Goal: Information Seeking & Learning: Check status

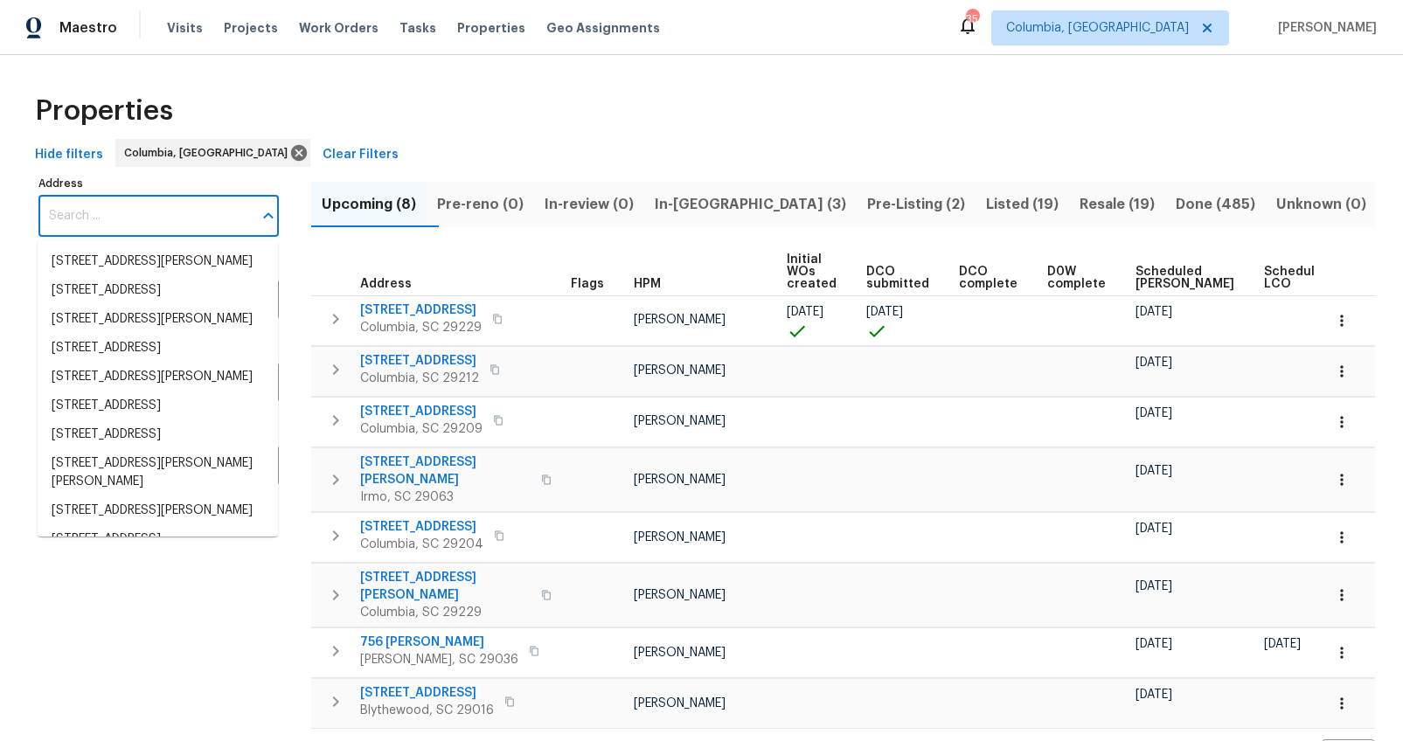
click at [196, 209] on input "Address" at bounding box center [145, 216] width 214 height 41
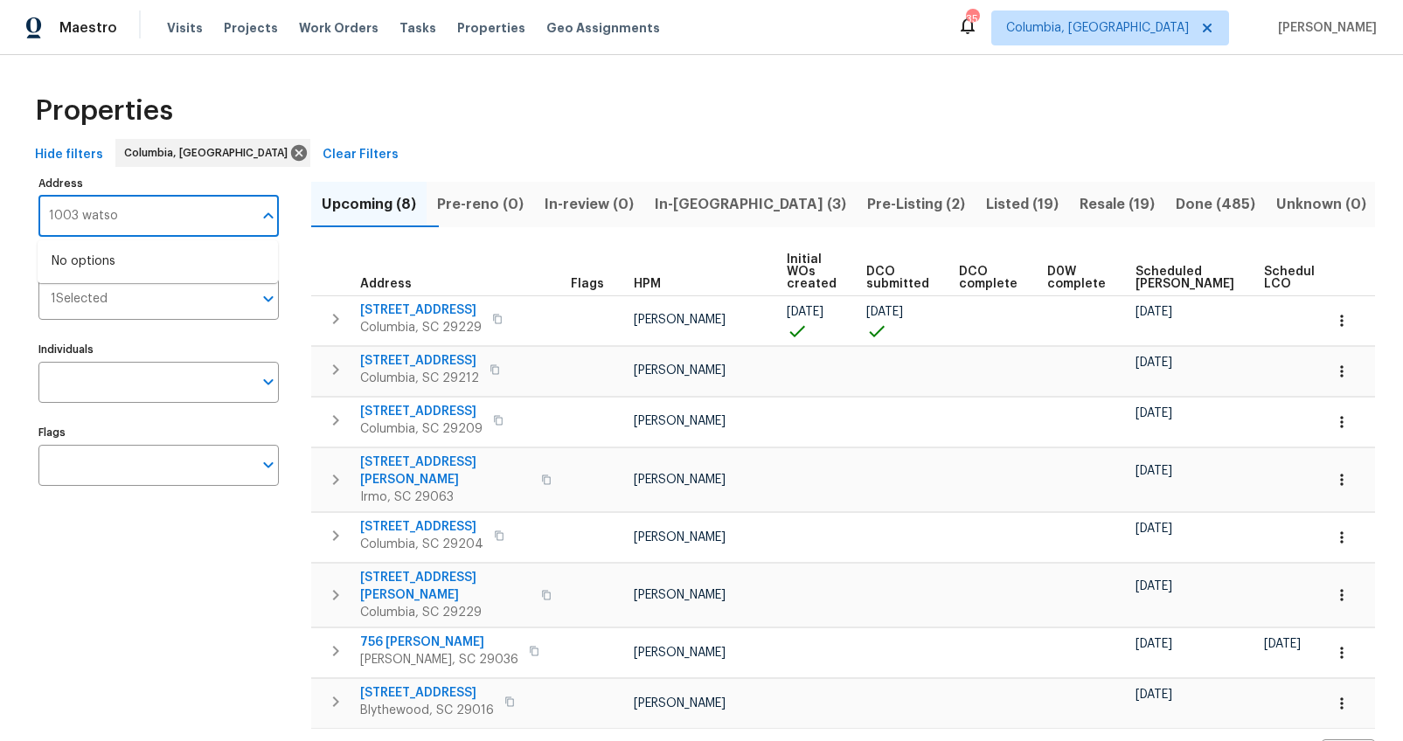
type input "1003 watson"
click at [184, 265] on li "1003 Watson Dr Elgin SC 29045" at bounding box center [158, 270] width 240 height 47
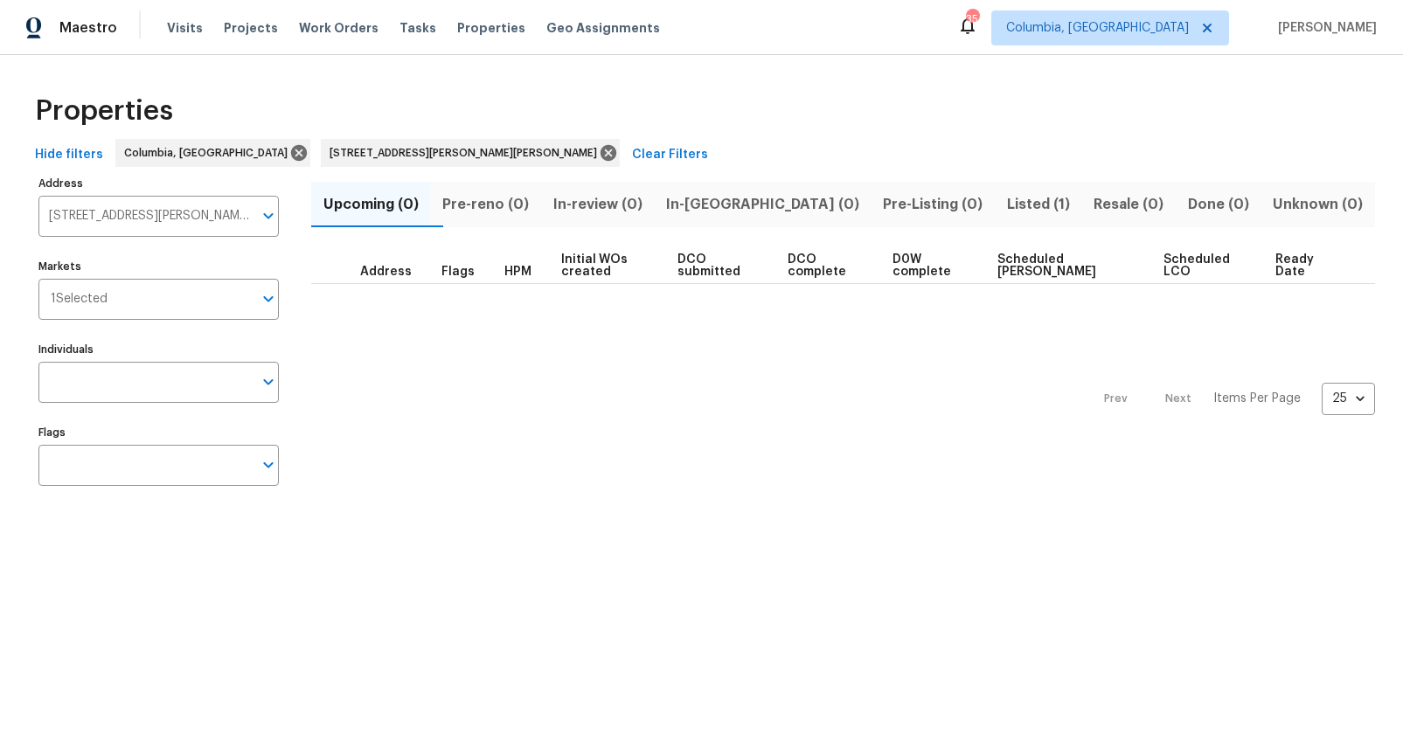
click at [1005, 209] on span "Listed (1)" at bounding box center [1038, 204] width 66 height 24
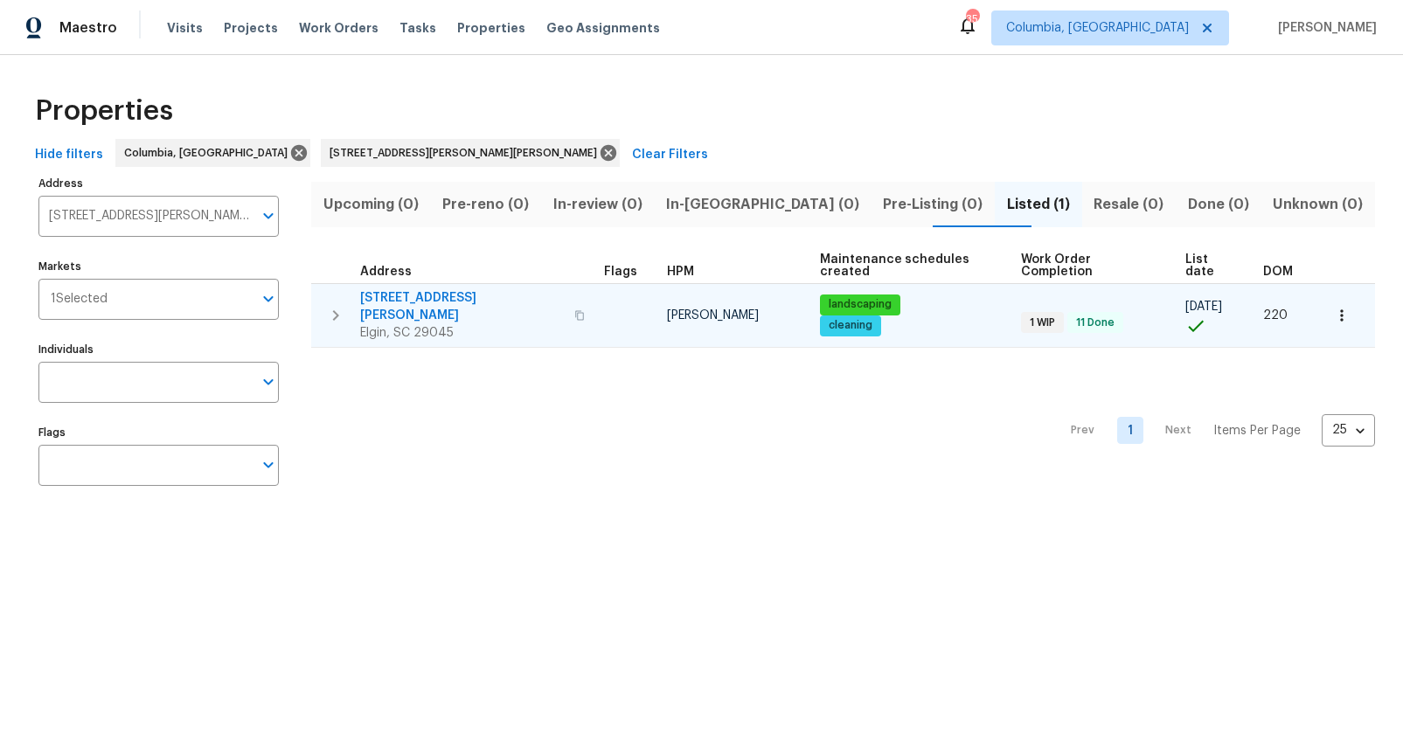
click at [427, 289] on span "[STREET_ADDRESS][PERSON_NAME]" at bounding box center [462, 306] width 204 height 35
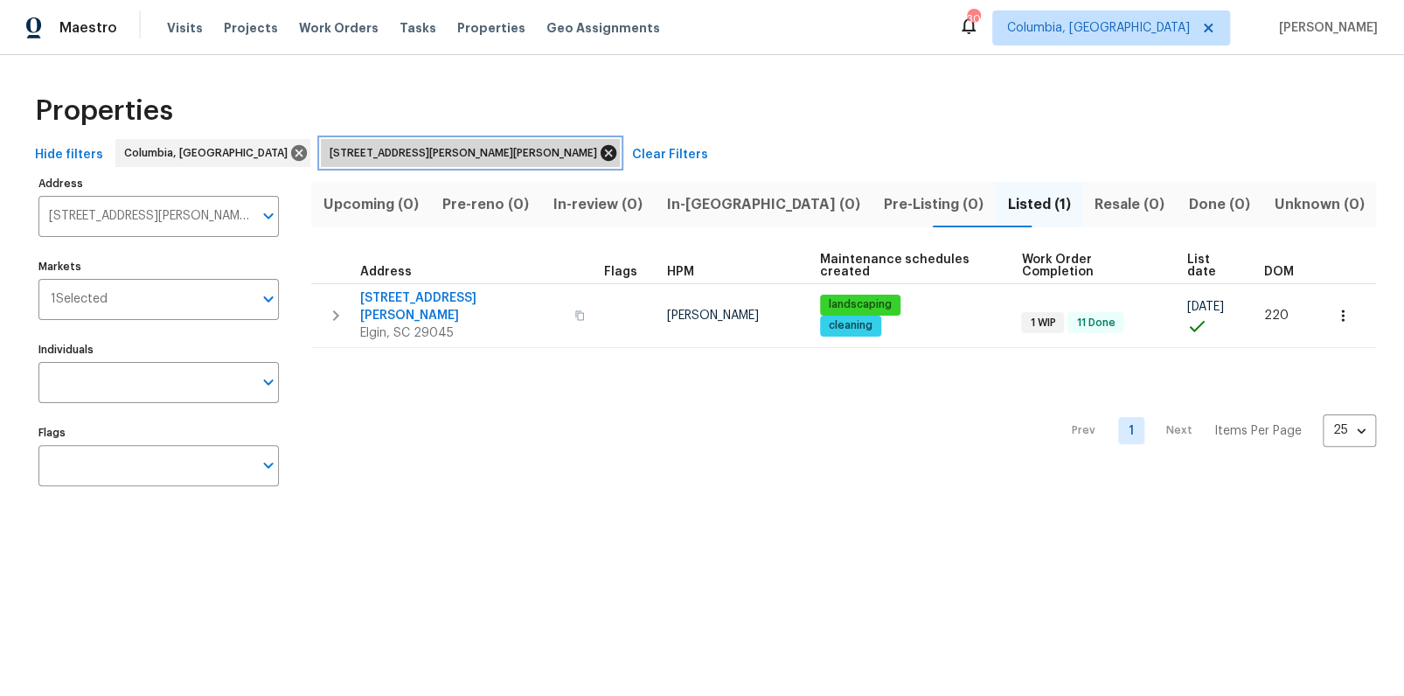
click at [601, 147] on icon at bounding box center [609, 153] width 16 height 16
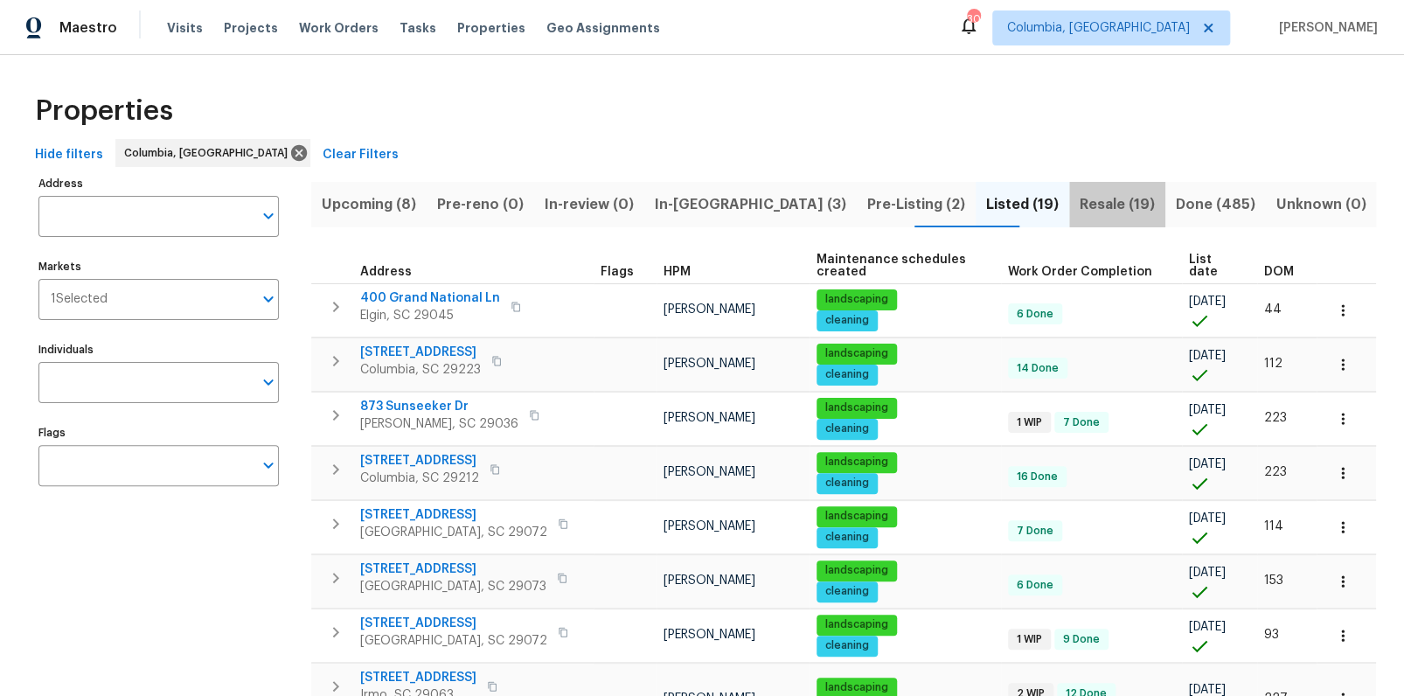
click at [1104, 208] on span "Resale (19)" at bounding box center [1117, 204] width 75 height 24
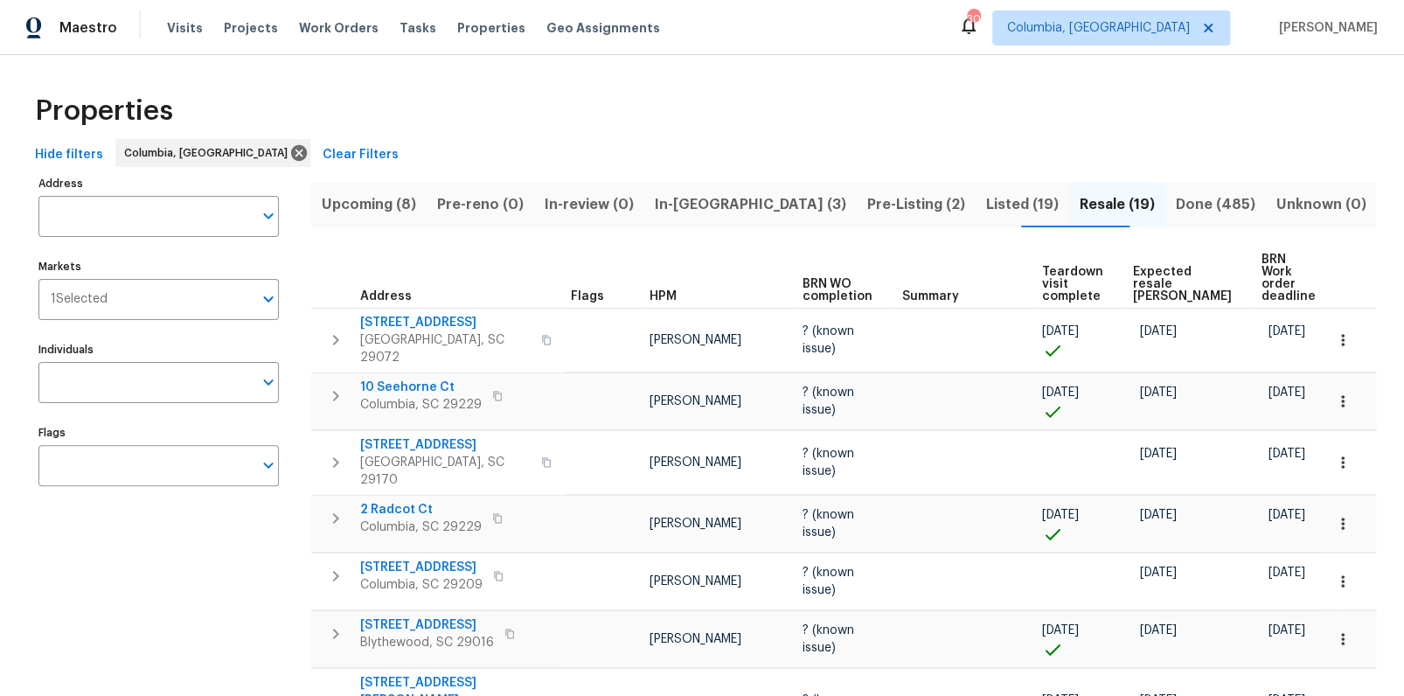
click at [1158, 266] on span "Expected resale COE" at bounding box center [1182, 284] width 99 height 37
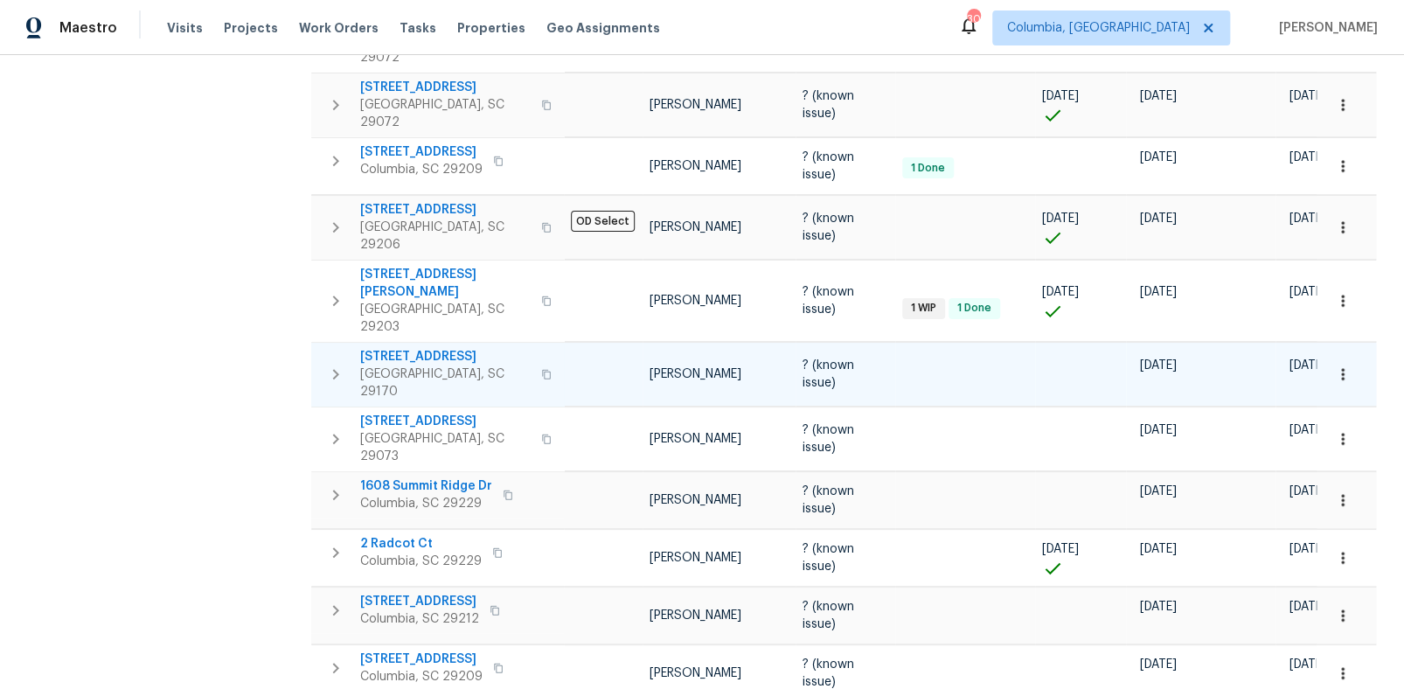
scroll to position [796, 0]
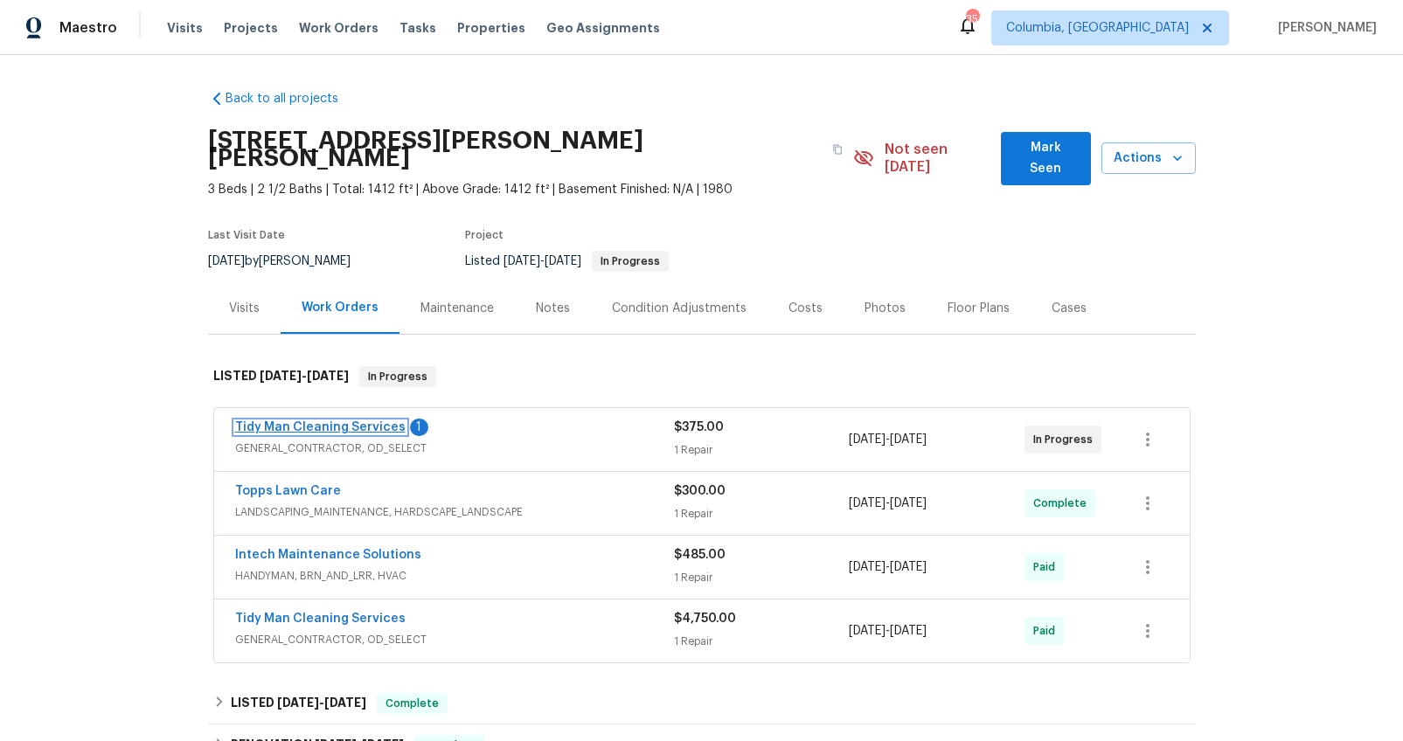
click at [302, 421] on link "Tidy Man Cleaning Services" at bounding box center [320, 427] width 170 height 12
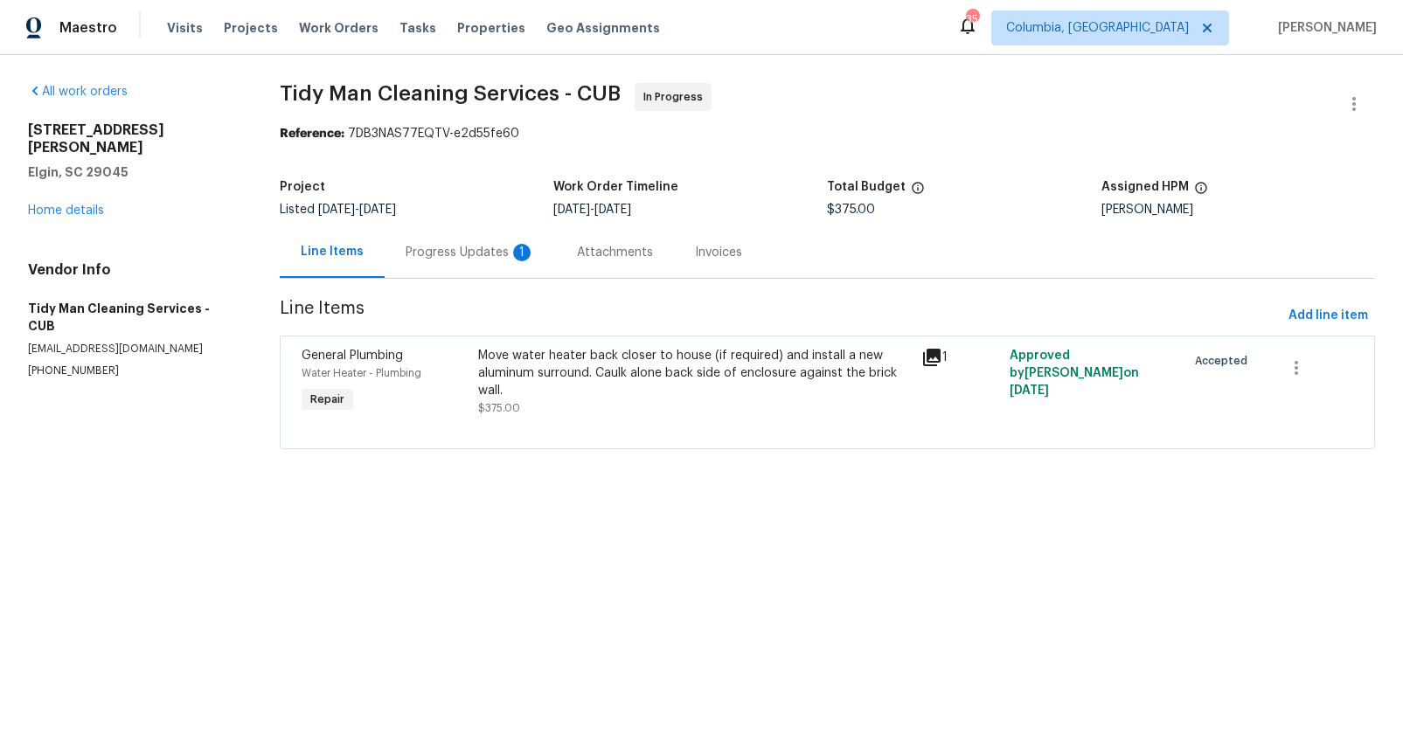
click at [458, 246] on div "Progress Updates 1" at bounding box center [470, 252] width 129 height 17
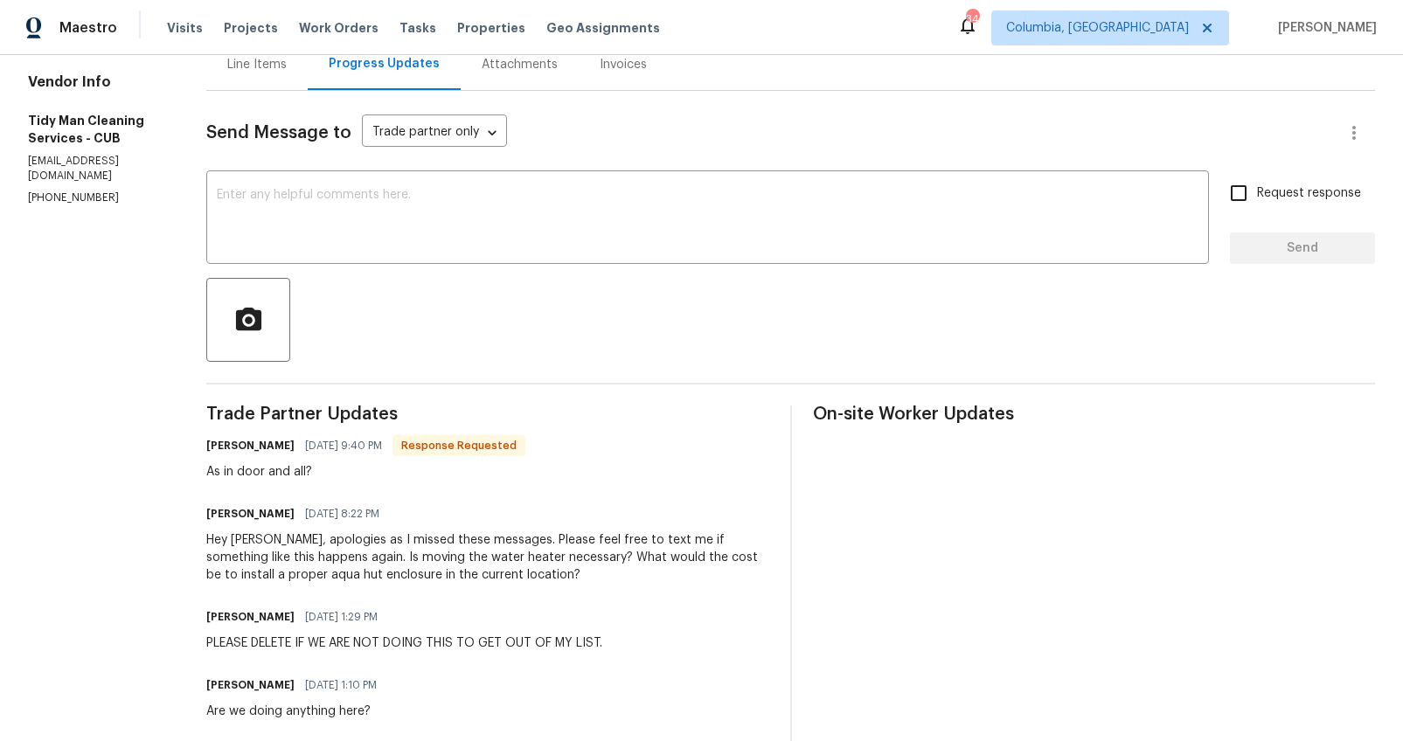
scroll to position [201, 0]
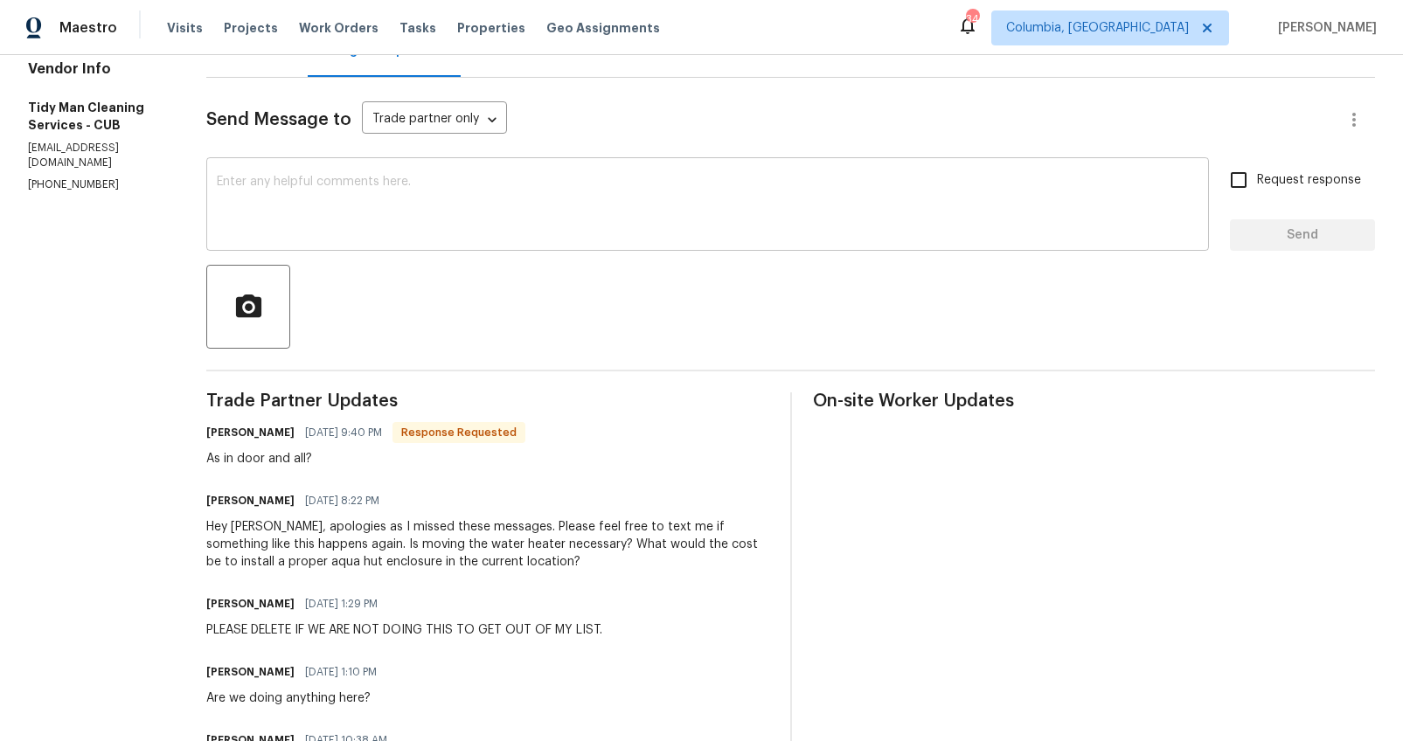
click at [557, 188] on textarea at bounding box center [708, 206] width 982 height 61
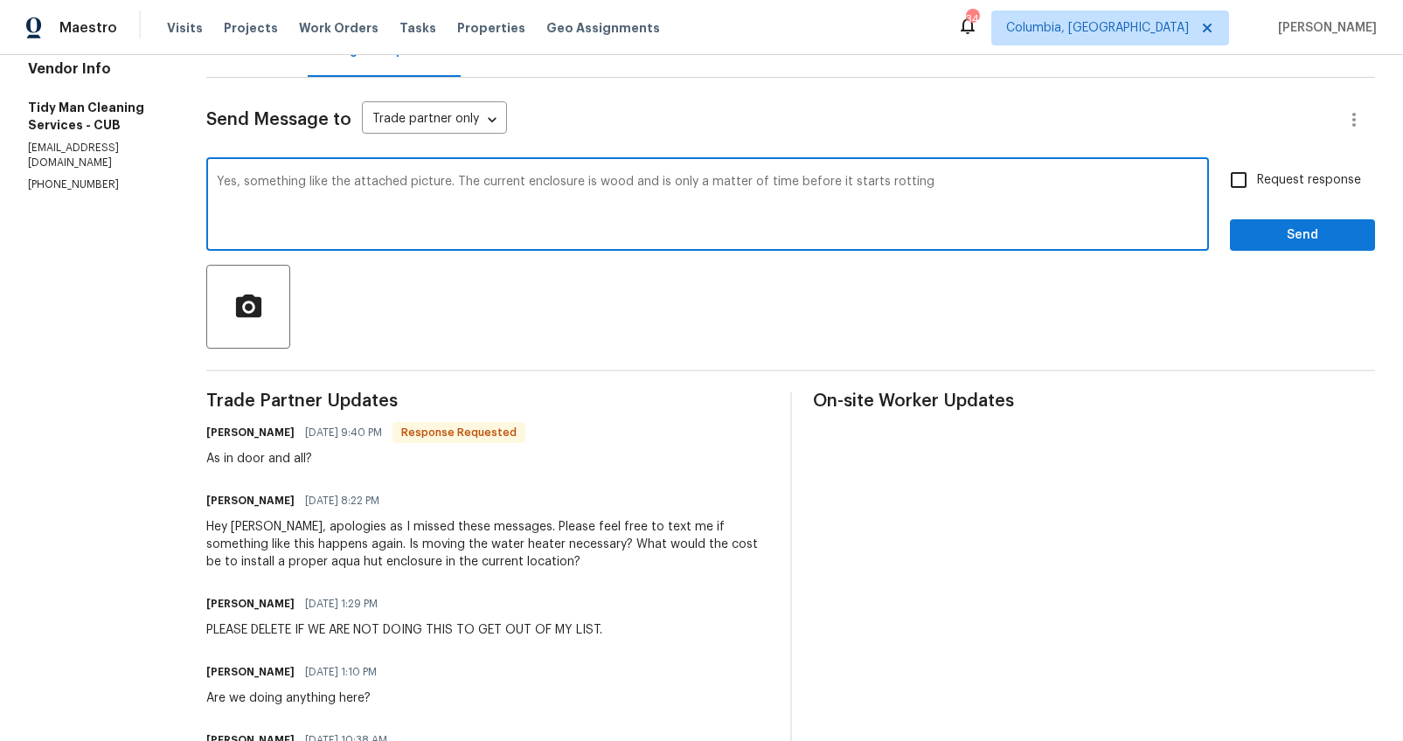
type textarea "Yes, something like the attached picture. The current enclosure is wood and is …"
click at [1231, 185] on input "Request response" at bounding box center [1238, 180] width 37 height 37
checkbox input "true"
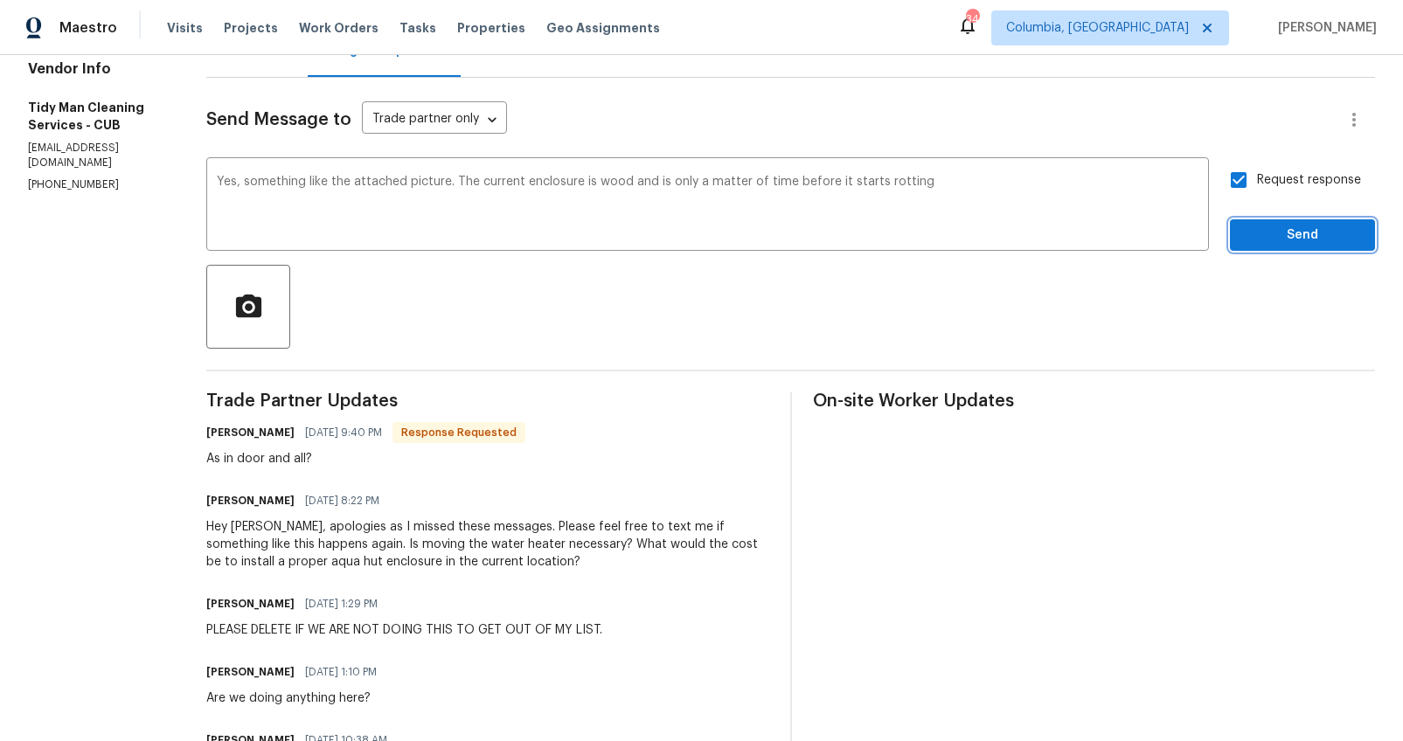
click at [1248, 226] on span "Send" at bounding box center [1302, 236] width 117 height 22
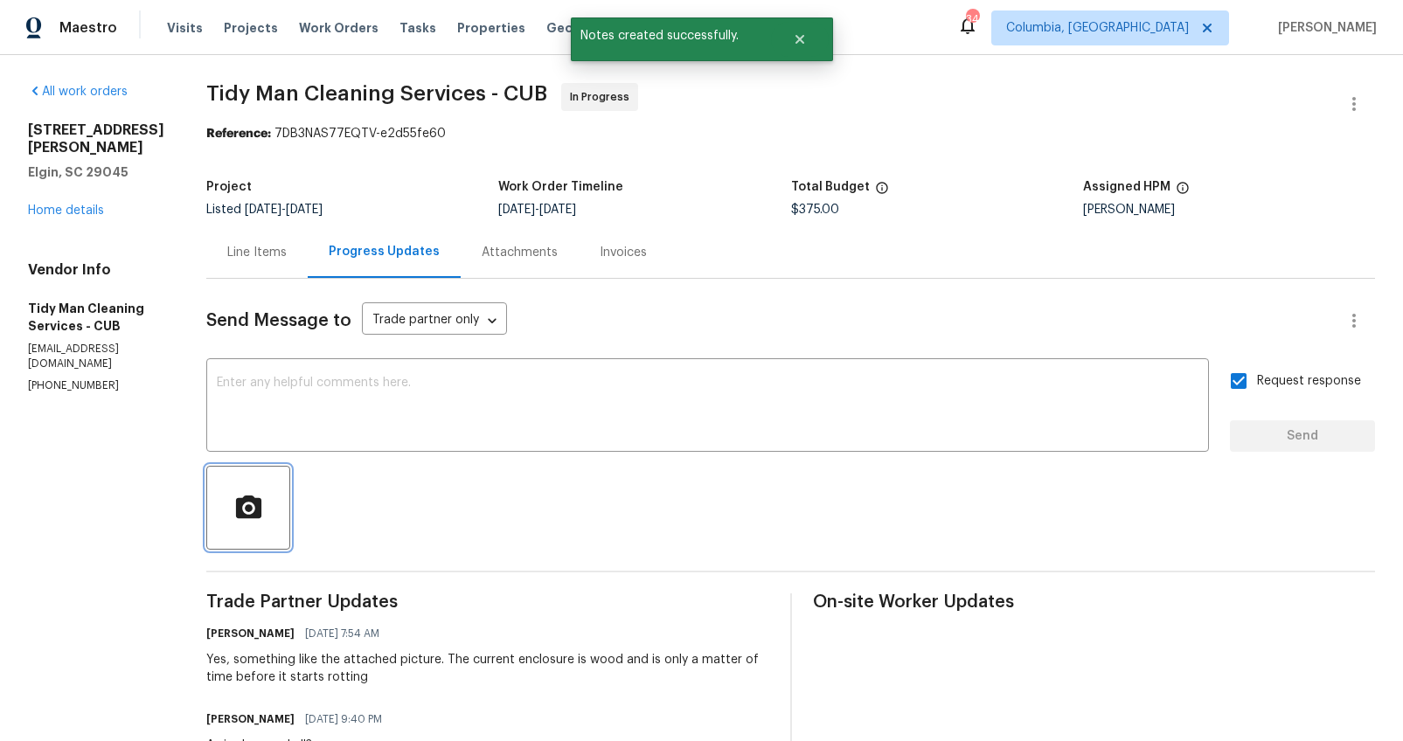
click at [237, 517] on icon "button" at bounding box center [248, 508] width 31 height 31
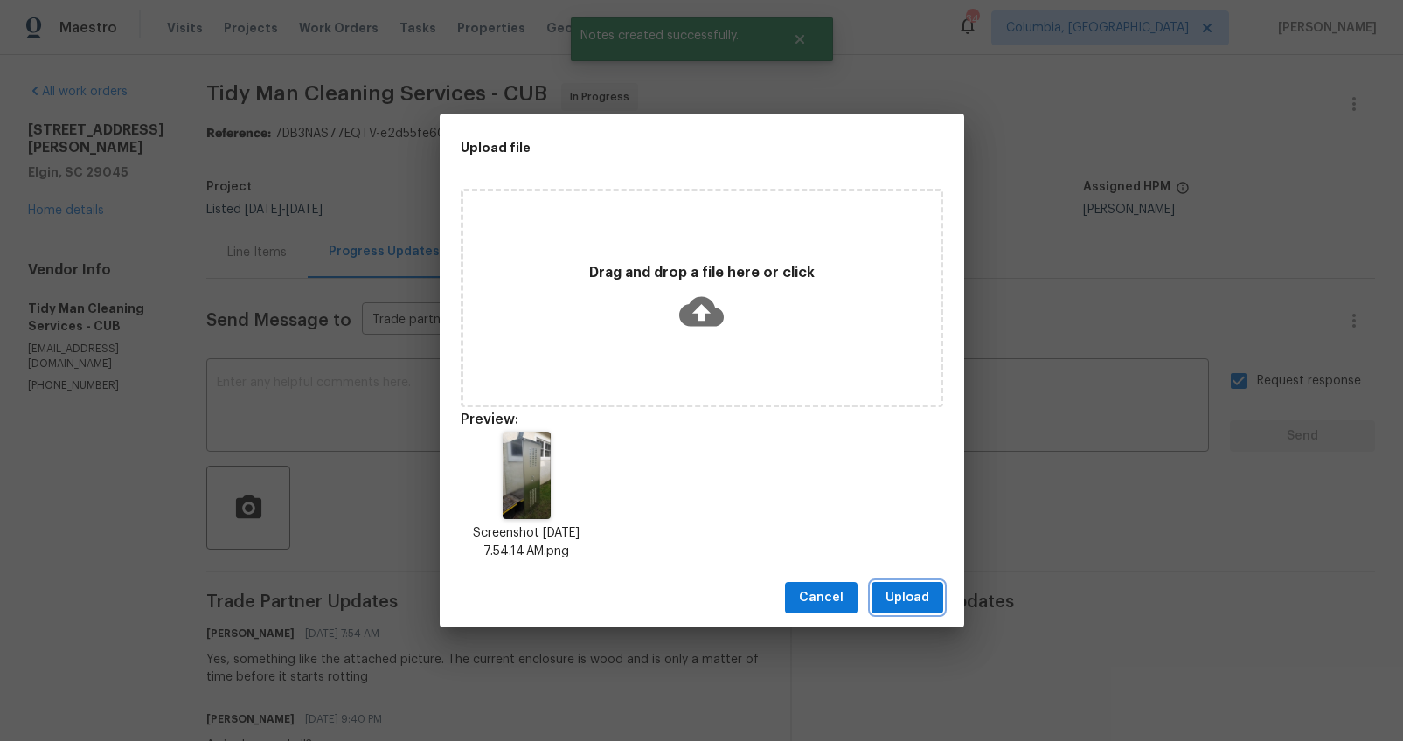
click at [909, 596] on span "Upload" at bounding box center [907, 598] width 44 height 22
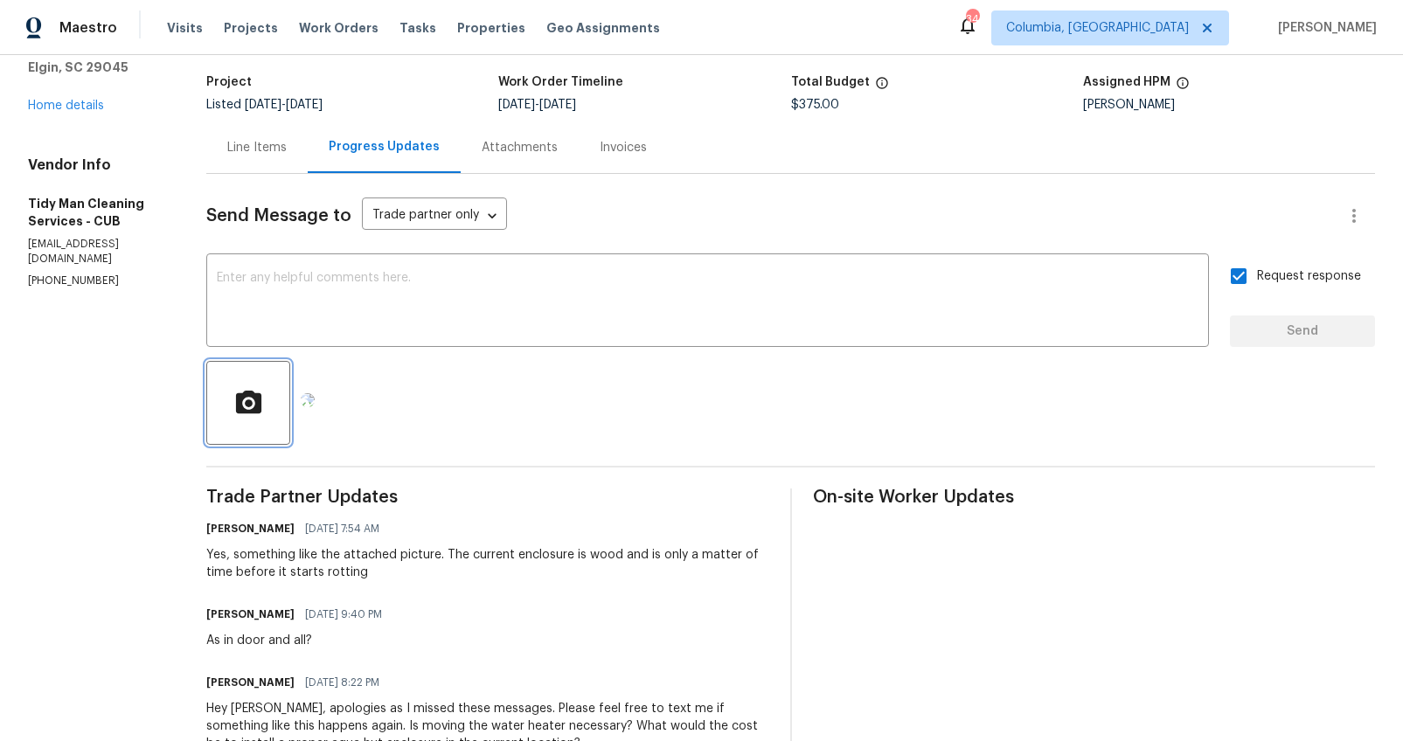
scroll to position [93, 0]
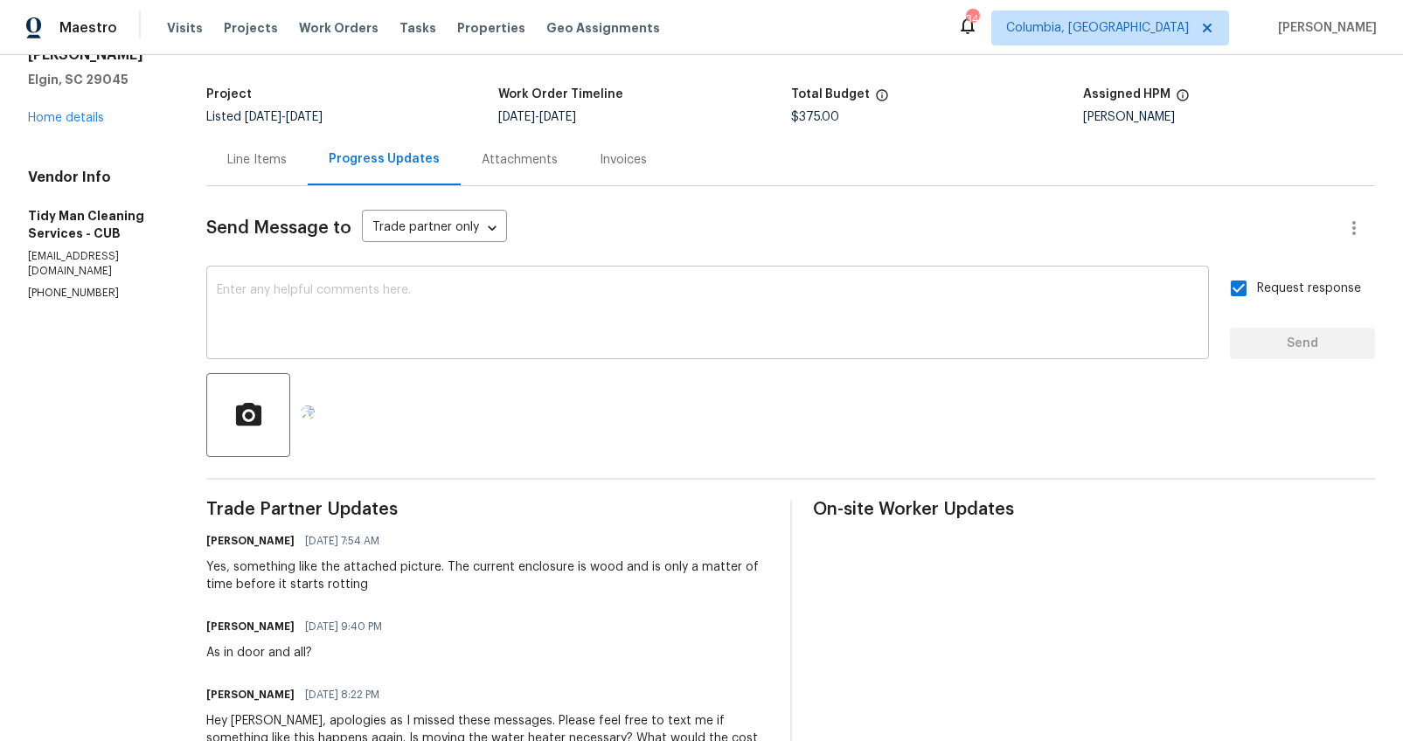
click at [1146, 325] on textarea at bounding box center [708, 314] width 982 height 61
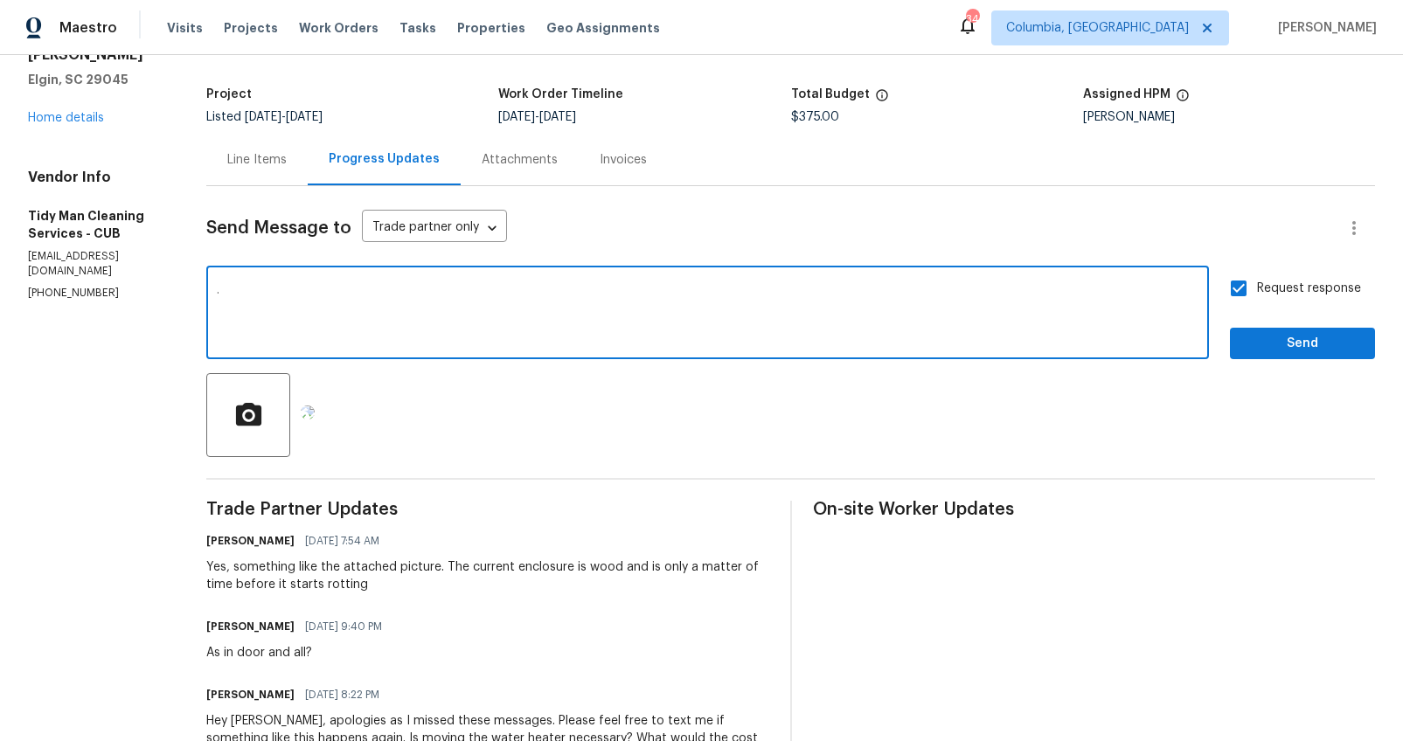
type textarea "."
click at [1339, 337] on span "Send" at bounding box center [1302, 344] width 117 height 22
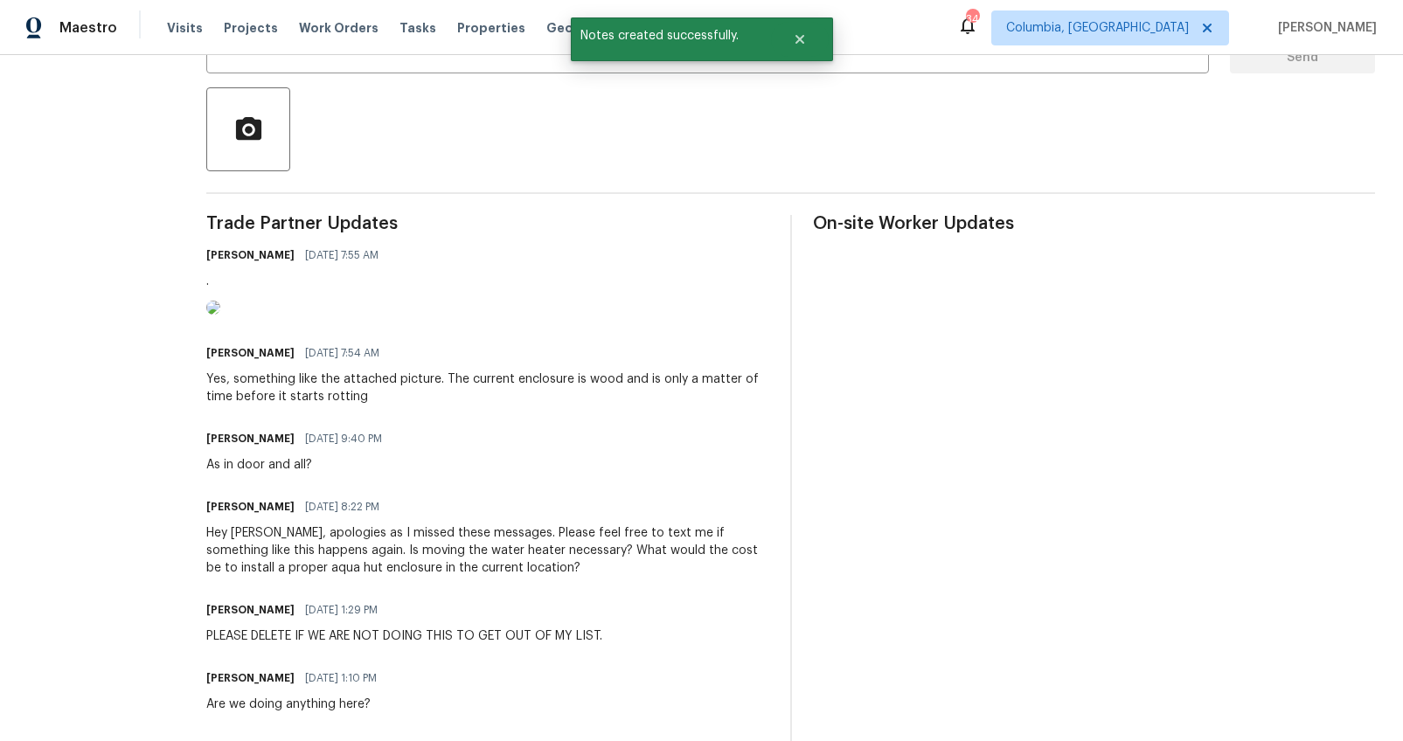
scroll to position [353, 0]
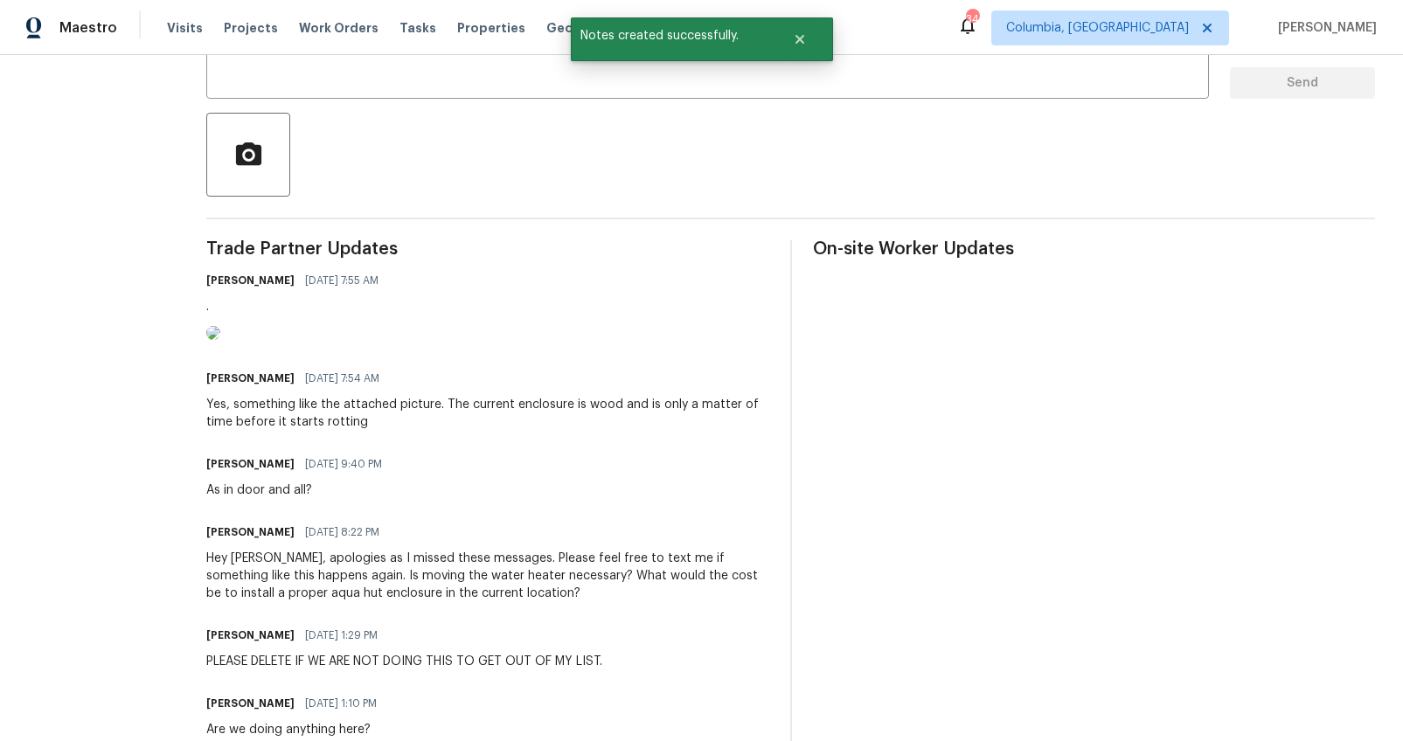
click at [220, 340] on img at bounding box center [213, 333] width 14 height 14
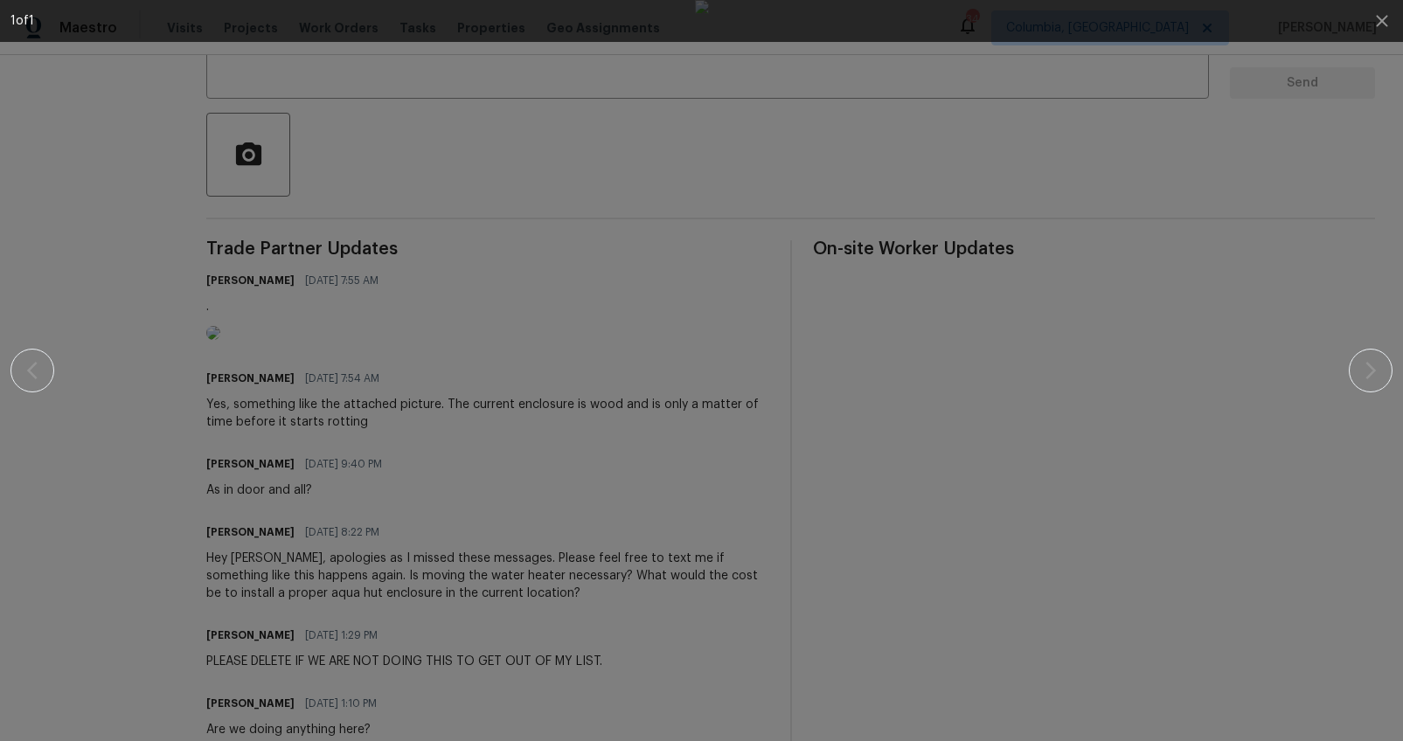
click at [1255, 404] on div at bounding box center [701, 370] width 1253 height 741
click at [1380, 23] on icon "button" at bounding box center [1381, 20] width 11 height 11
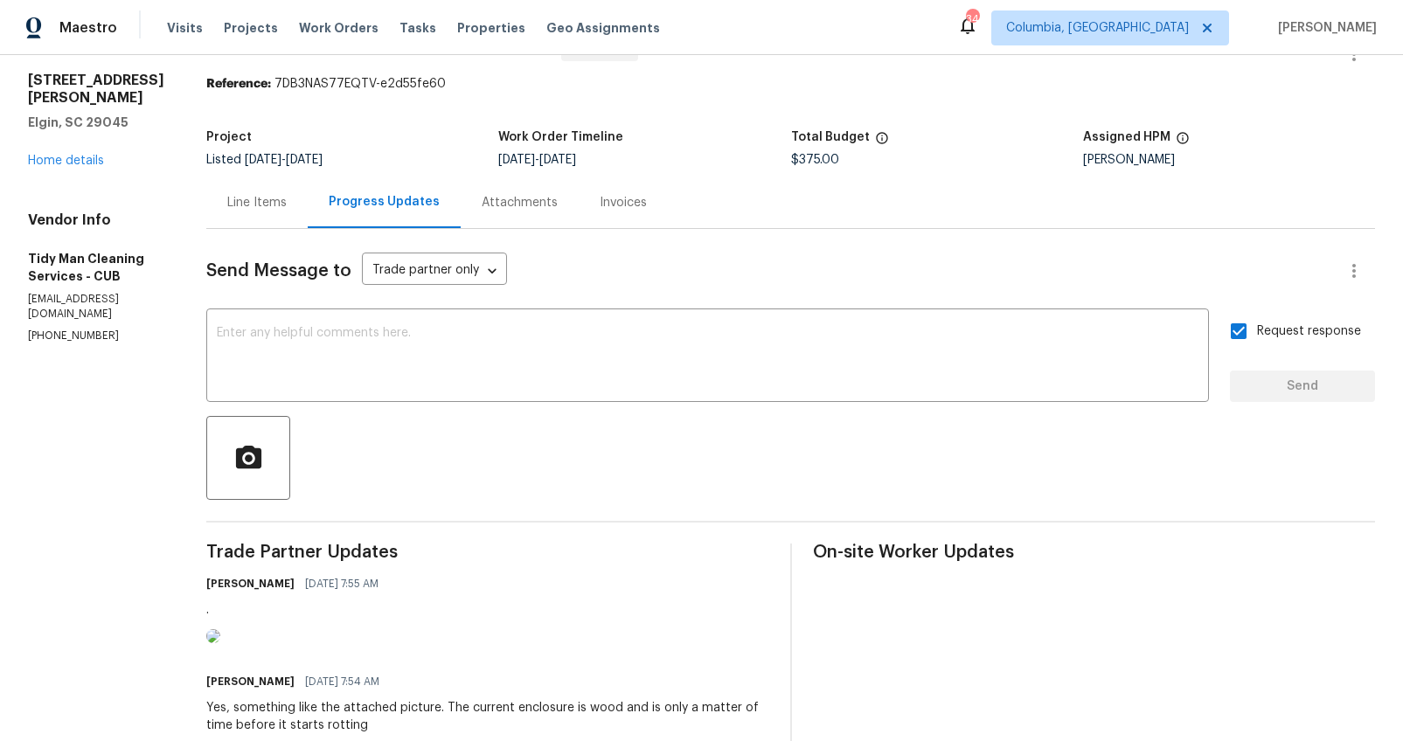
scroll to position [0, 0]
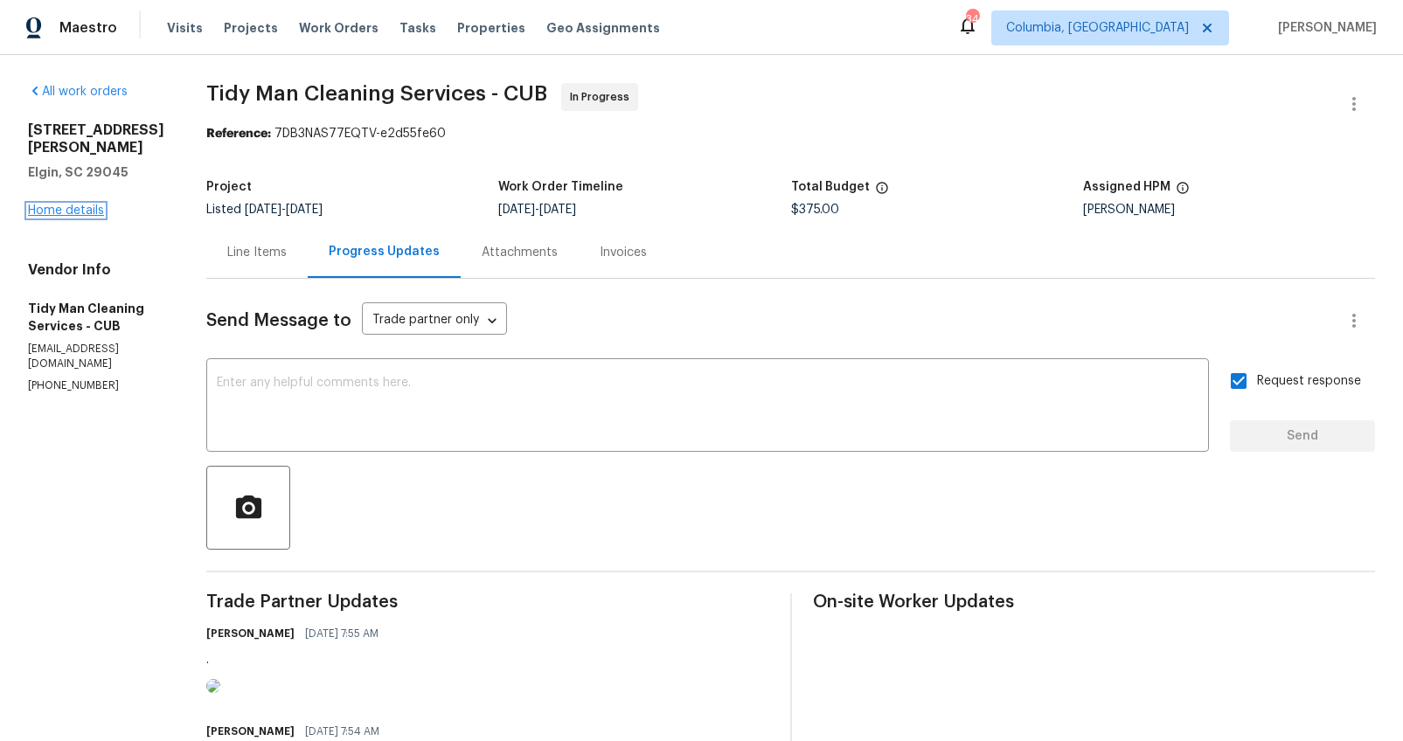
click at [73, 205] on link "Home details" at bounding box center [66, 211] width 76 height 12
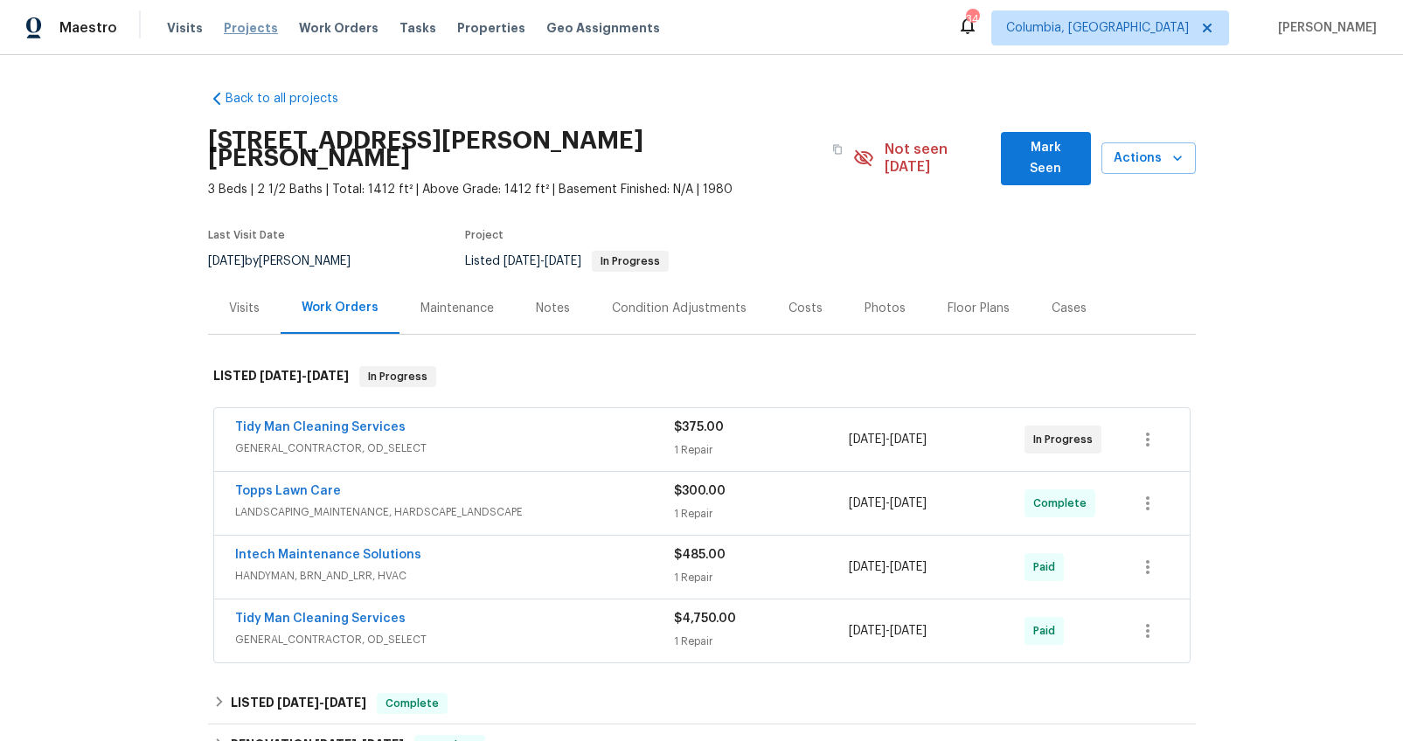
click at [238, 33] on span "Projects" at bounding box center [251, 27] width 54 height 17
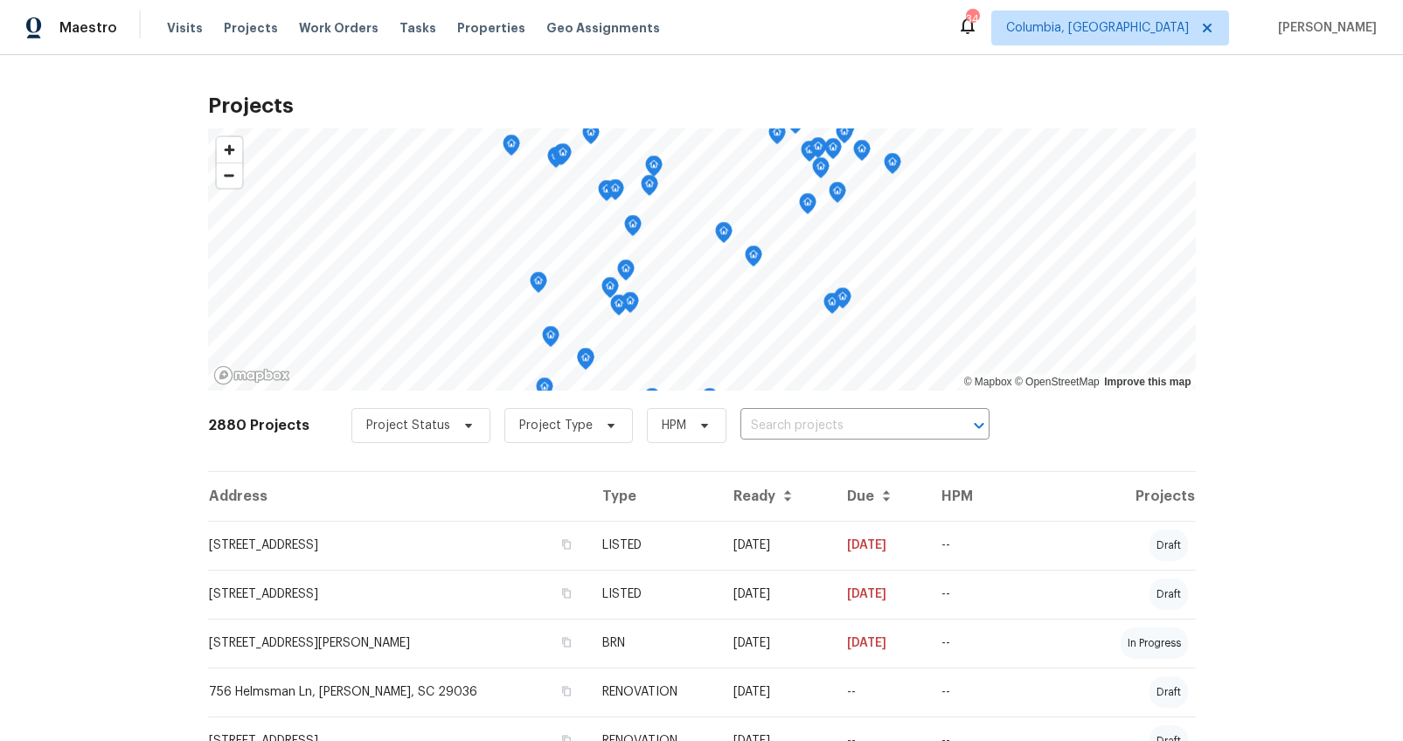
click at [740, 425] on input "text" at bounding box center [840, 426] width 200 height 27
type input "105 beaver"
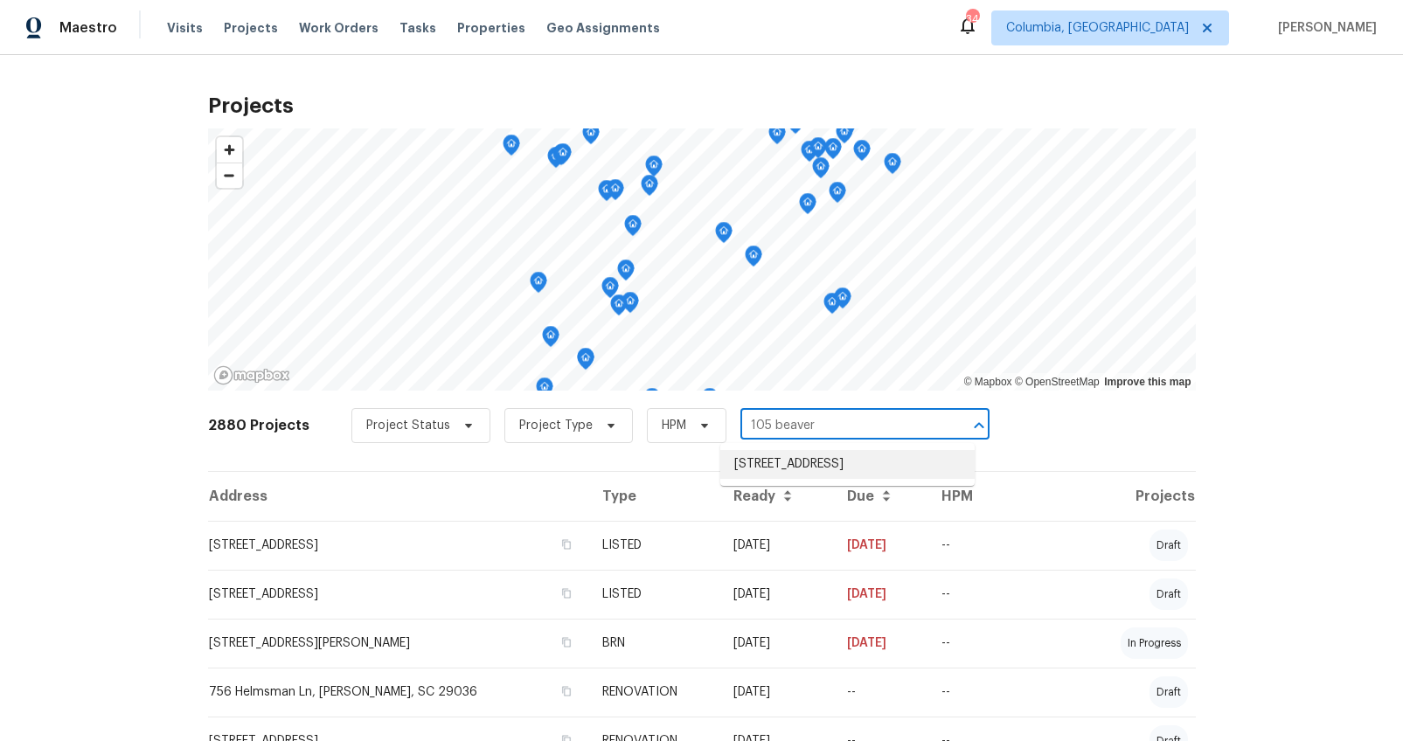
click at [753, 457] on li "105 Beaver Dam Rd, Columbia, SC 29223" at bounding box center [847, 464] width 254 height 29
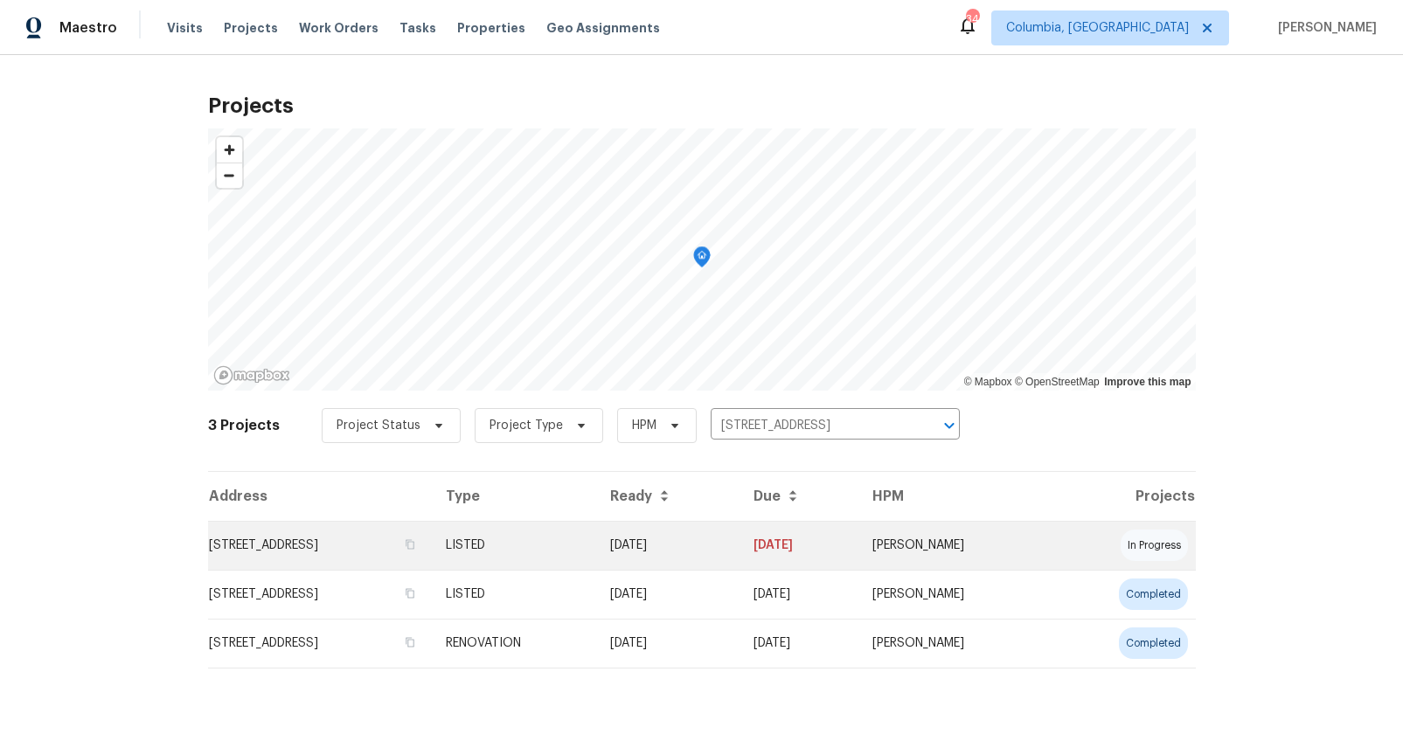
click at [418, 551] on td "105 Beaver Dam Rd, Columbia, SC 29223" at bounding box center [320, 545] width 224 height 49
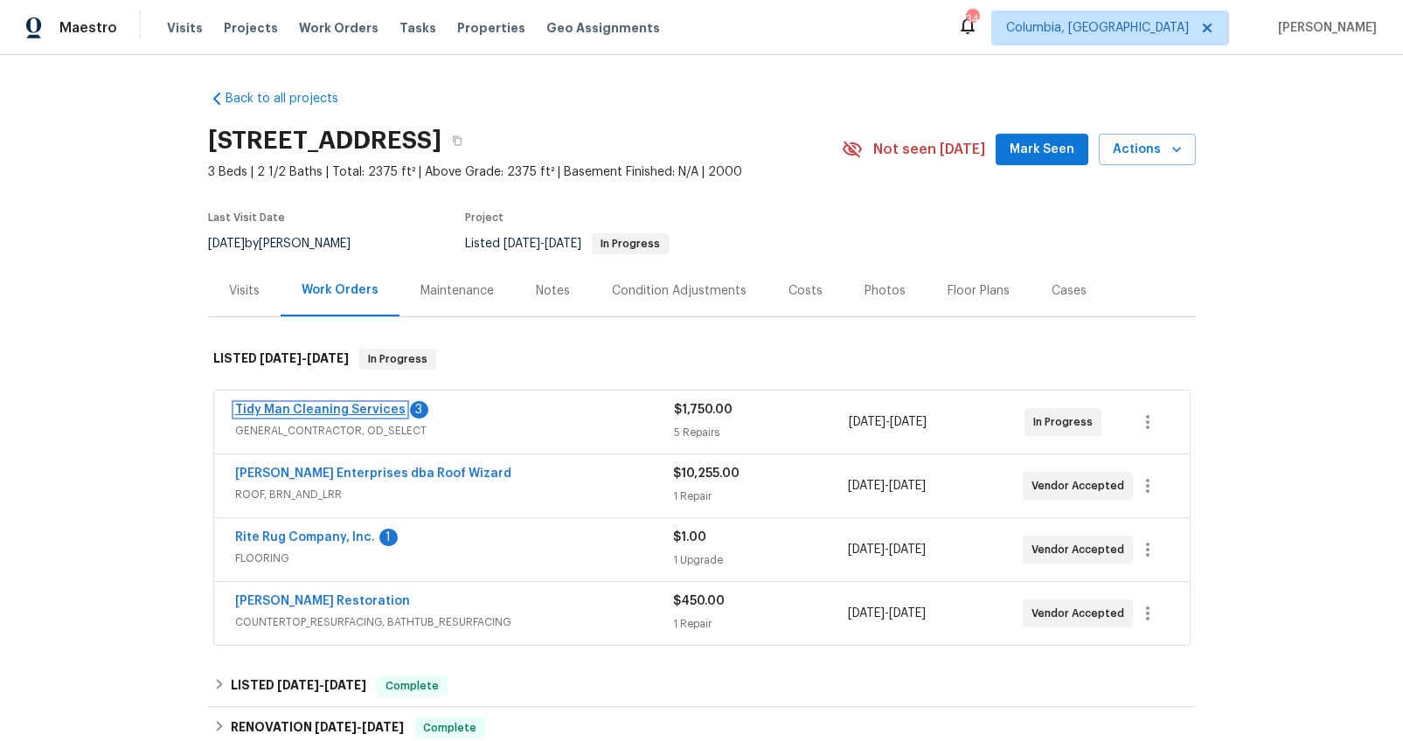
click at [372, 413] on link "Tidy Man Cleaning Services" at bounding box center [320, 410] width 170 height 12
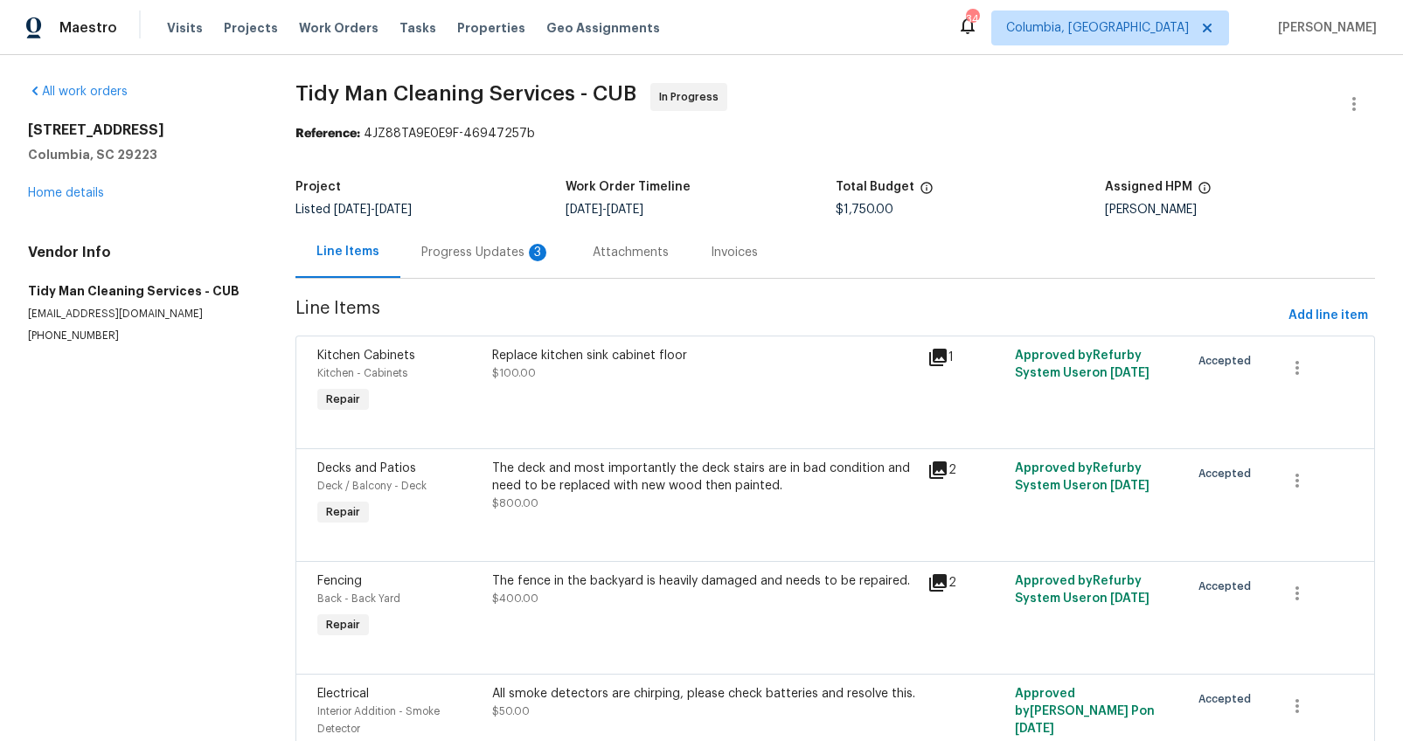
click at [489, 268] on div "Progress Updates 3" at bounding box center [485, 252] width 171 height 52
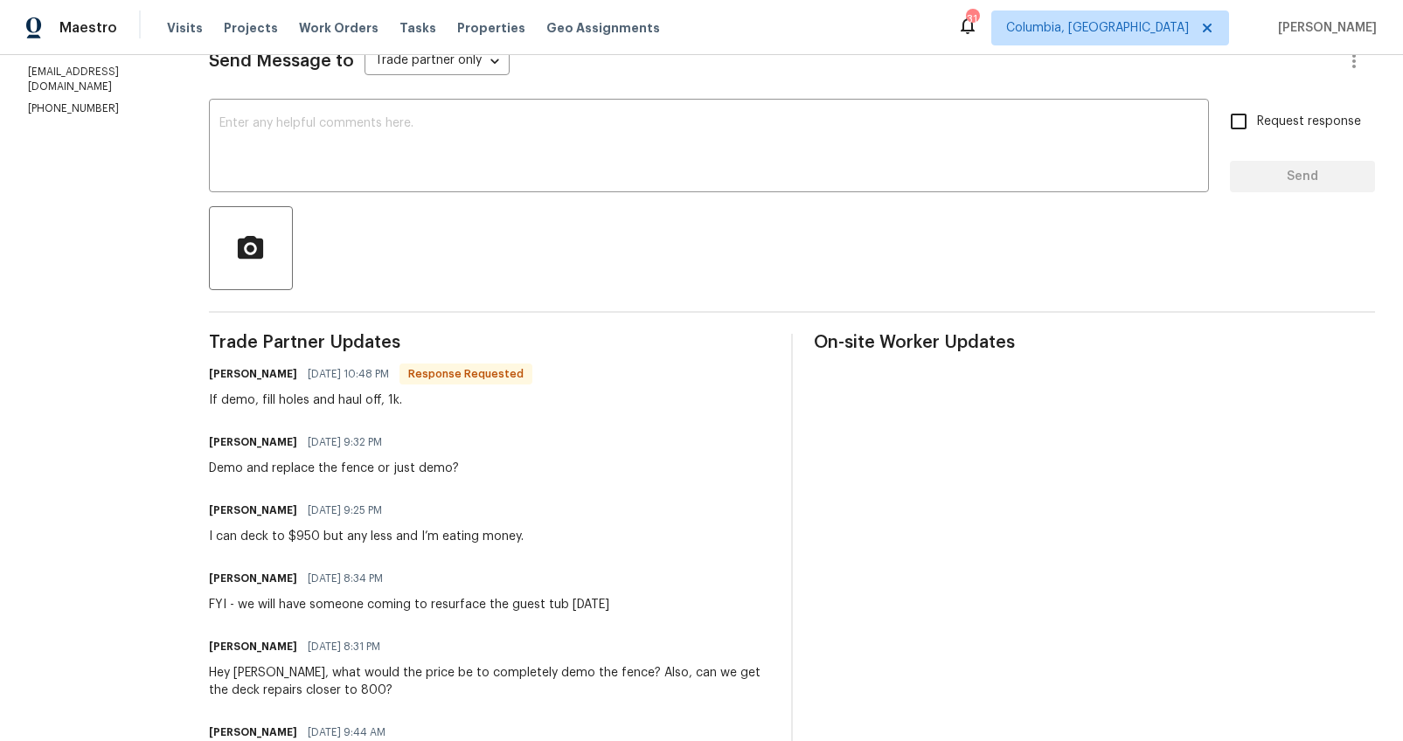
scroll to position [176, 0]
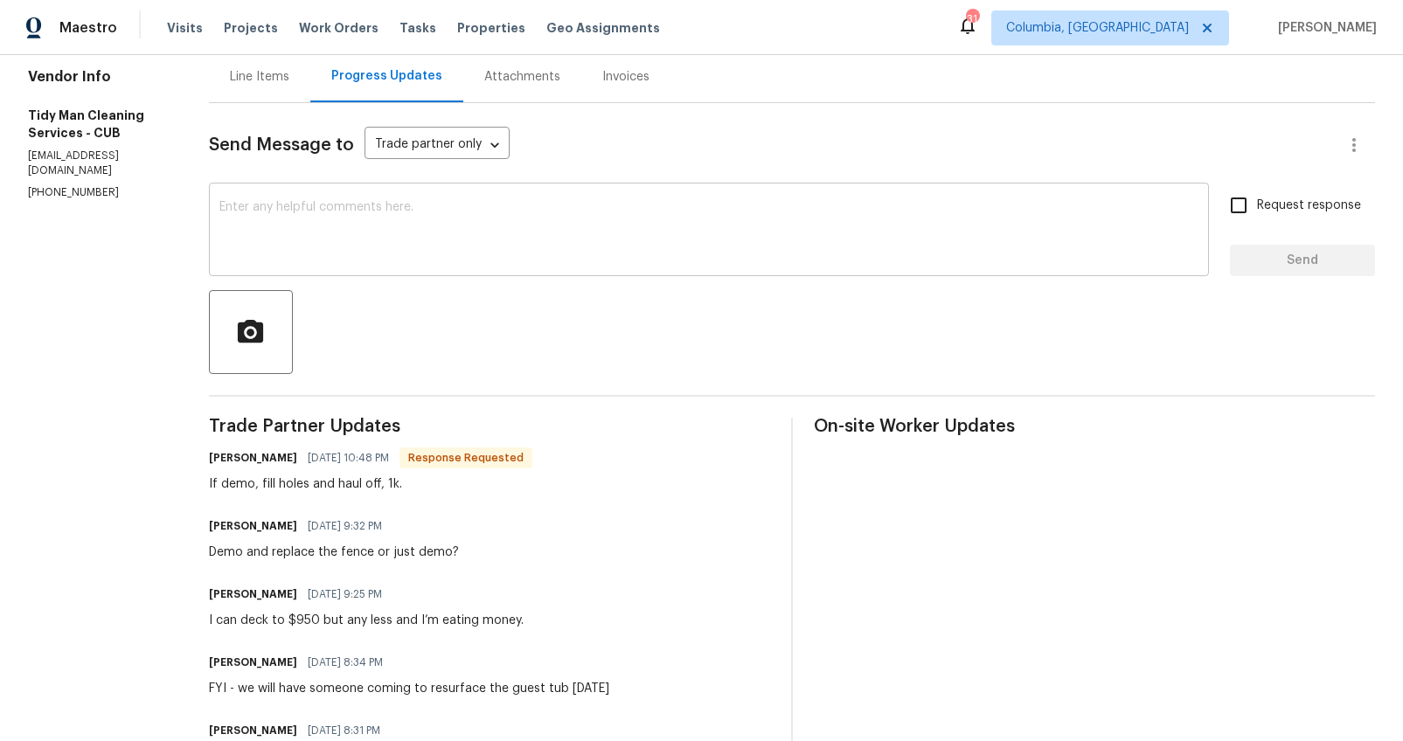
click at [333, 257] on textarea at bounding box center [708, 231] width 979 height 61
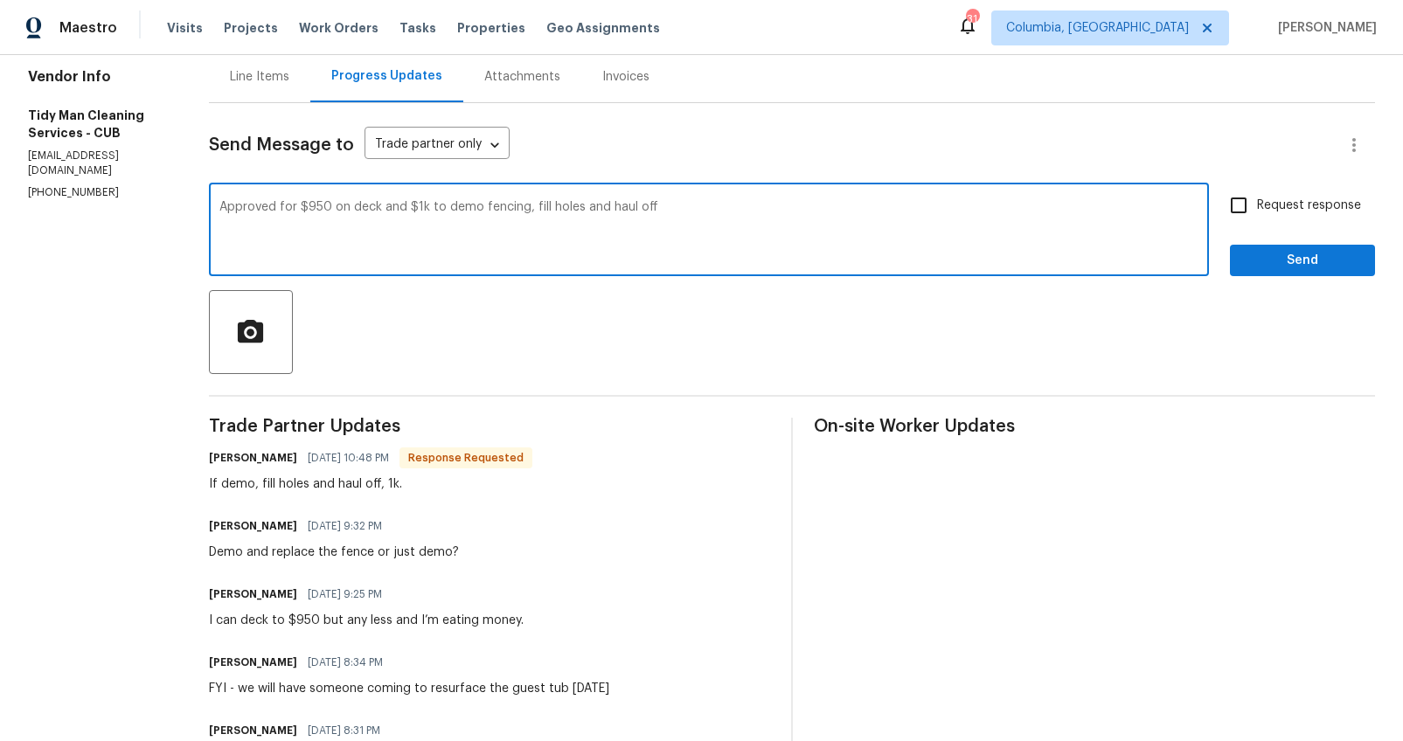
type textarea "Approved for $950 on deck and $1k to demo fencing, fill holes and haul off"
click at [1269, 206] on span "Request response" at bounding box center [1309, 206] width 104 height 18
click at [1257, 206] on input "Request response" at bounding box center [1238, 205] width 37 height 37
checkbox input "true"
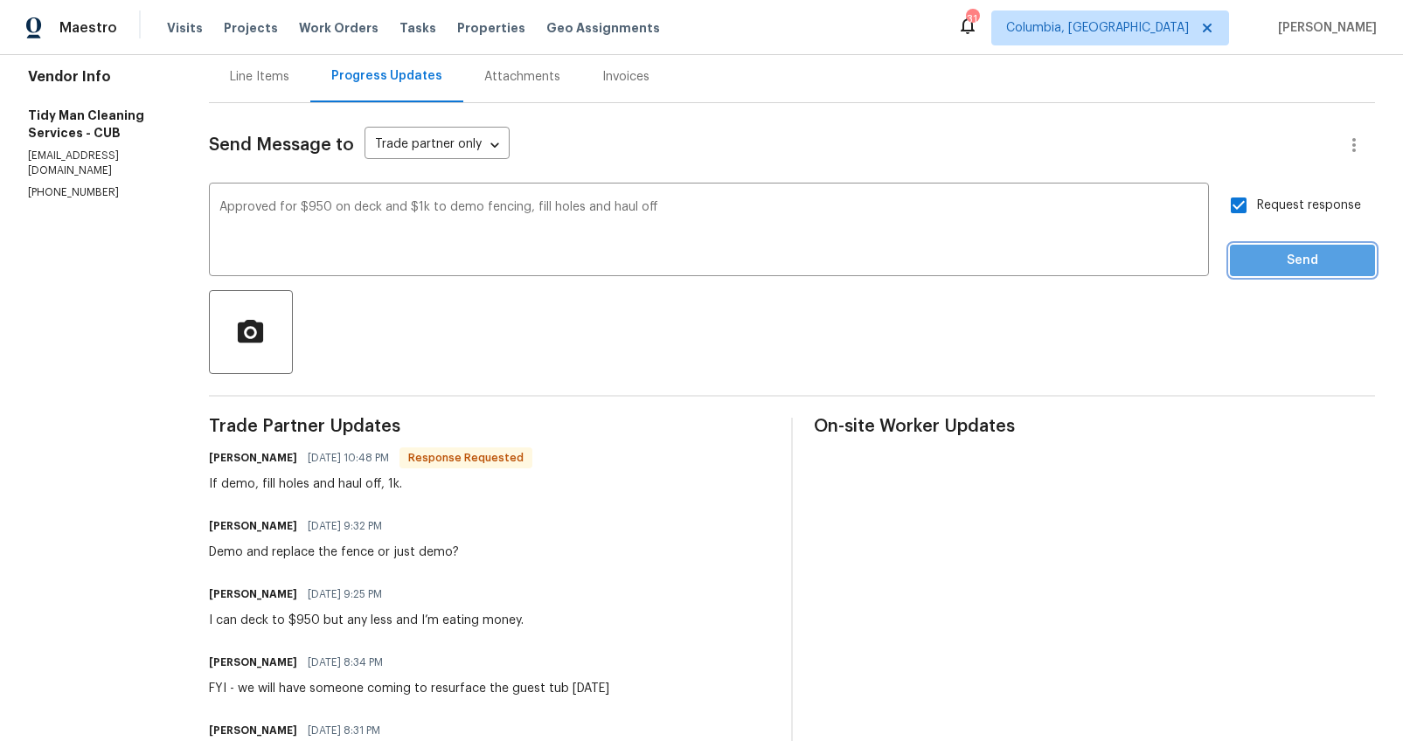
click at [1272, 260] on span "Send" at bounding box center [1302, 261] width 117 height 22
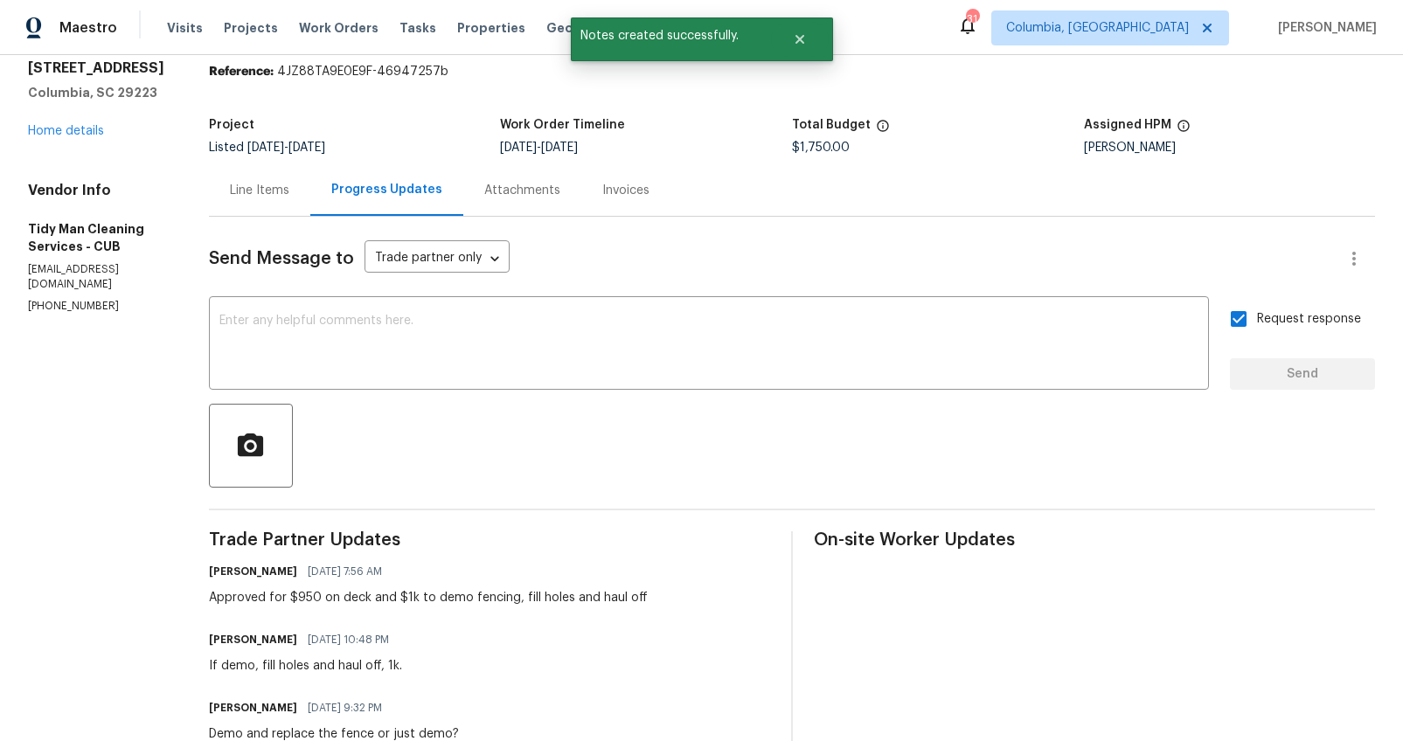
scroll to position [108, 0]
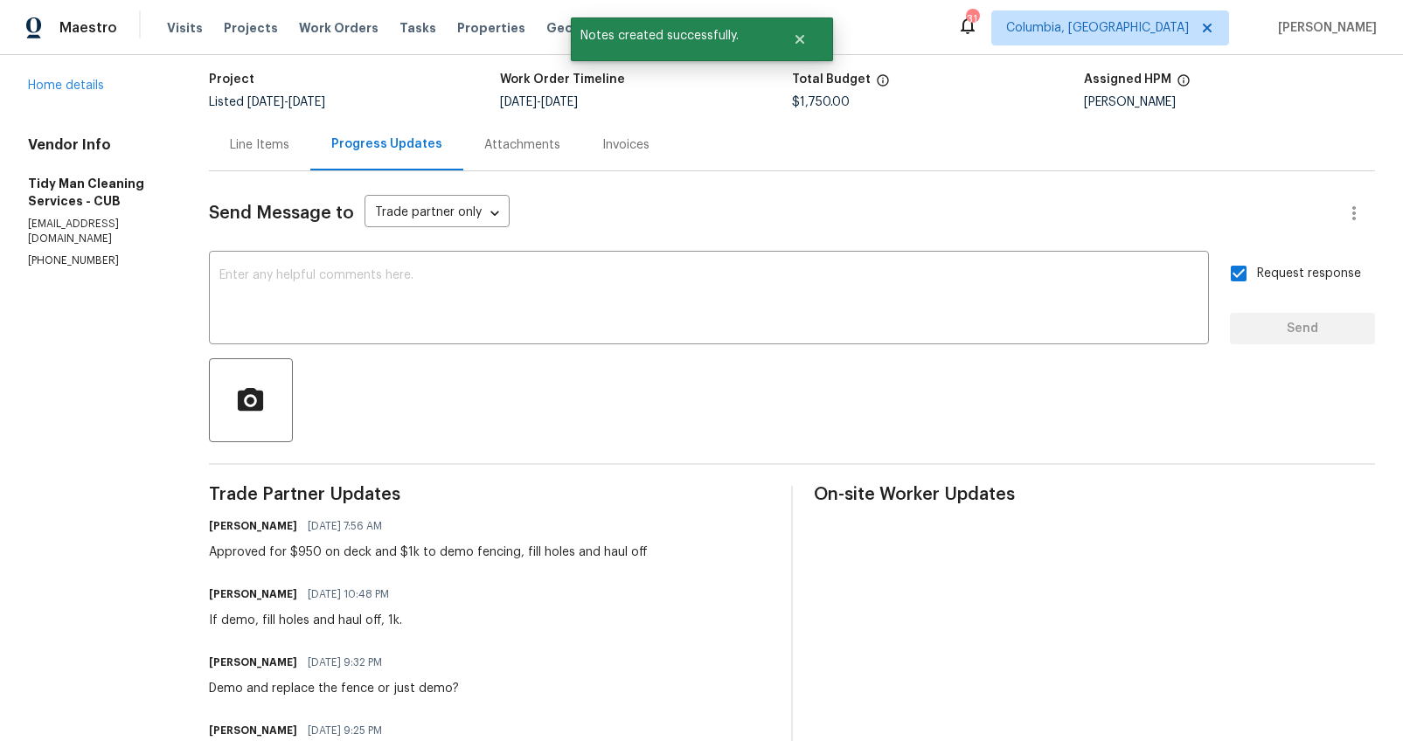
click at [250, 144] on div "Line Items" at bounding box center [259, 144] width 59 height 17
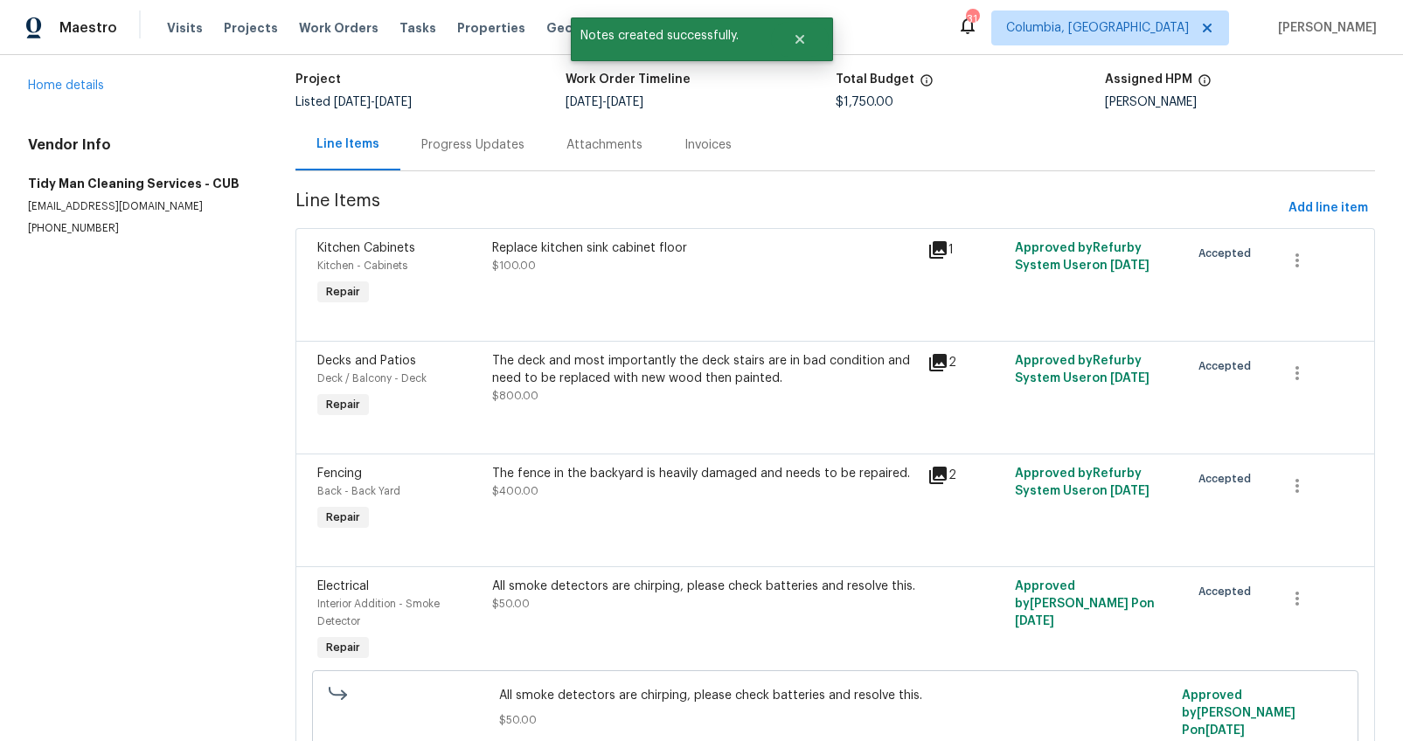
click at [644, 381] on div "The deck and most importantly the deck stairs are in bad condition and need to …" at bounding box center [705, 369] width 426 height 35
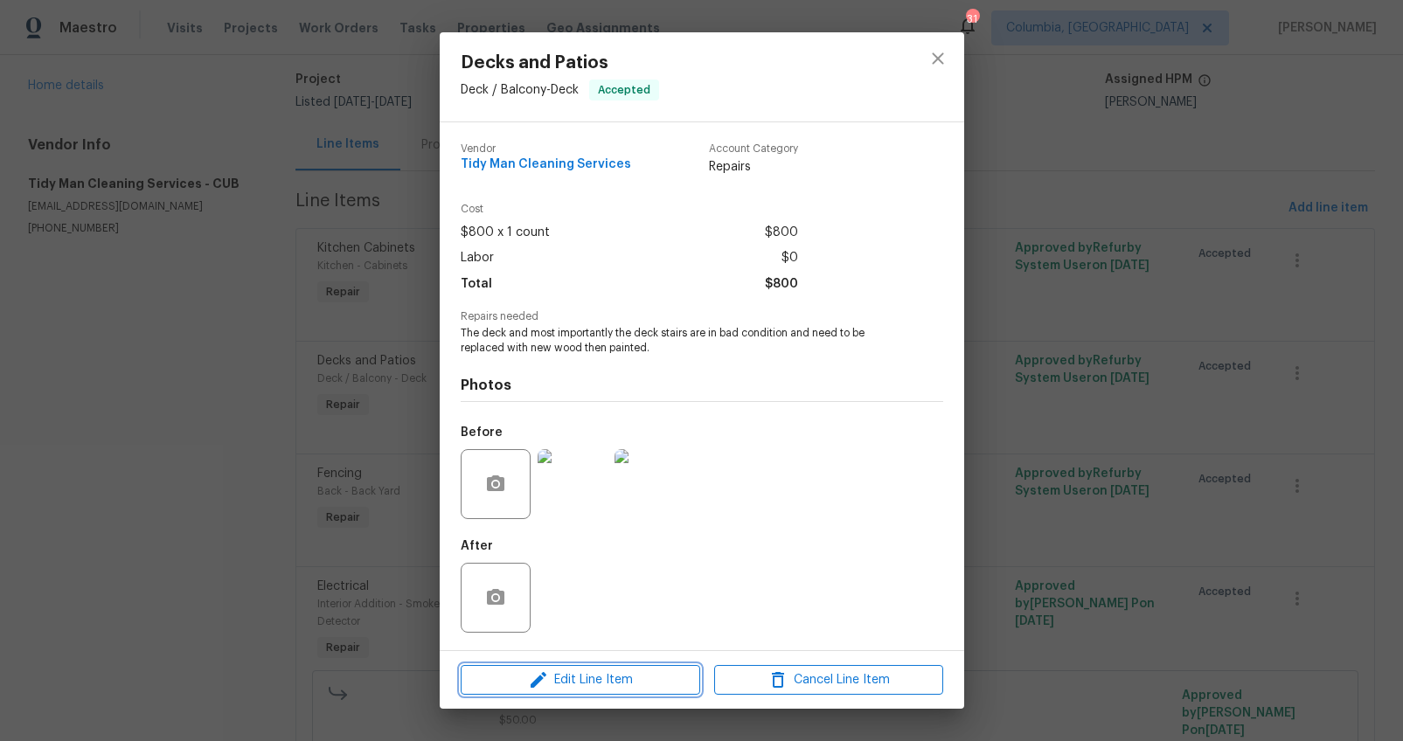
click at [578, 672] on span "Edit Line Item" at bounding box center [580, 681] width 229 height 22
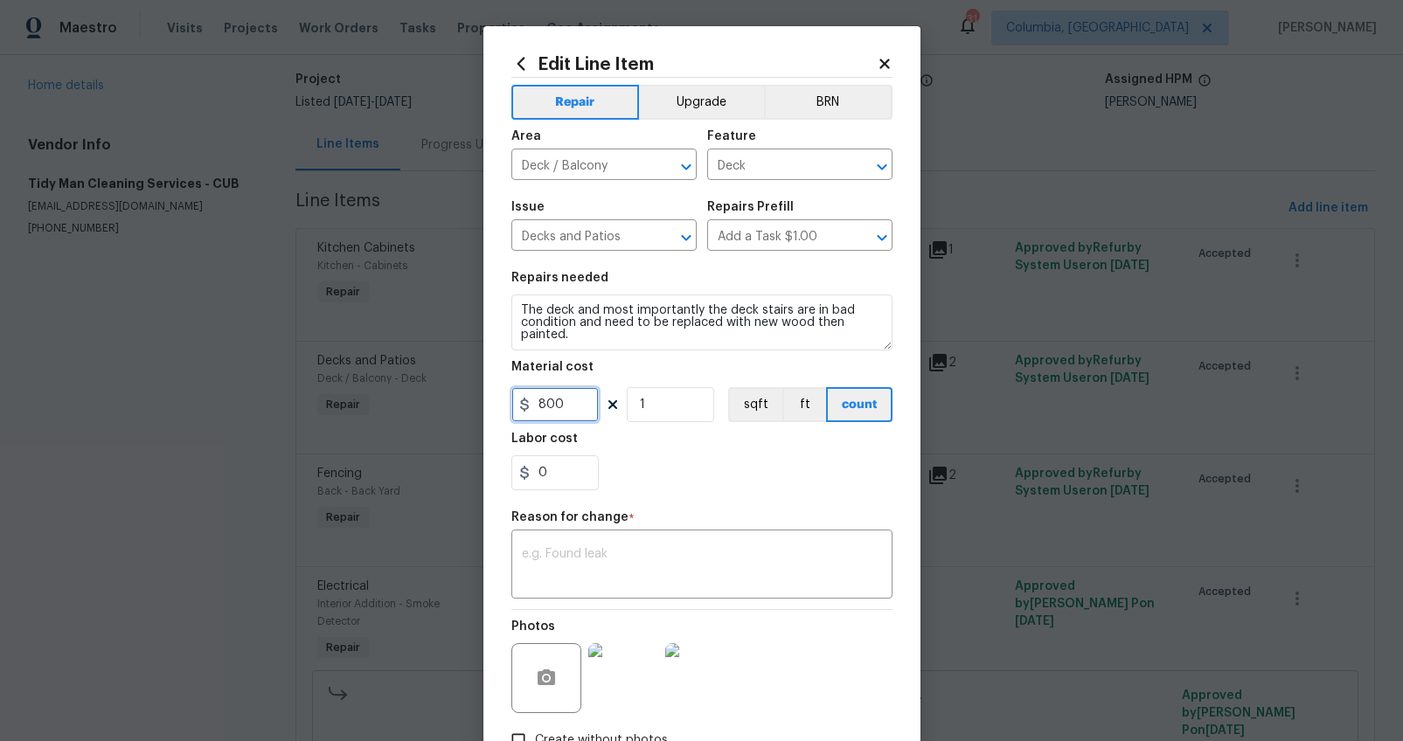
drag, startPoint x: 579, startPoint y: 410, endPoint x: 479, endPoint y: 397, distance: 100.5
click at [483, 398] on div "Edit Line Item Repair Upgrade BRN Area Deck / Balcony ​ Feature Deck ​ Issue De…" at bounding box center [701, 430] width 437 height 809
type input "950"
click at [571, 554] on textarea at bounding box center [702, 566] width 360 height 37
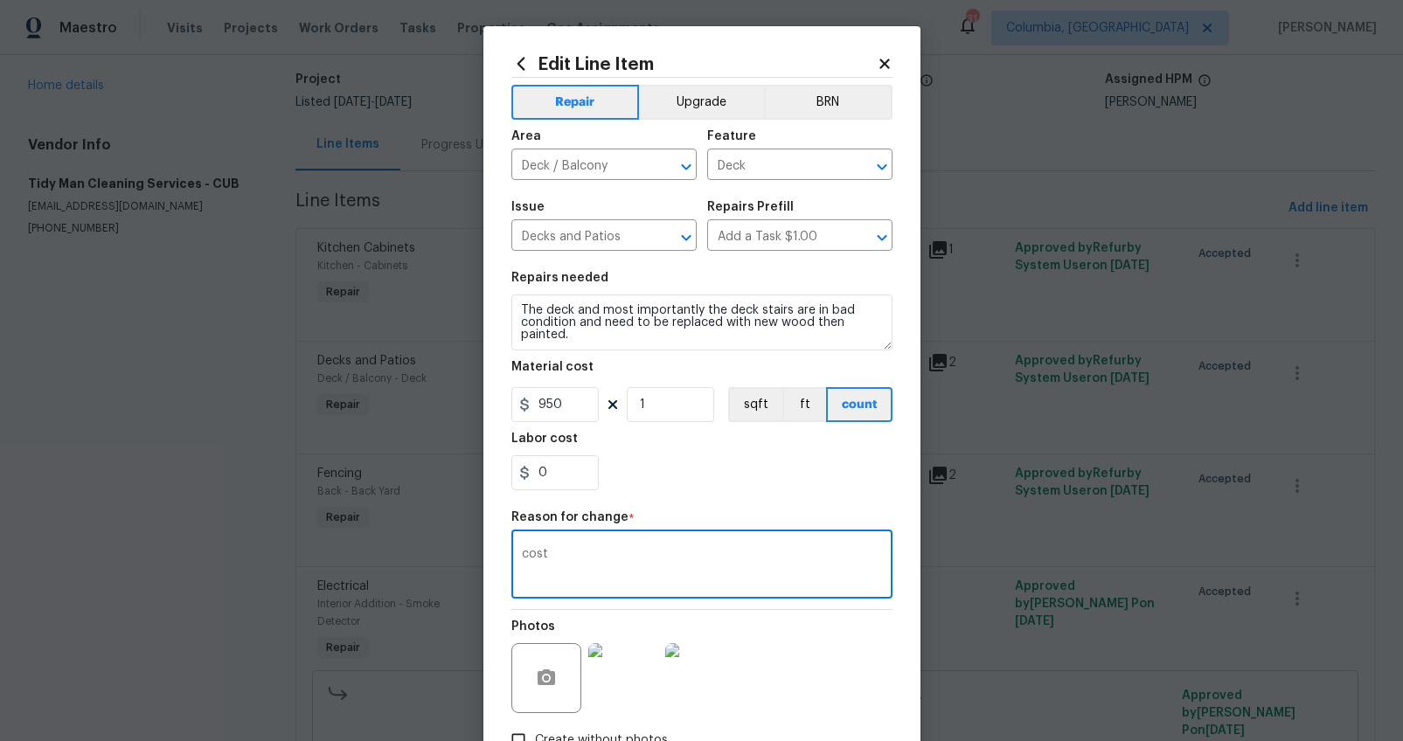
scroll to position [120, 0]
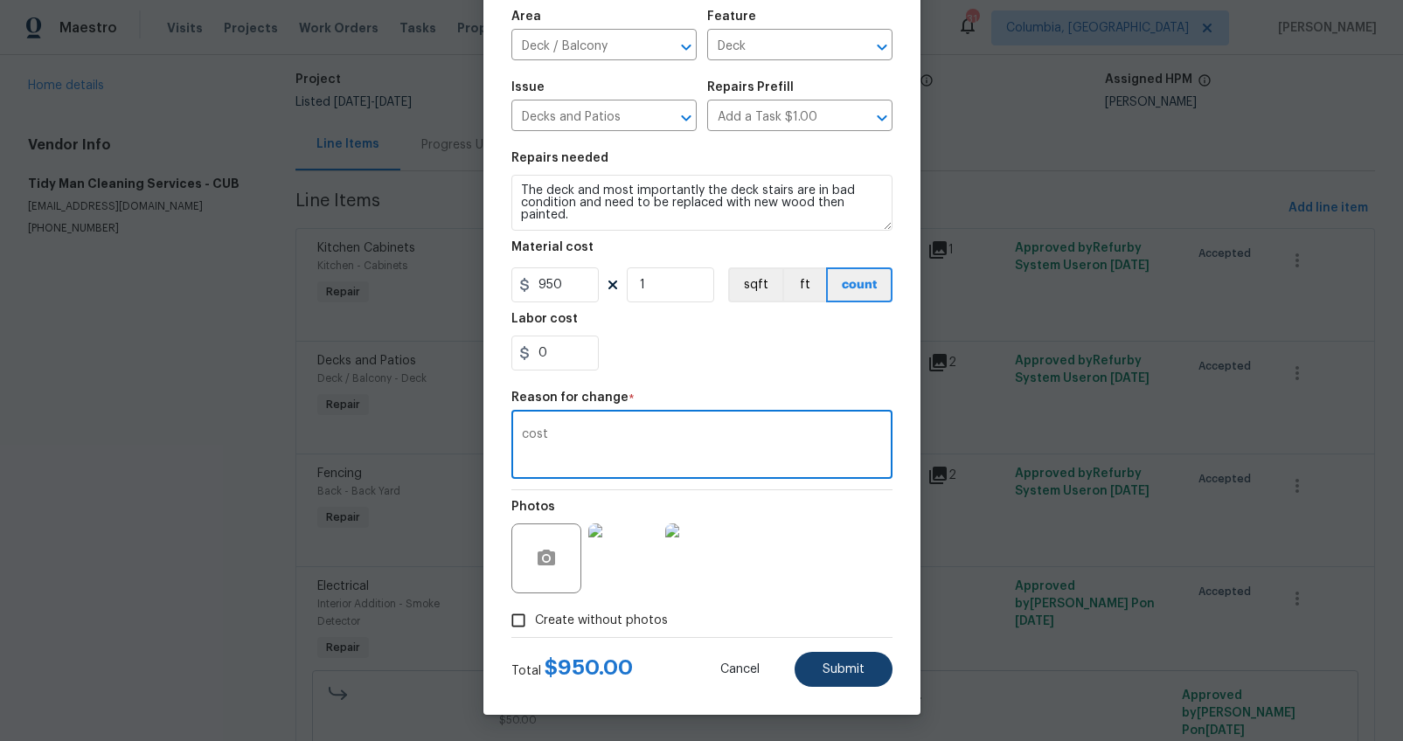
type textarea "cost"
click at [824, 664] on span "Submit" at bounding box center [844, 669] width 42 height 13
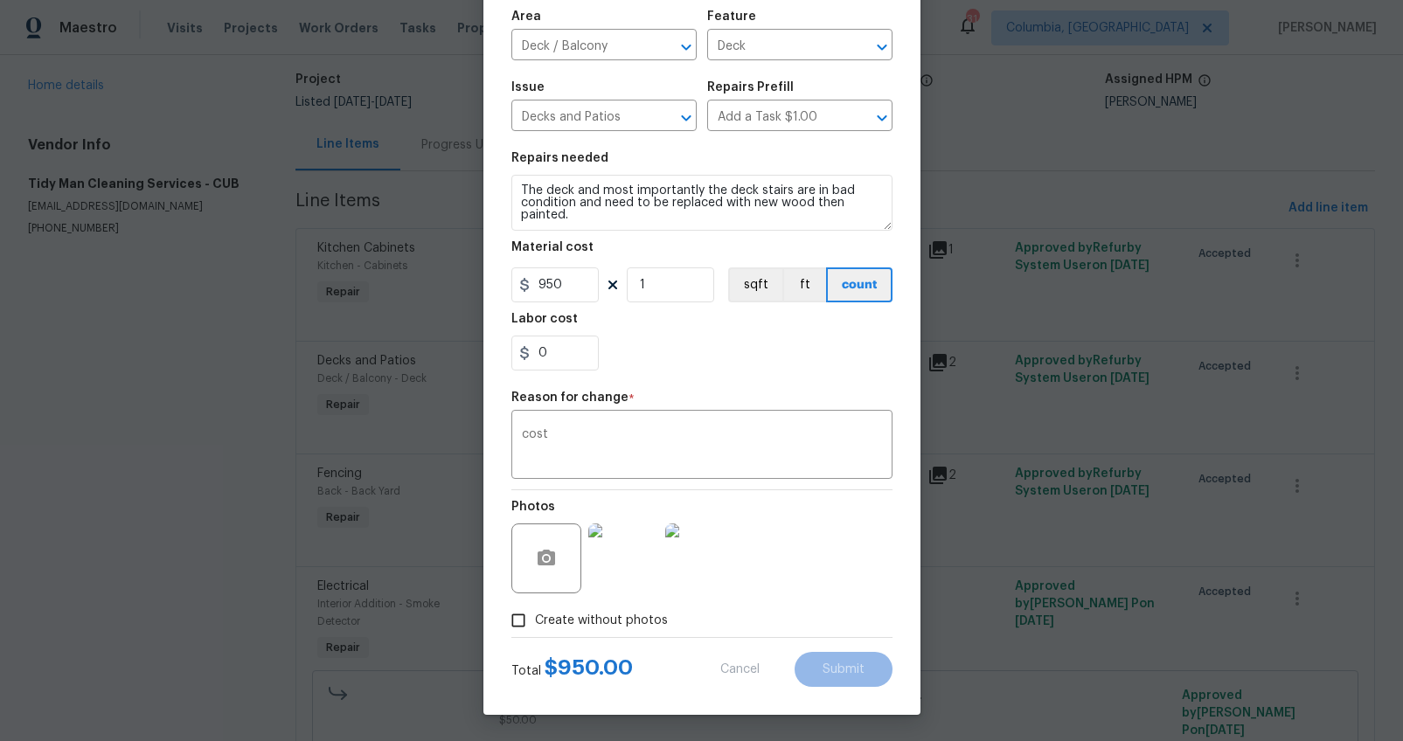
type input "800"
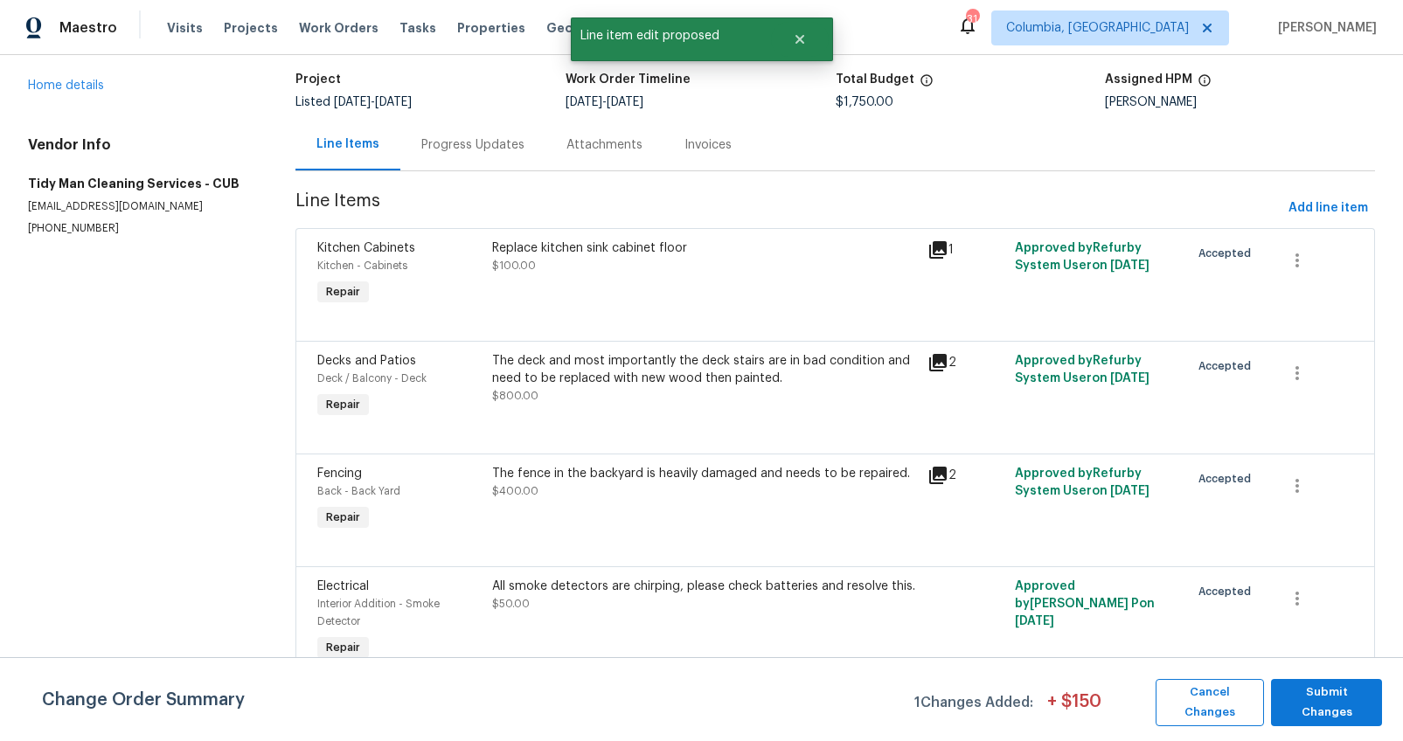
scroll to position [0, 0]
click at [1309, 704] on span "Submit Changes" at bounding box center [1327, 703] width 94 height 40
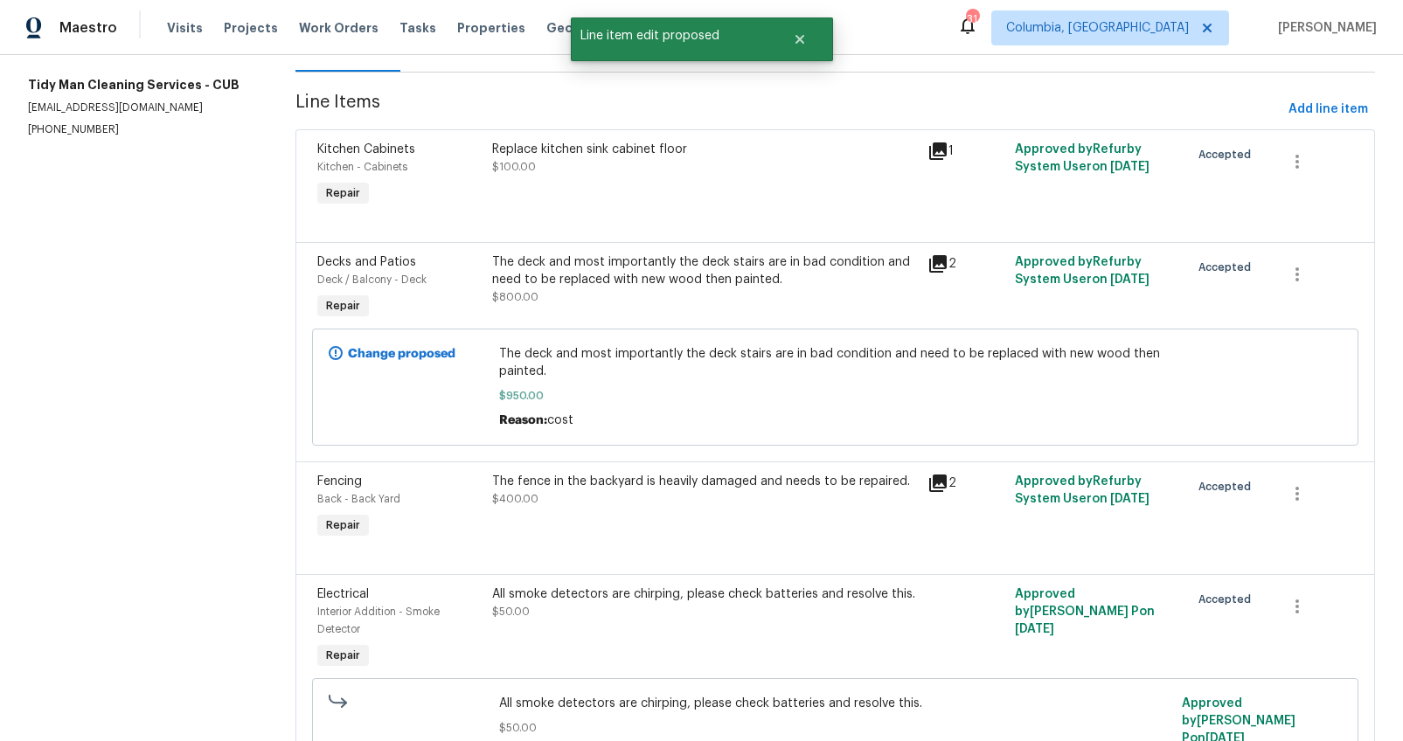
scroll to position [267, 0]
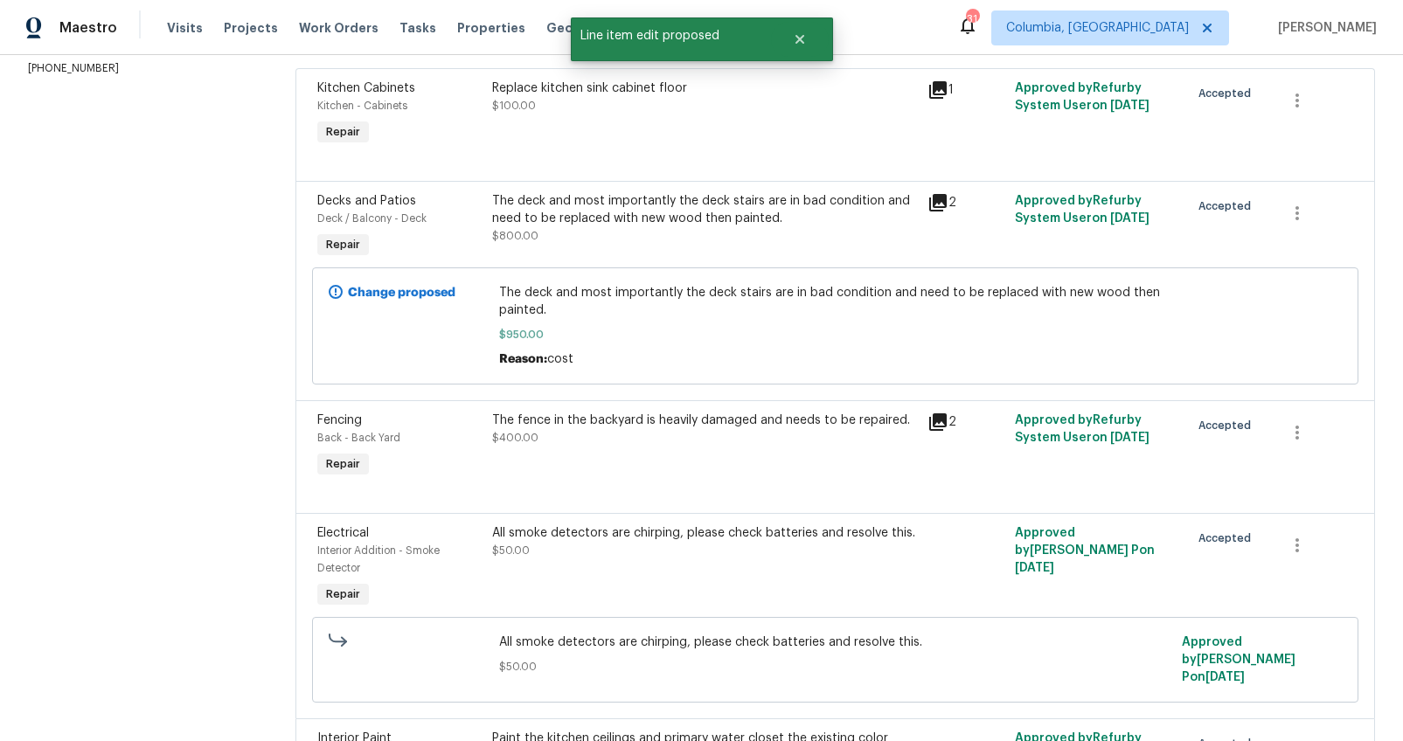
click at [628, 435] on div "The fence in the backyard is heavily damaged and needs to be repaired. $400.00" at bounding box center [705, 429] width 426 height 35
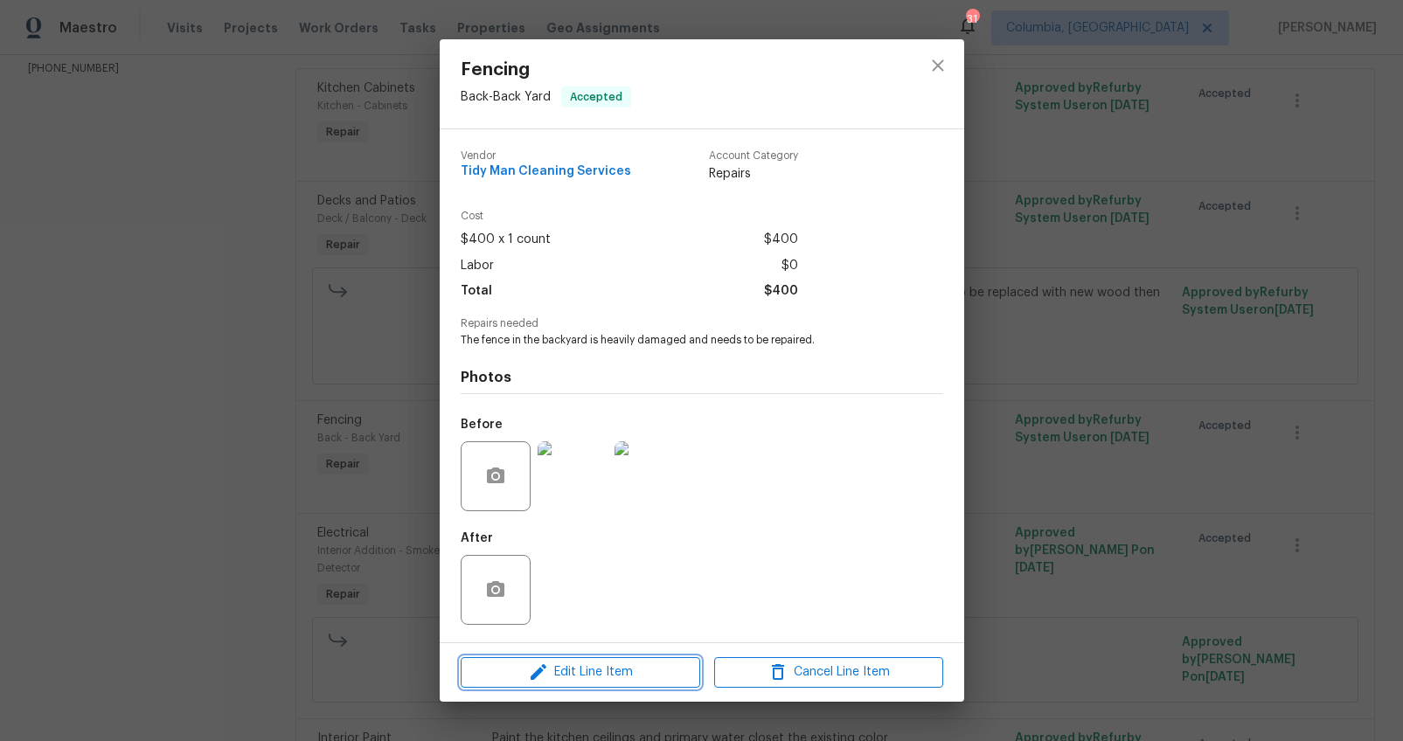
click at [606, 672] on span "Edit Line Item" at bounding box center [580, 673] width 229 height 22
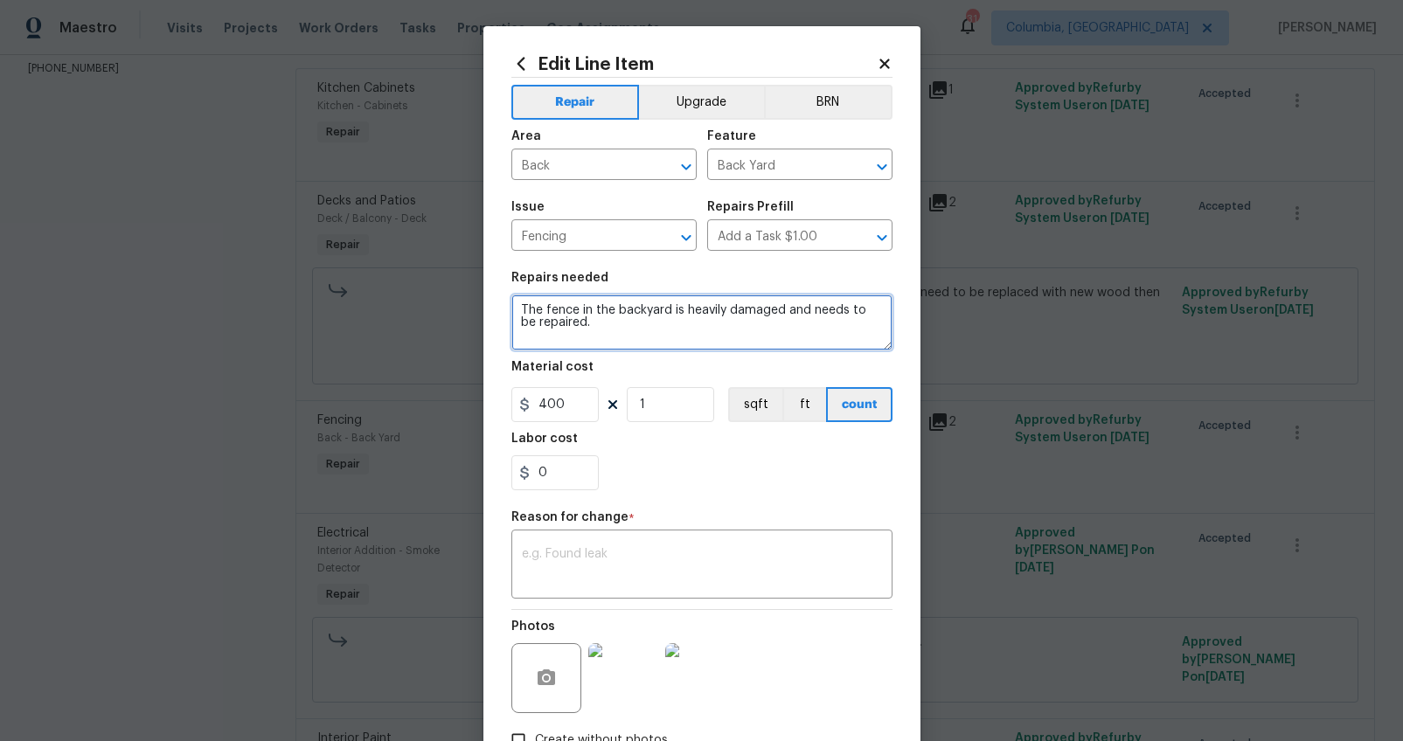
click at [706, 335] on textarea "The fence in the backyard is heavily damaged and needs to be repaired." at bounding box center [701, 323] width 381 height 56
type textarea "The fence in the backyard is heavily damaged and needs to be repaired.***Remove…"
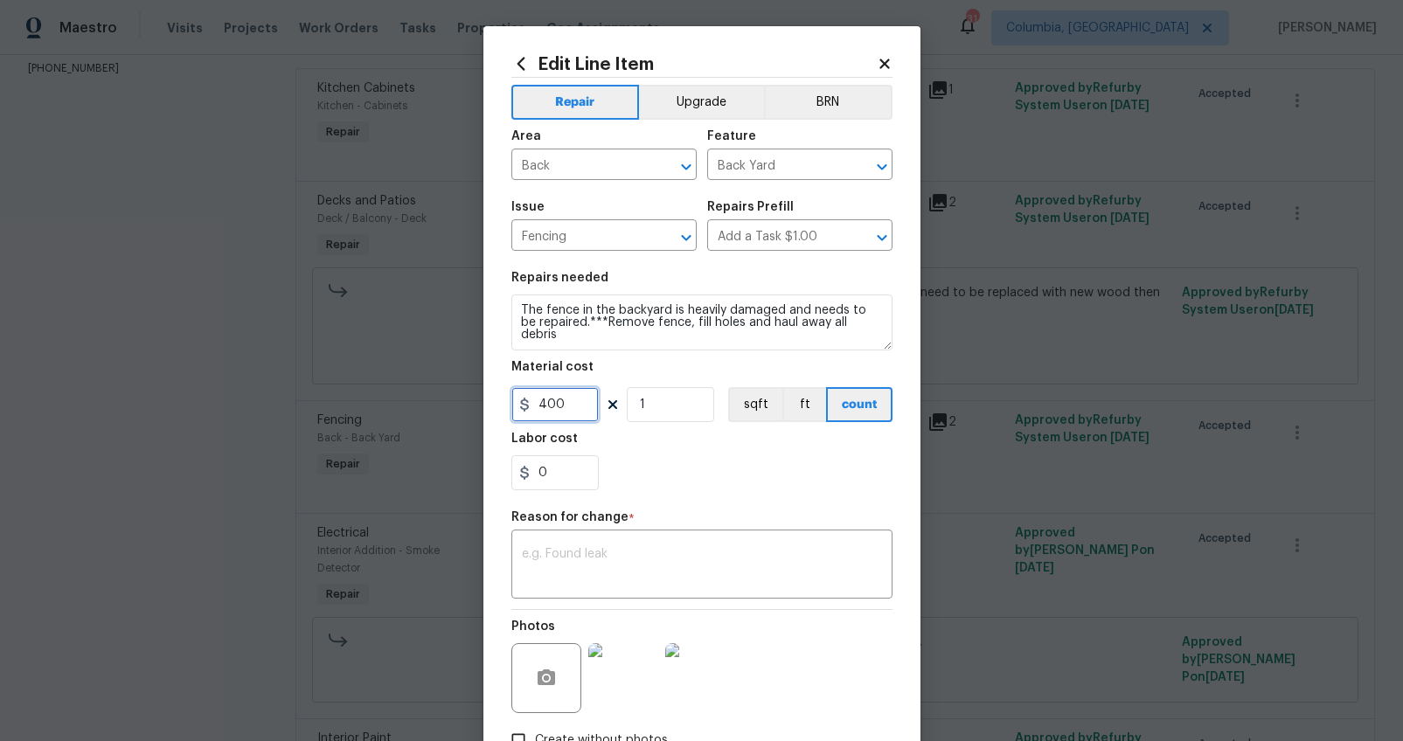
drag, startPoint x: 575, startPoint y: 409, endPoint x: 504, endPoint y: 406, distance: 70.9
click at [511, 406] on input "400" at bounding box center [554, 404] width 87 height 35
type input "1000"
click at [641, 561] on textarea at bounding box center [702, 566] width 360 height 37
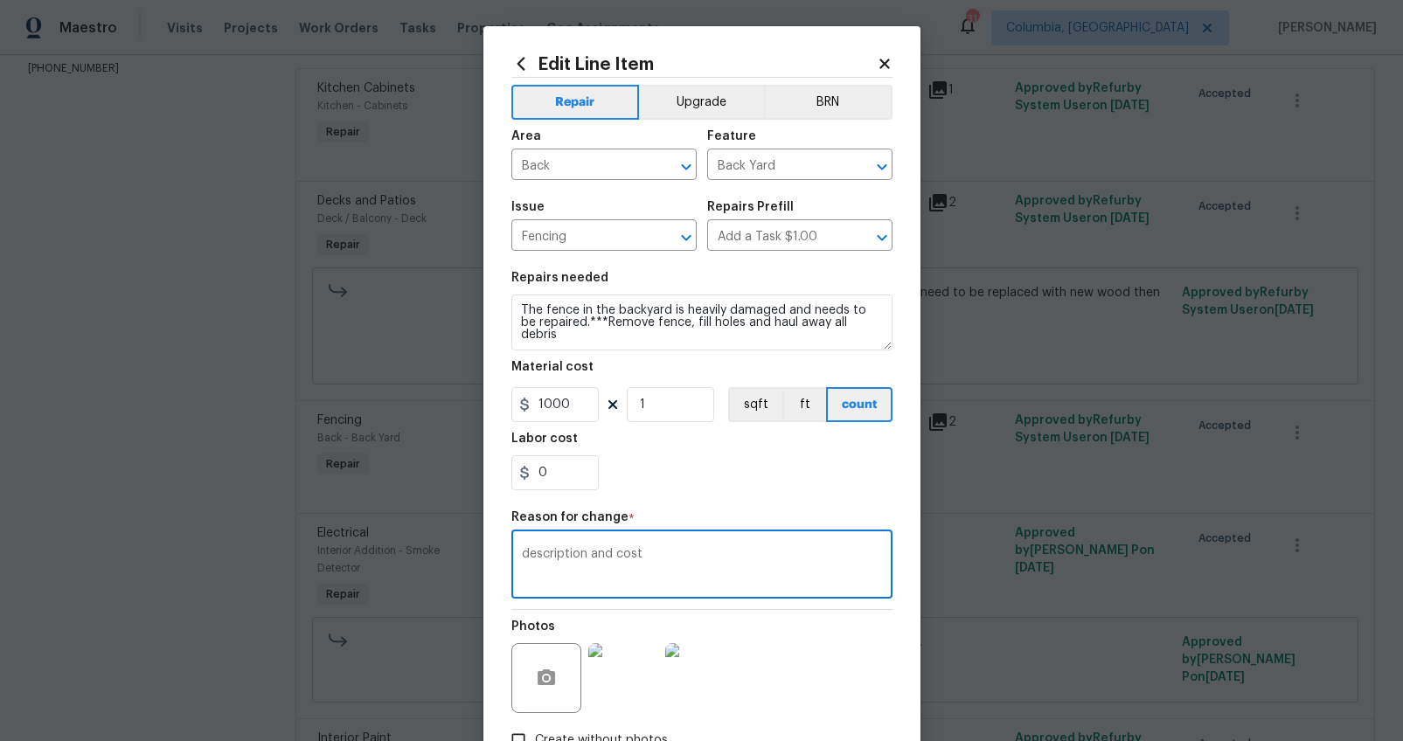
scroll to position [120, 0]
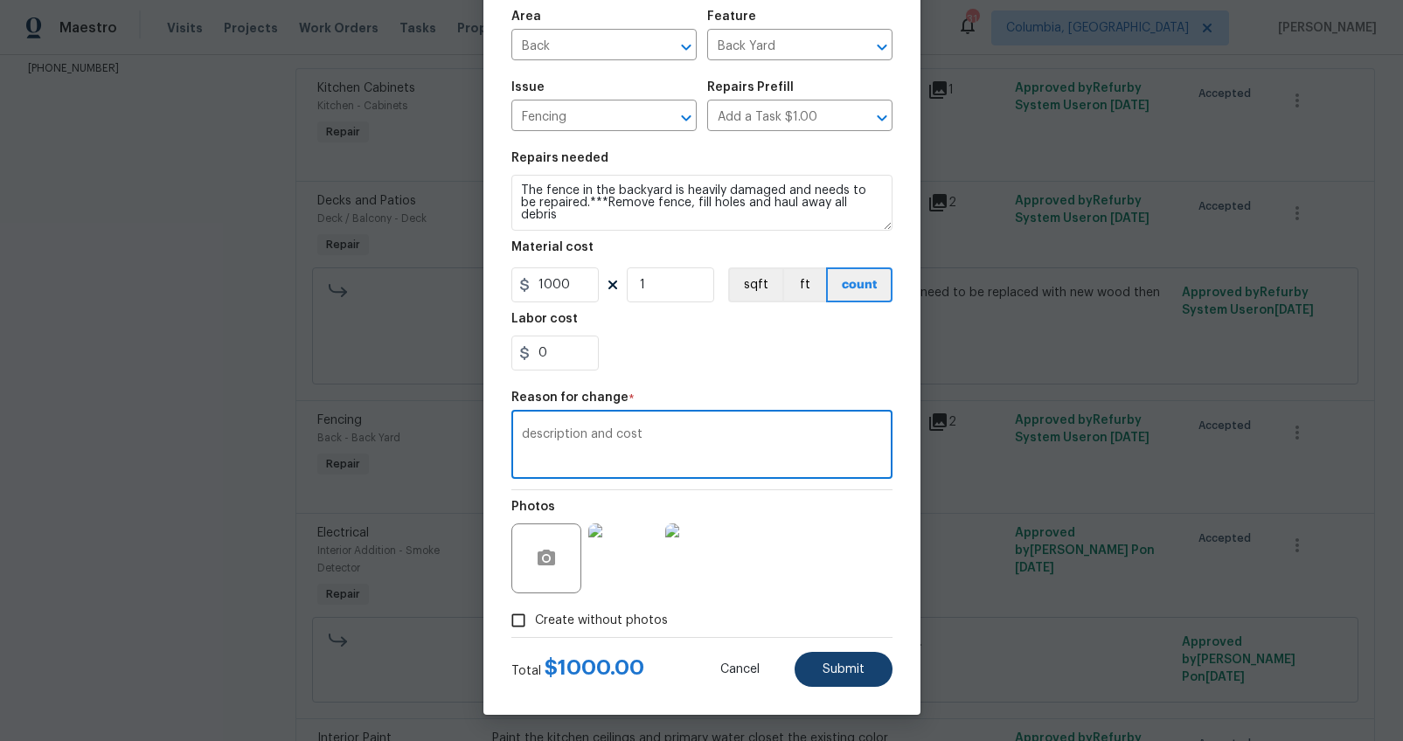
type textarea "description and cost"
click at [857, 668] on button "Submit" at bounding box center [844, 669] width 98 height 35
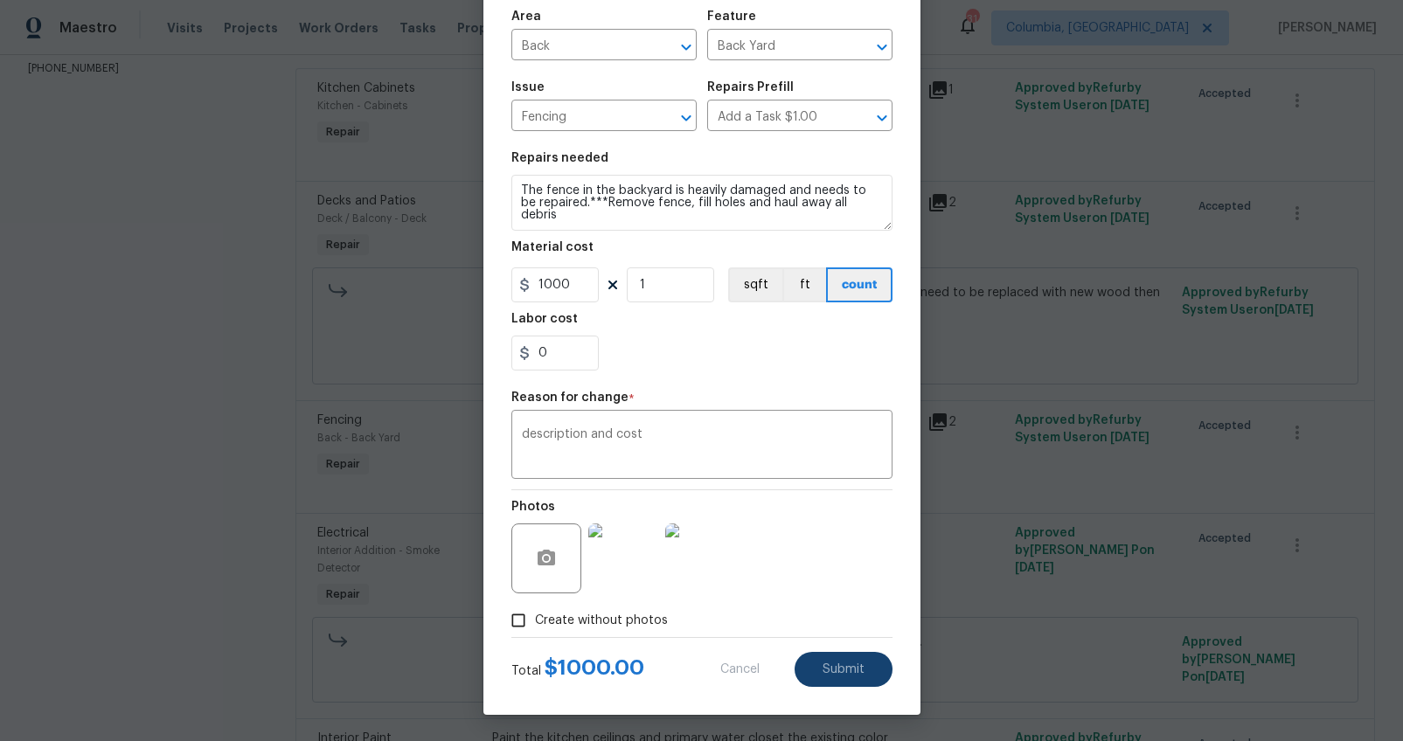
type textarea "The fence in the backyard is heavily damaged and needs to be repaired."
type input "400"
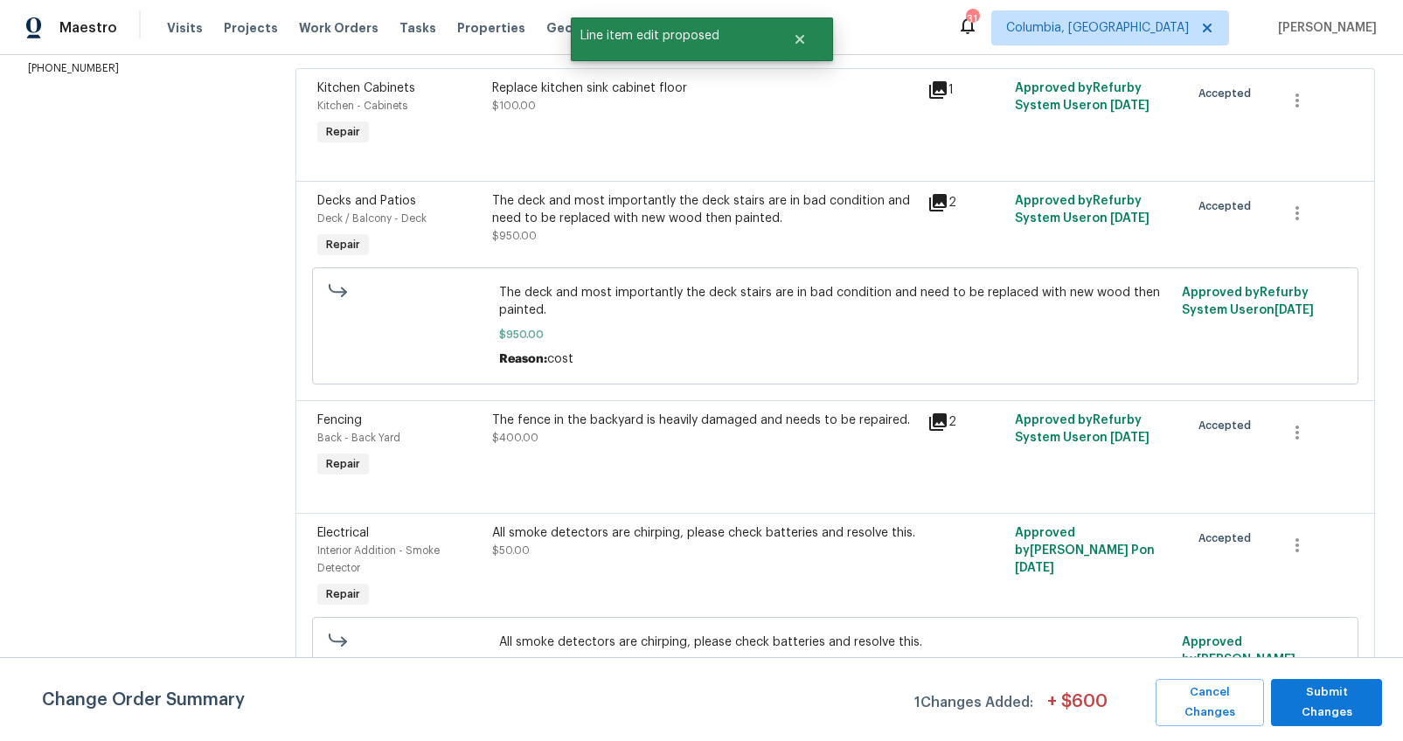
scroll to position [0, 0]
click at [1329, 698] on span "Submit Changes" at bounding box center [1327, 703] width 94 height 40
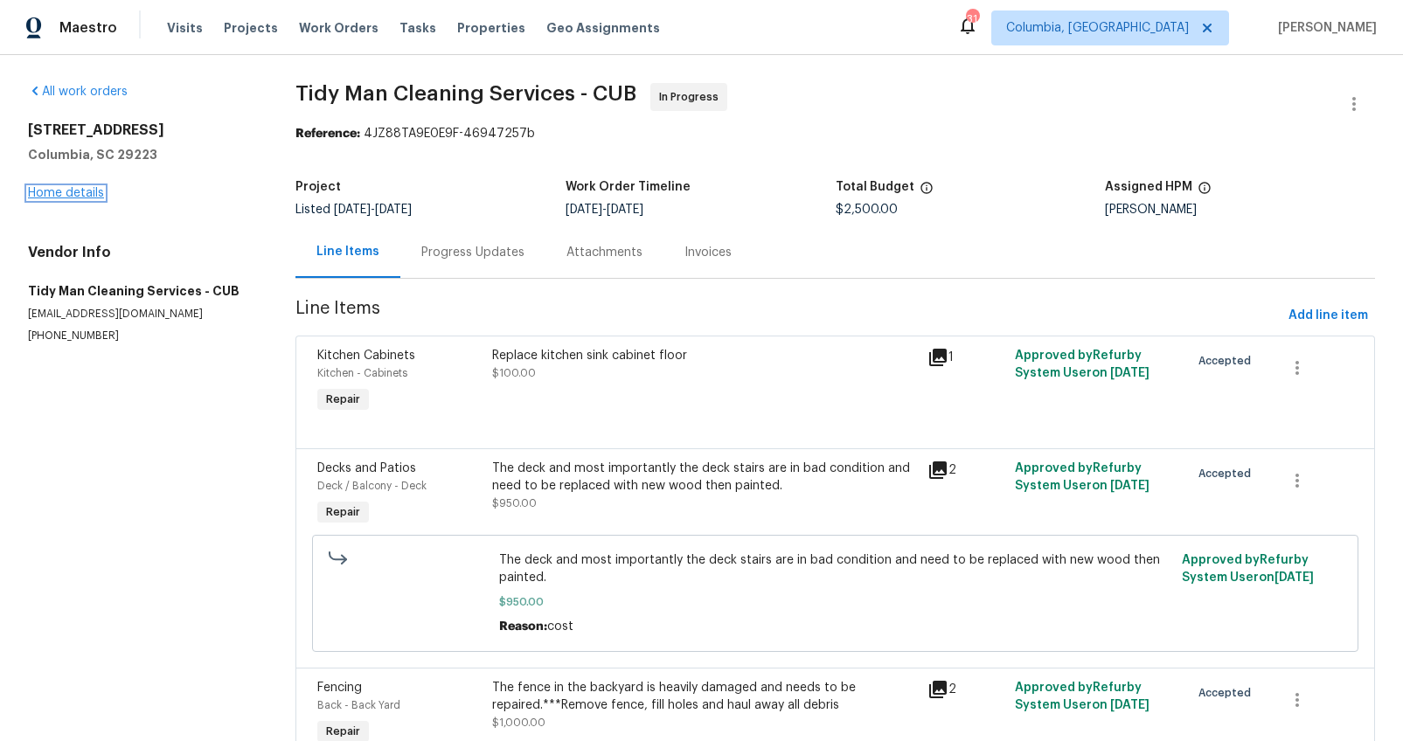
click at [37, 187] on link "Home details" at bounding box center [66, 193] width 76 height 12
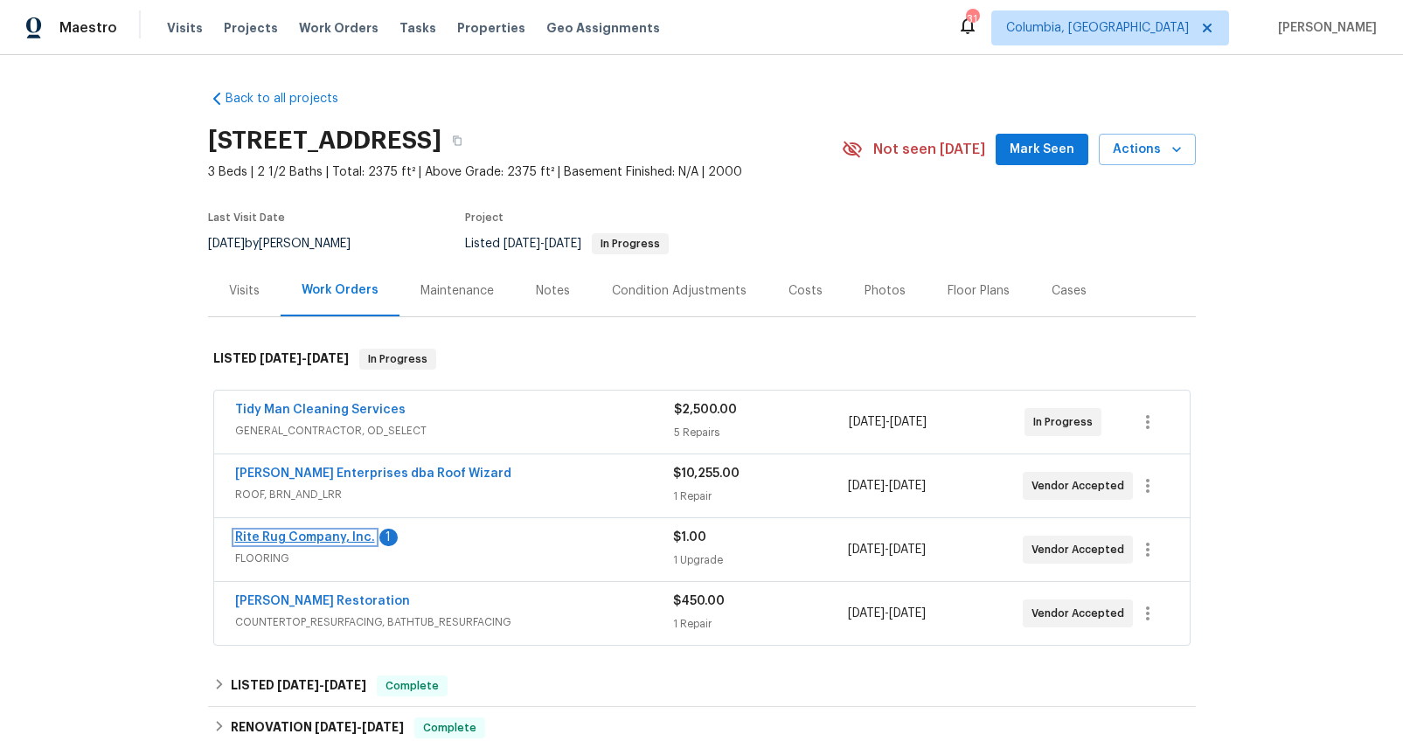
click at [344, 537] on link "Rite Rug Company, Inc." at bounding box center [305, 537] width 140 height 12
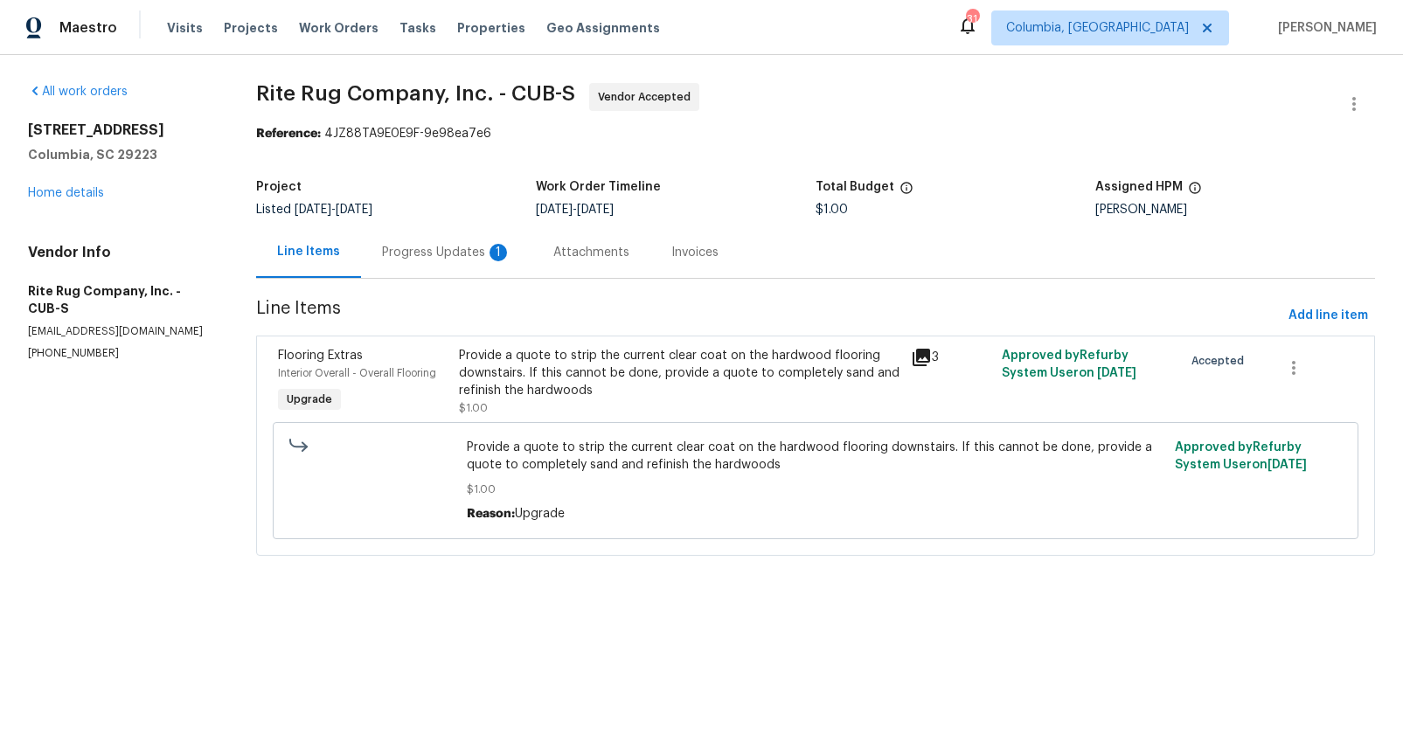
click at [433, 271] on div "Progress Updates 1" at bounding box center [446, 252] width 171 height 52
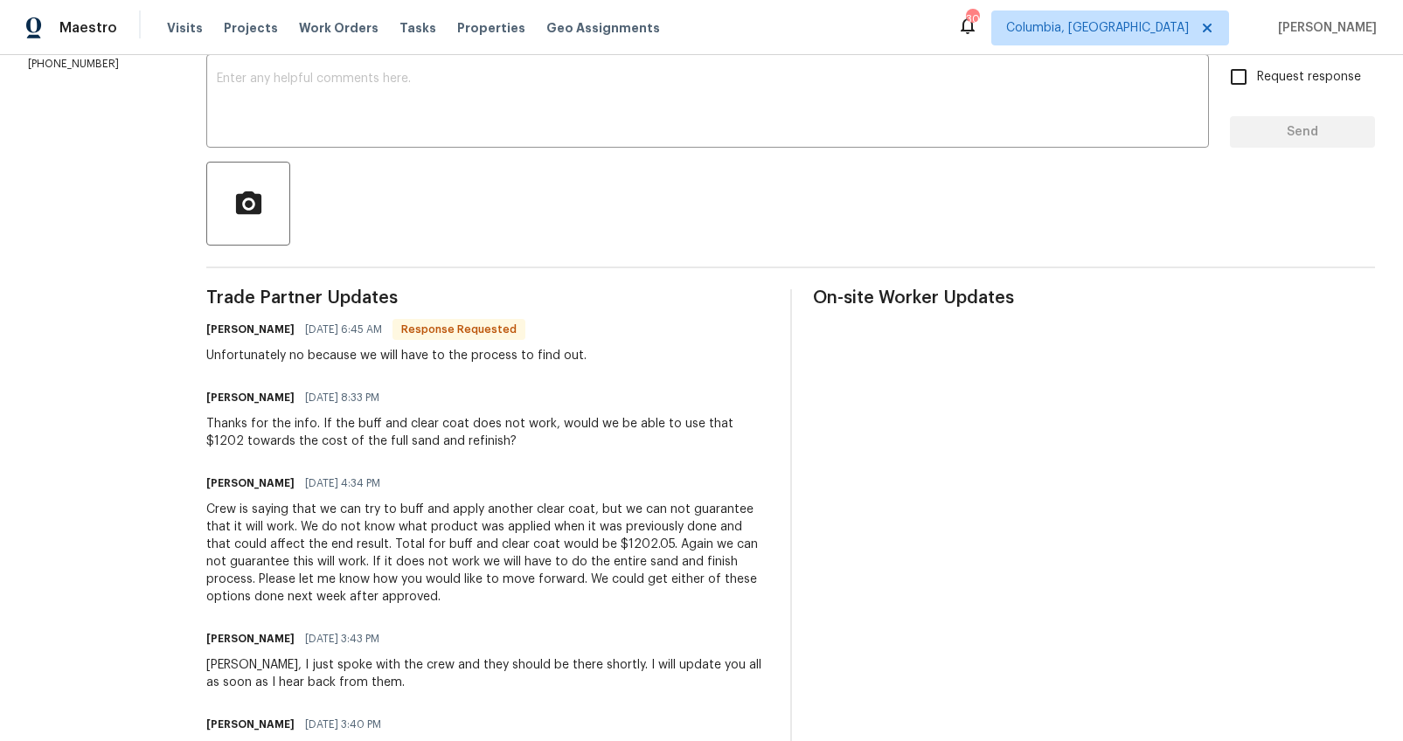
scroll to position [156, 0]
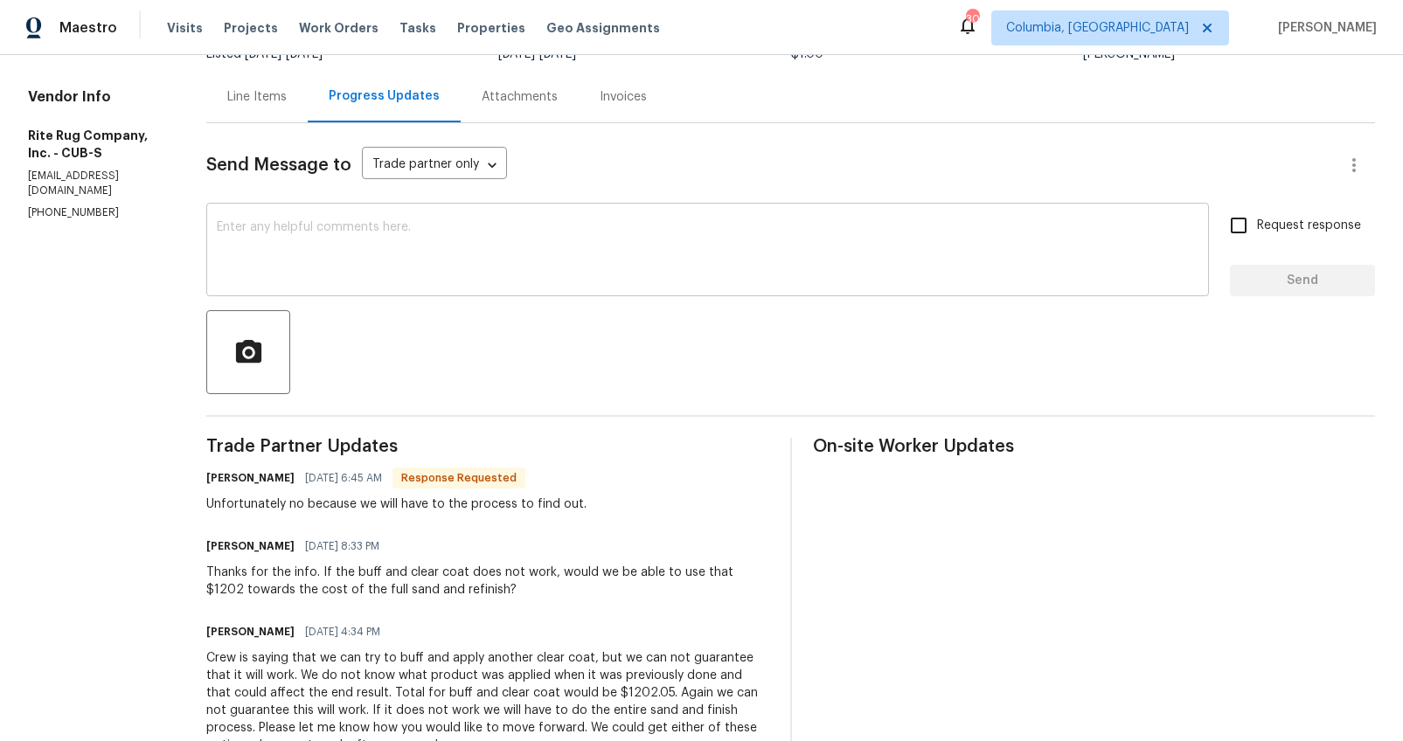
click at [524, 260] on textarea at bounding box center [708, 251] width 982 height 61
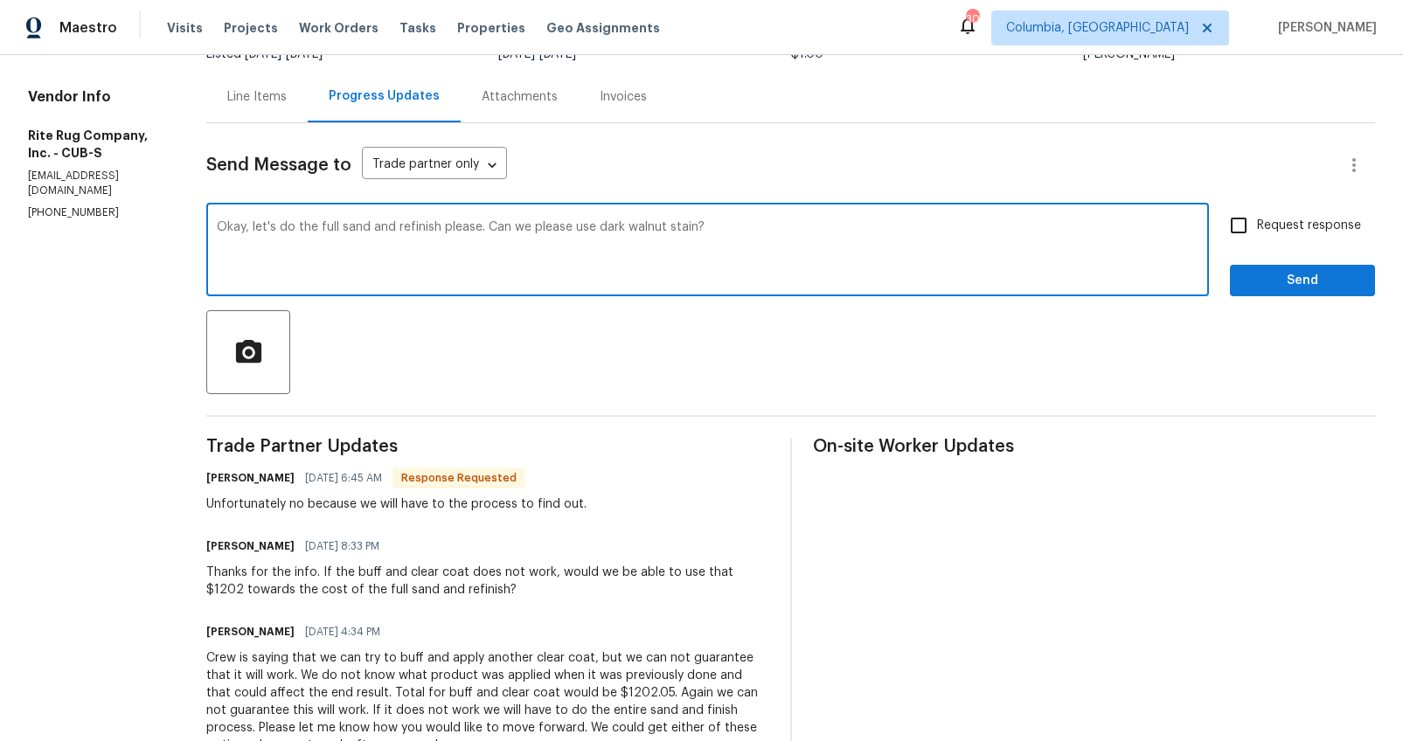
type textarea "Okay, let's do the full sand and refinish please. Can we please use dark walnut…"
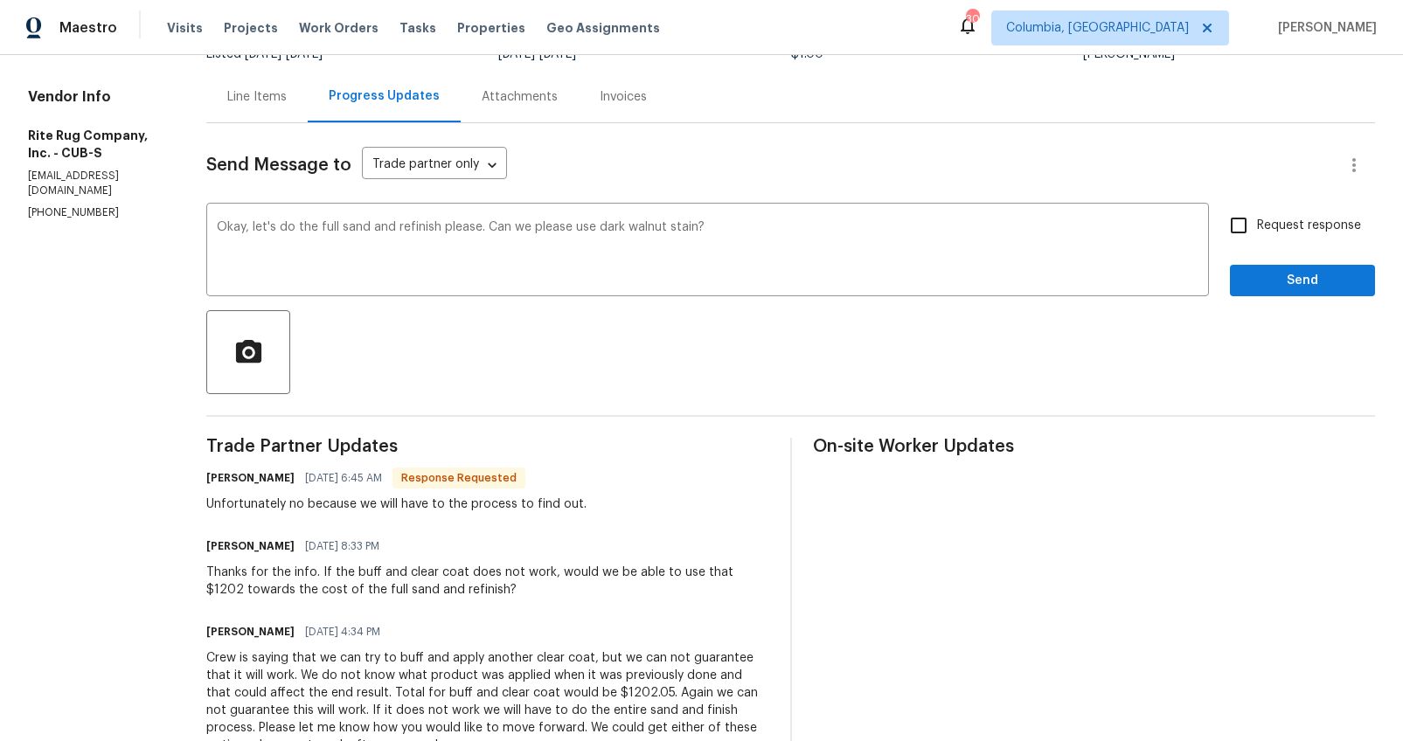
click at [1304, 222] on span "Request response" at bounding box center [1309, 226] width 104 height 18
click at [1257, 222] on input "Request response" at bounding box center [1238, 225] width 37 height 37
checkbox input "true"
click at [1290, 272] on span "Send" at bounding box center [1302, 281] width 117 height 22
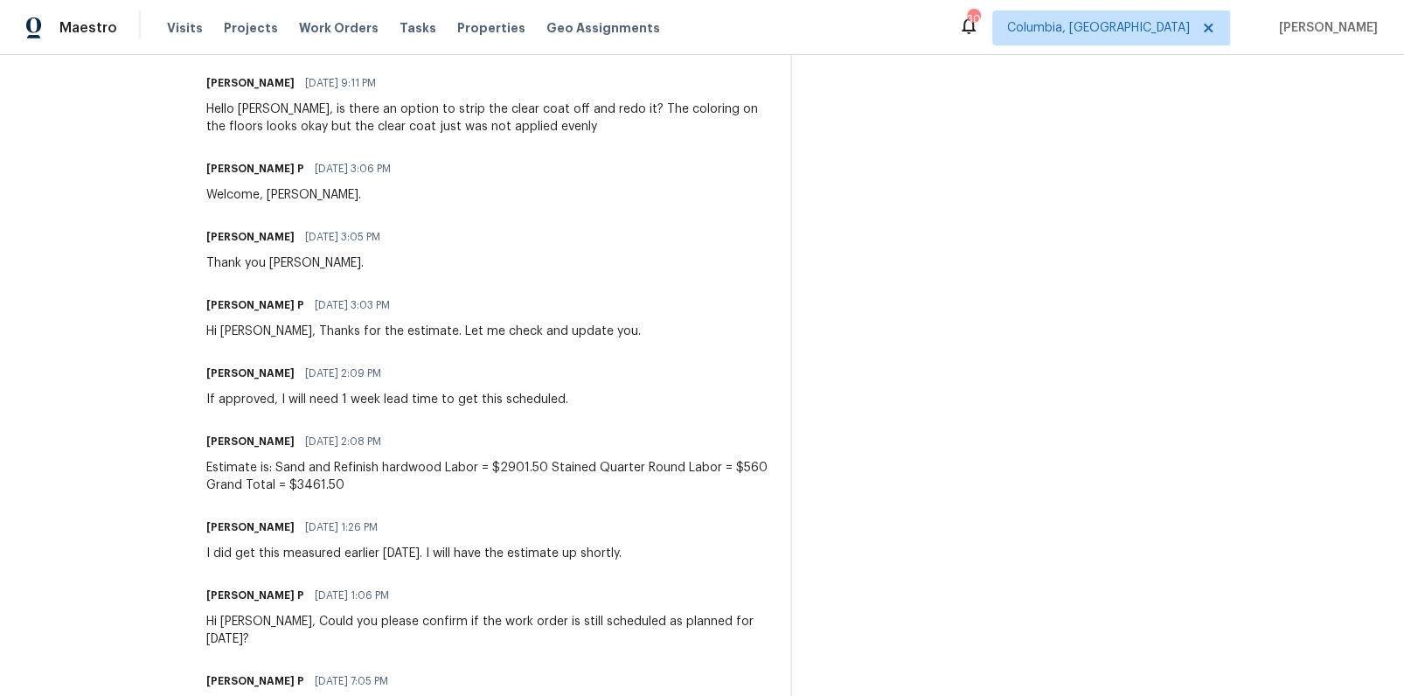
scroll to position [1521, 0]
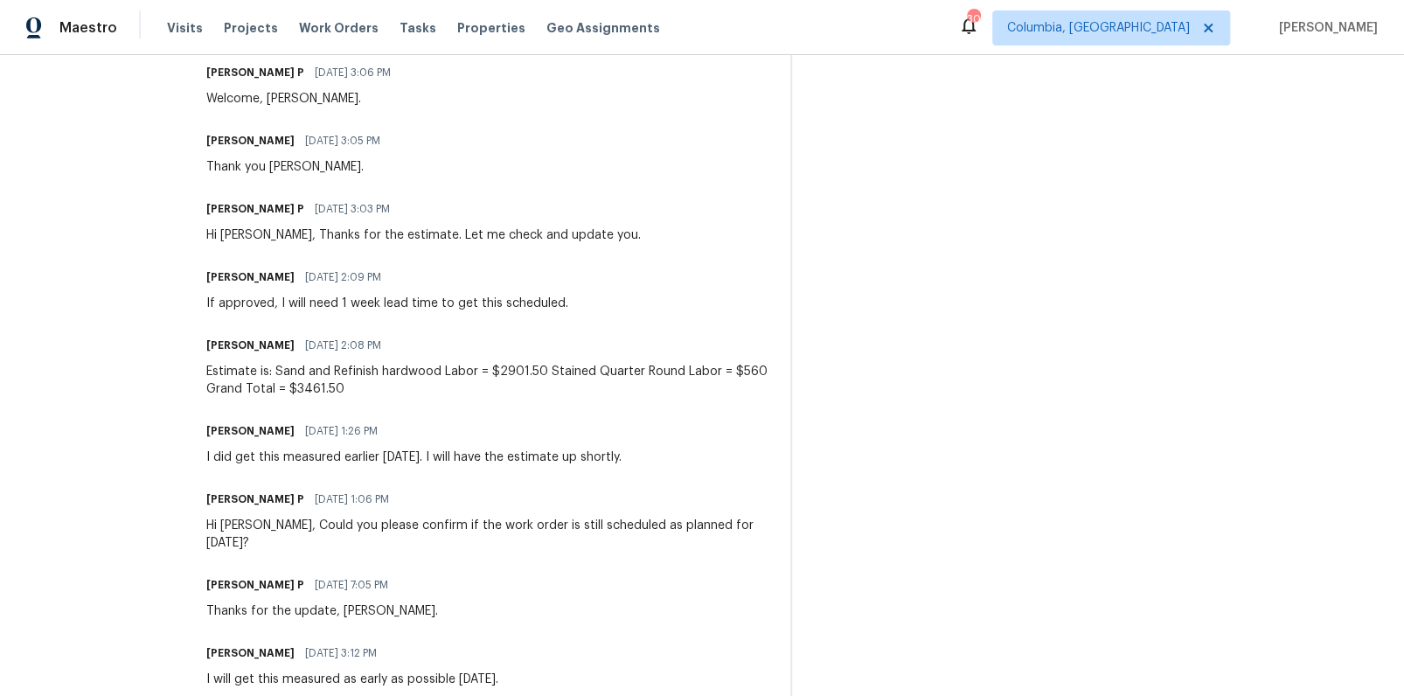
click at [342, 372] on div "Estimate is: Sand and Refinish hardwood Labor = $2901.50 Stained Quarter Round …" at bounding box center [487, 380] width 563 height 35
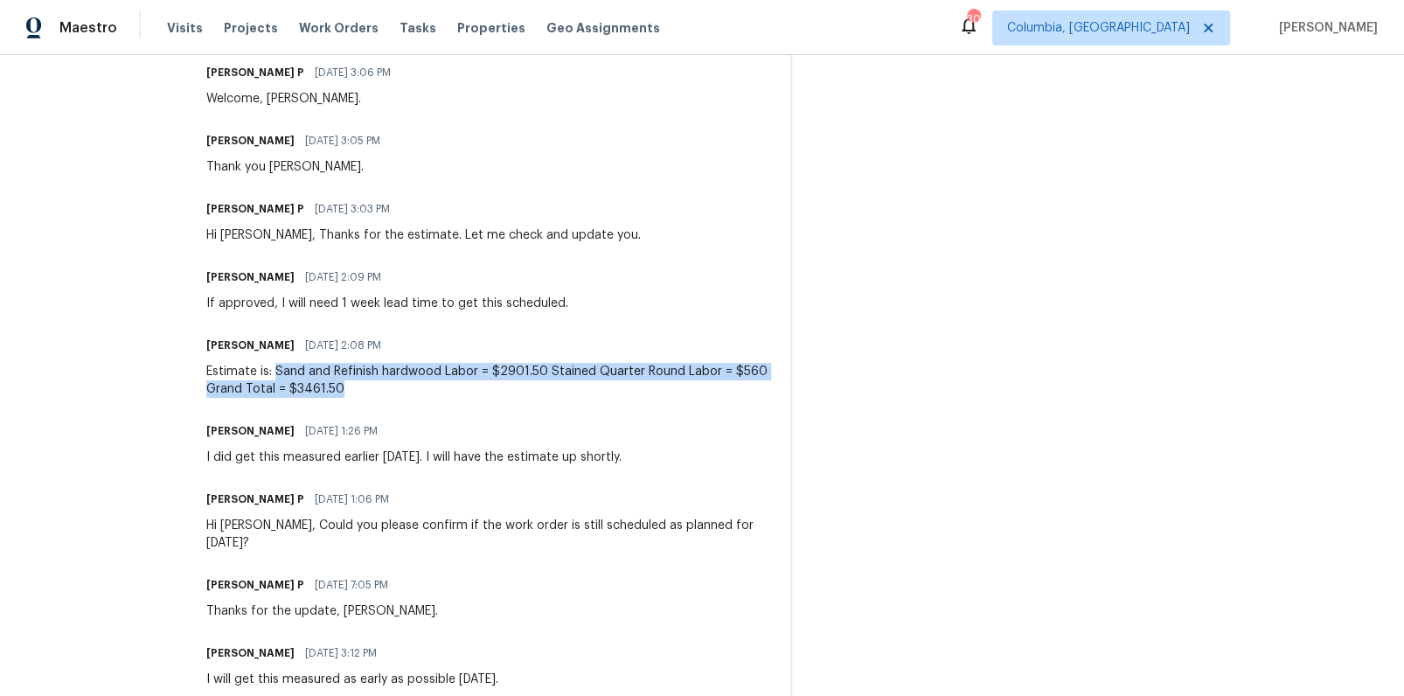
drag, startPoint x: 274, startPoint y: 354, endPoint x: 378, endPoint y: 371, distance: 105.5
click at [378, 371] on div "Estimate is: Sand and Refinish hardwood Labor = $2901.50 Stained Quarter Round …" at bounding box center [487, 380] width 563 height 35
copy div "Sand and Refinish hardwood Labor = $2901.50 Stained Quarter Round Labor = $560 …"
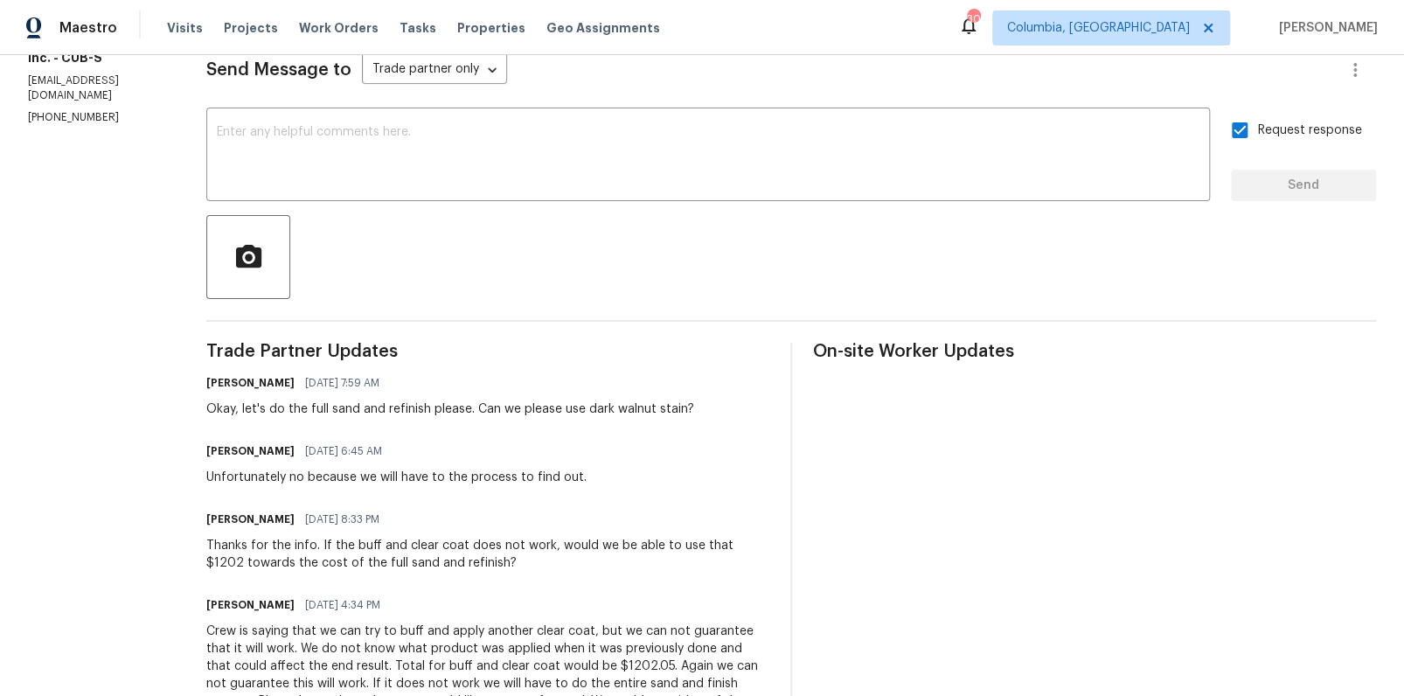
scroll to position [166, 0]
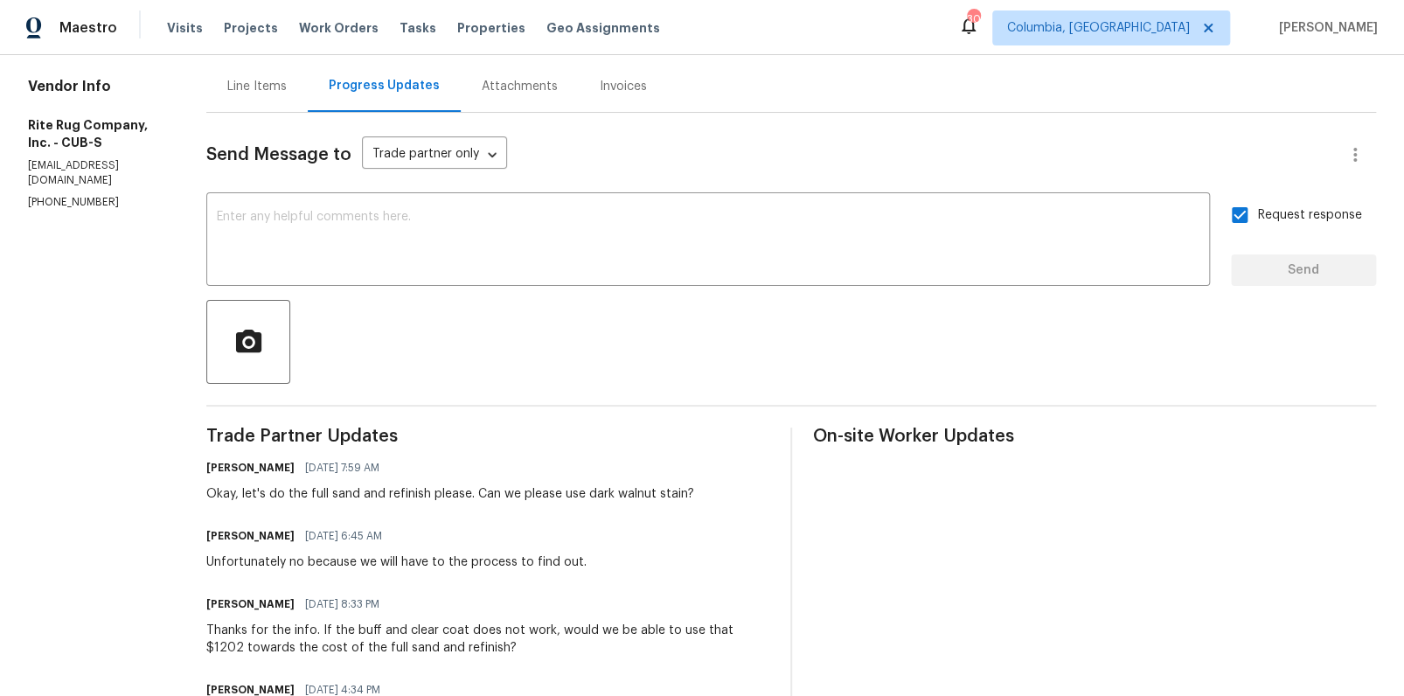
click at [248, 87] on div "Line Items" at bounding box center [256, 86] width 59 height 17
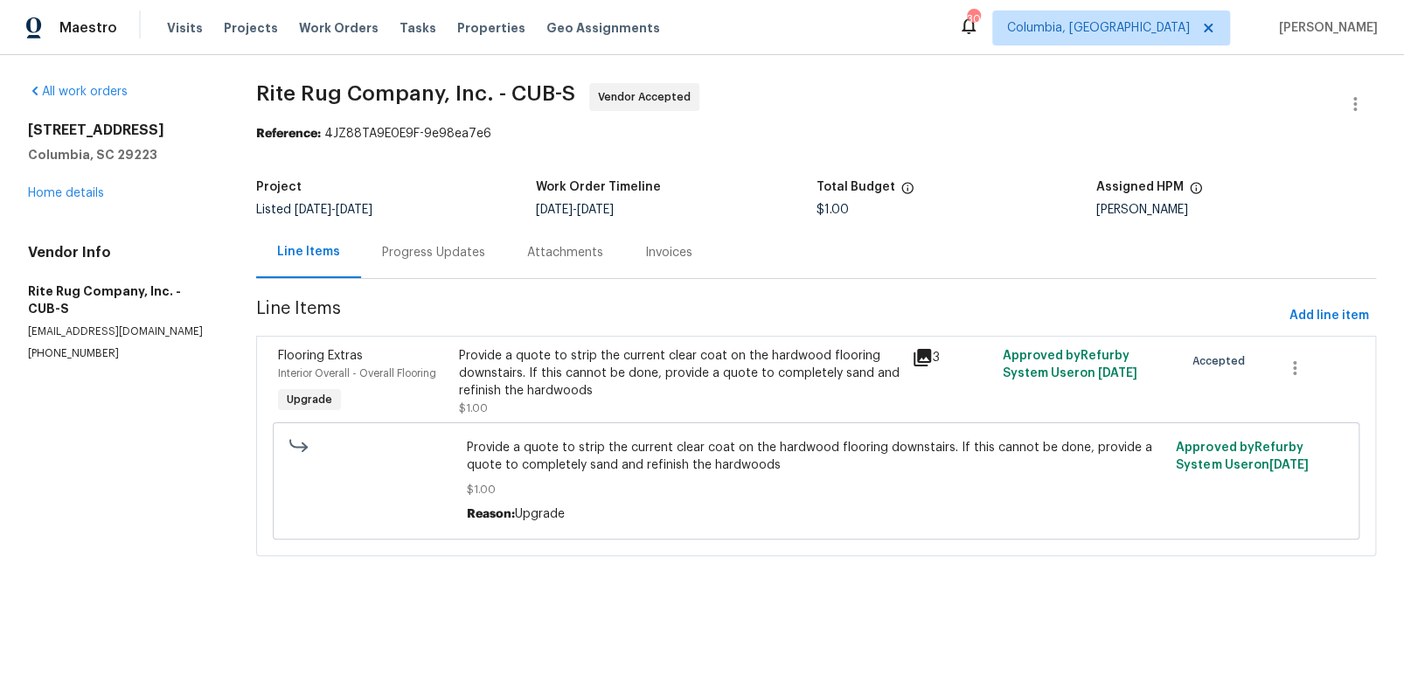
click at [623, 391] on div "Provide a quote to strip the current clear coat on the hardwood flooring downst…" at bounding box center [680, 373] width 442 height 52
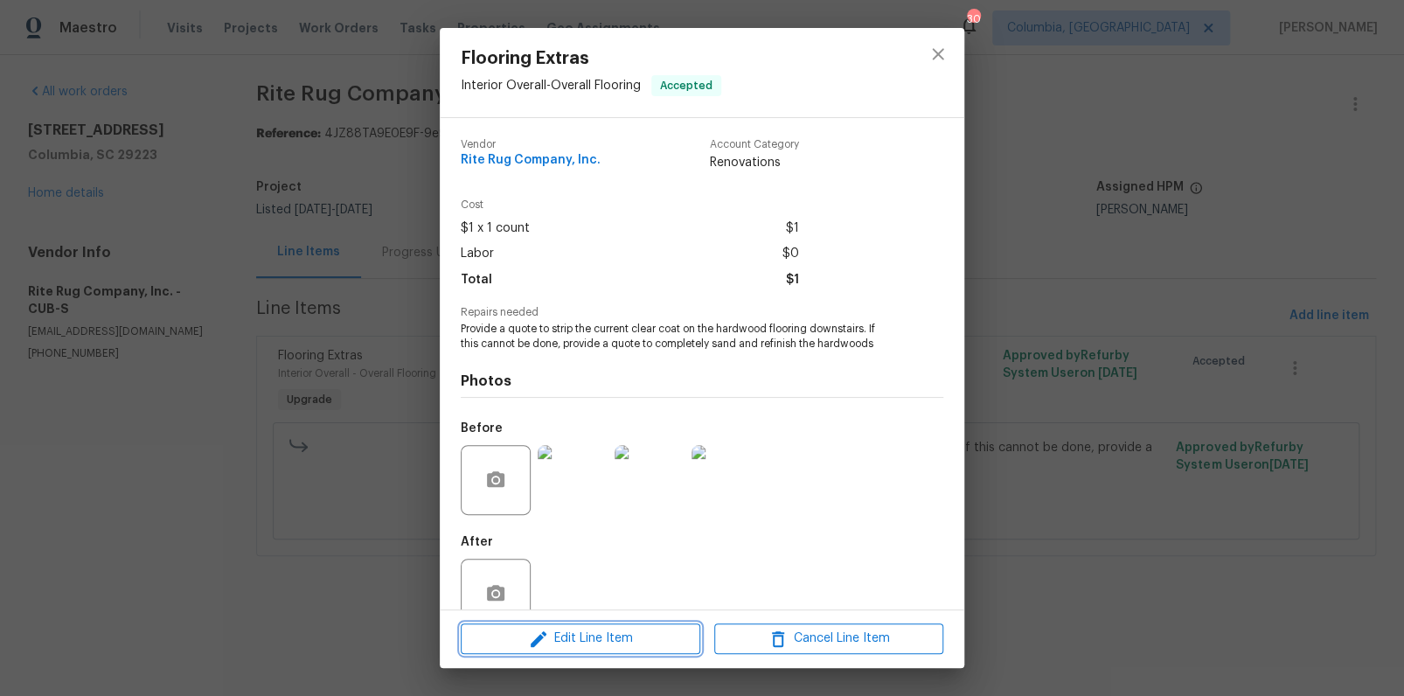
click at [584, 635] on span "Edit Line Item" at bounding box center [580, 639] width 229 height 22
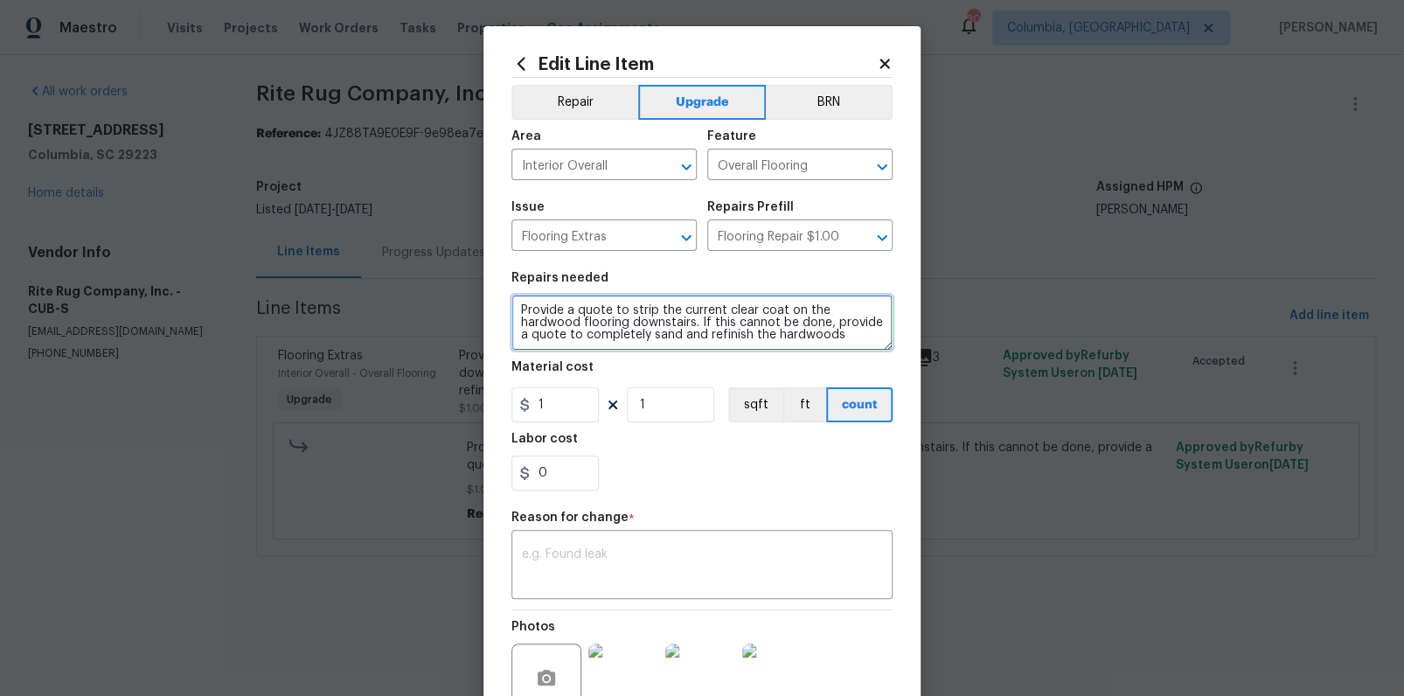
click at [774, 337] on textarea "Provide a quote to strip the current clear coat on the hardwood flooring downst…" at bounding box center [701, 323] width 381 height 56
paste textarea "Sand and Refinish hardwood Labor = $2901.50 Stained Quarter Round Labor = $560 …"
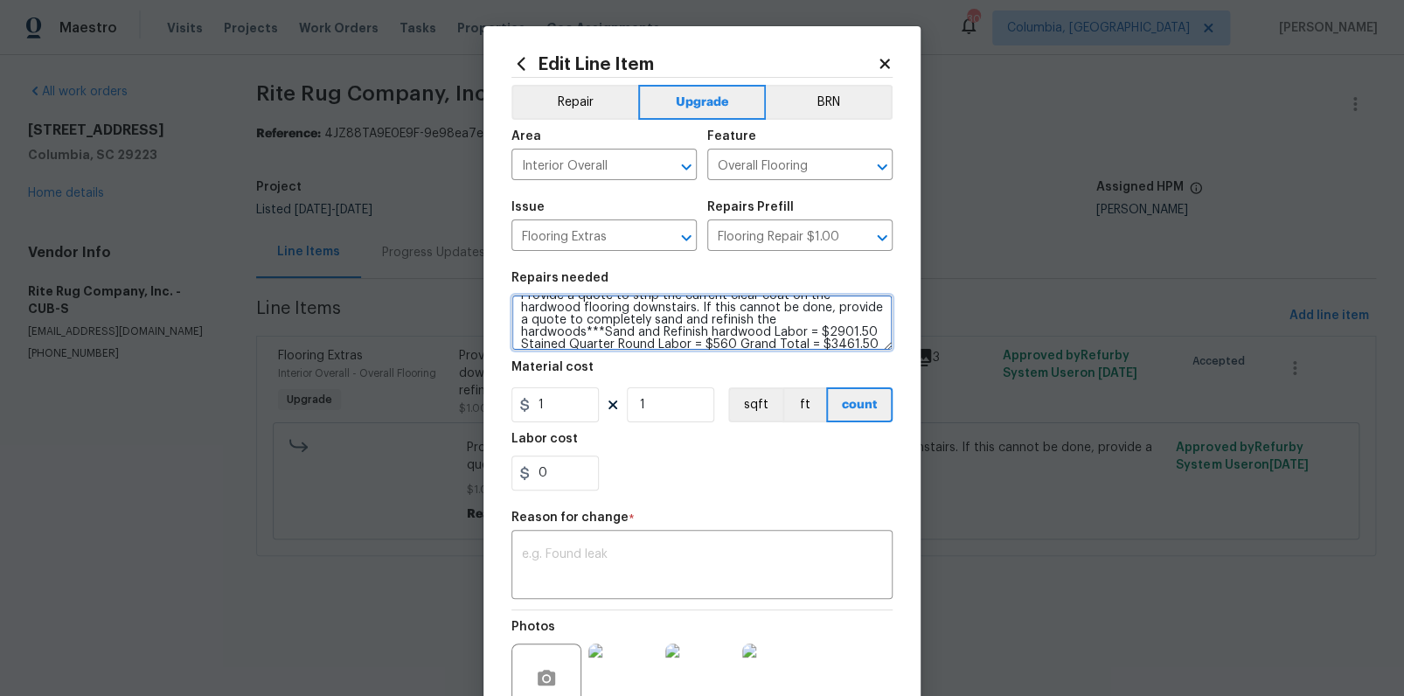
type textarea "Provide a quote to strip the current clear coat on the hardwood flooring downst…"
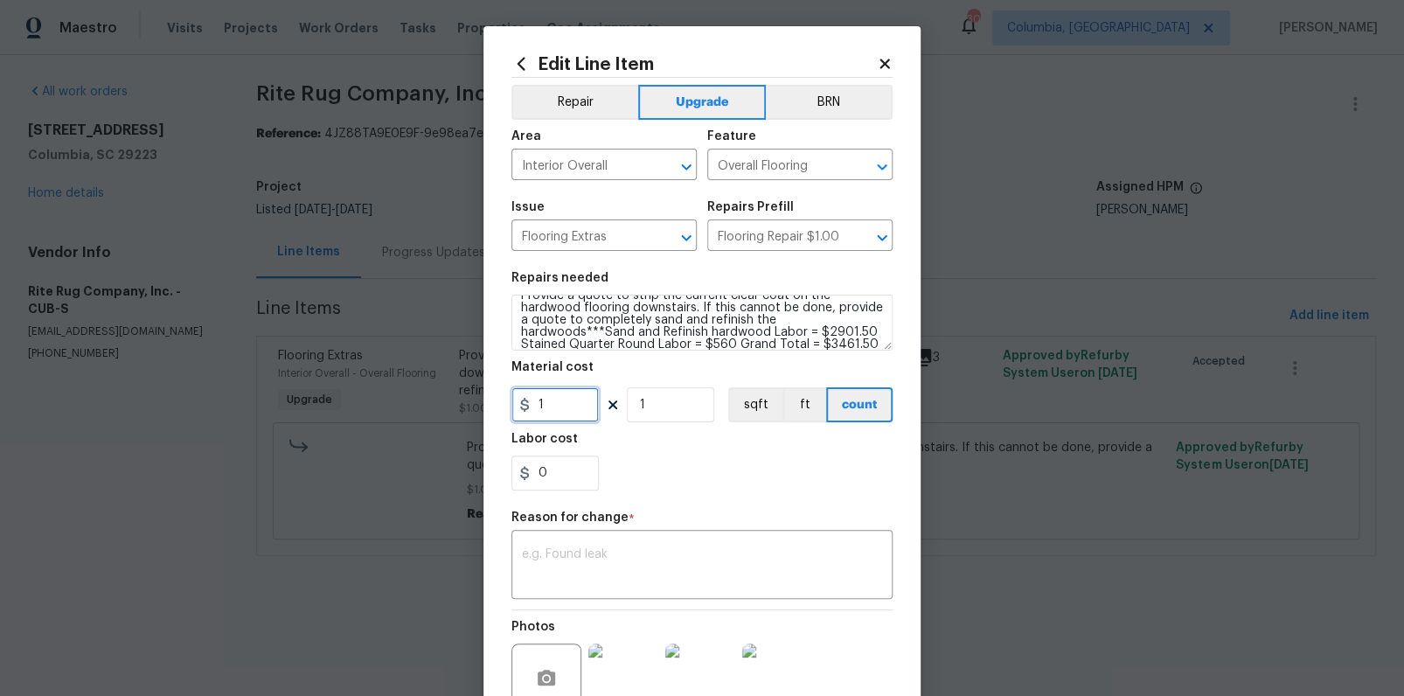
click at [573, 406] on input "1" at bounding box center [554, 404] width 87 height 35
type input "3461.5"
click at [580, 563] on textarea at bounding box center [702, 566] width 360 height 37
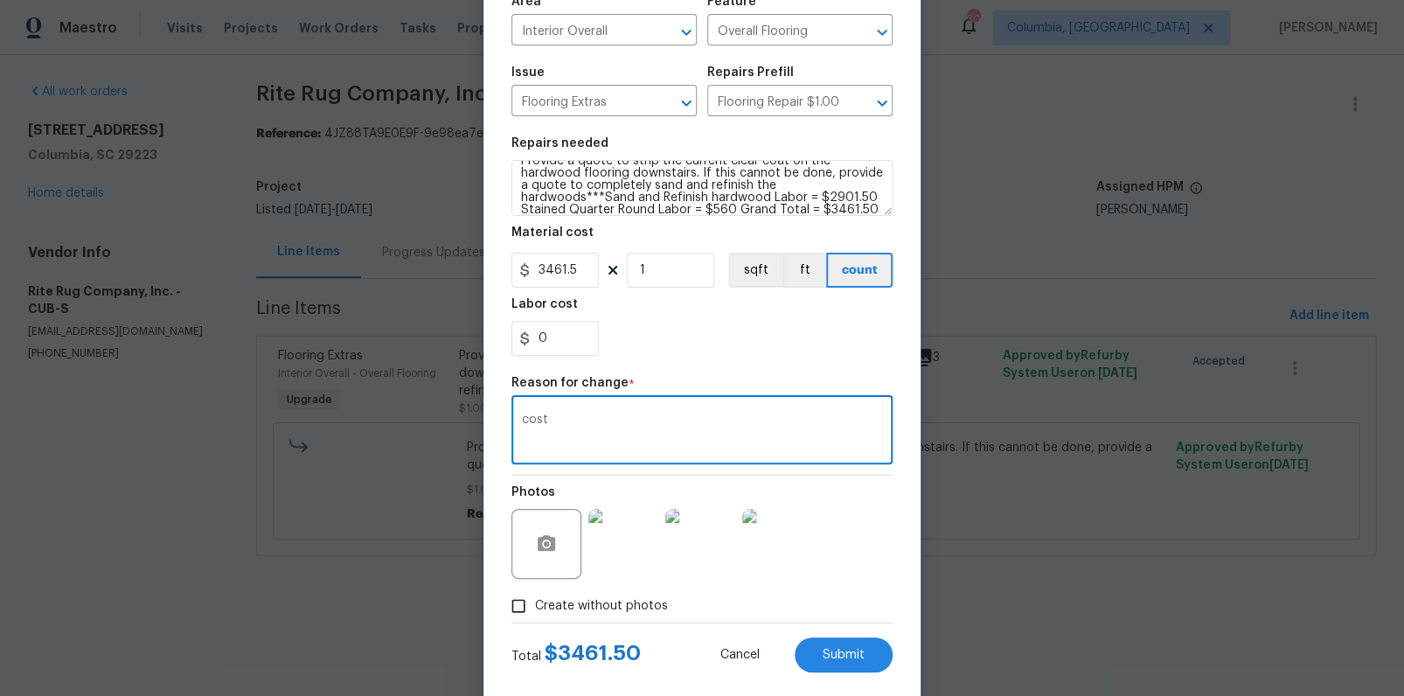
scroll to position [164, 0]
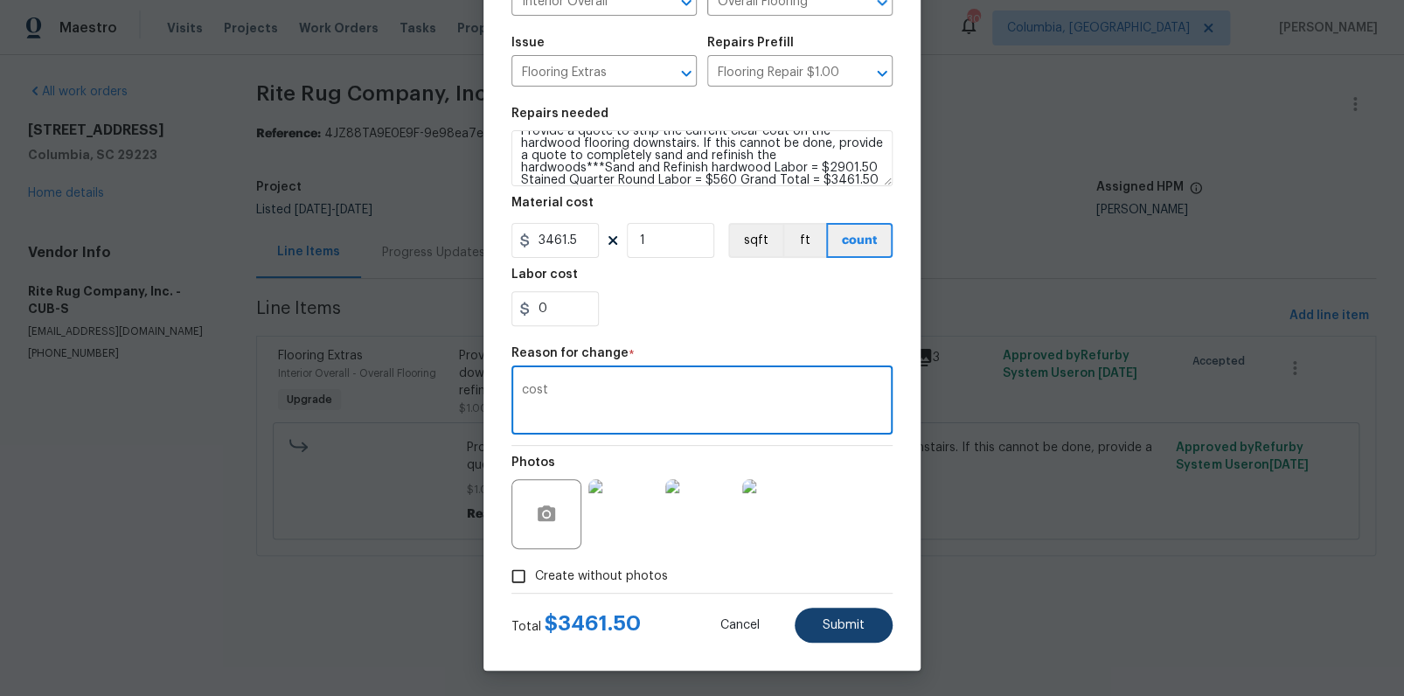
type textarea "cost"
click at [827, 624] on span "Submit" at bounding box center [844, 625] width 42 height 13
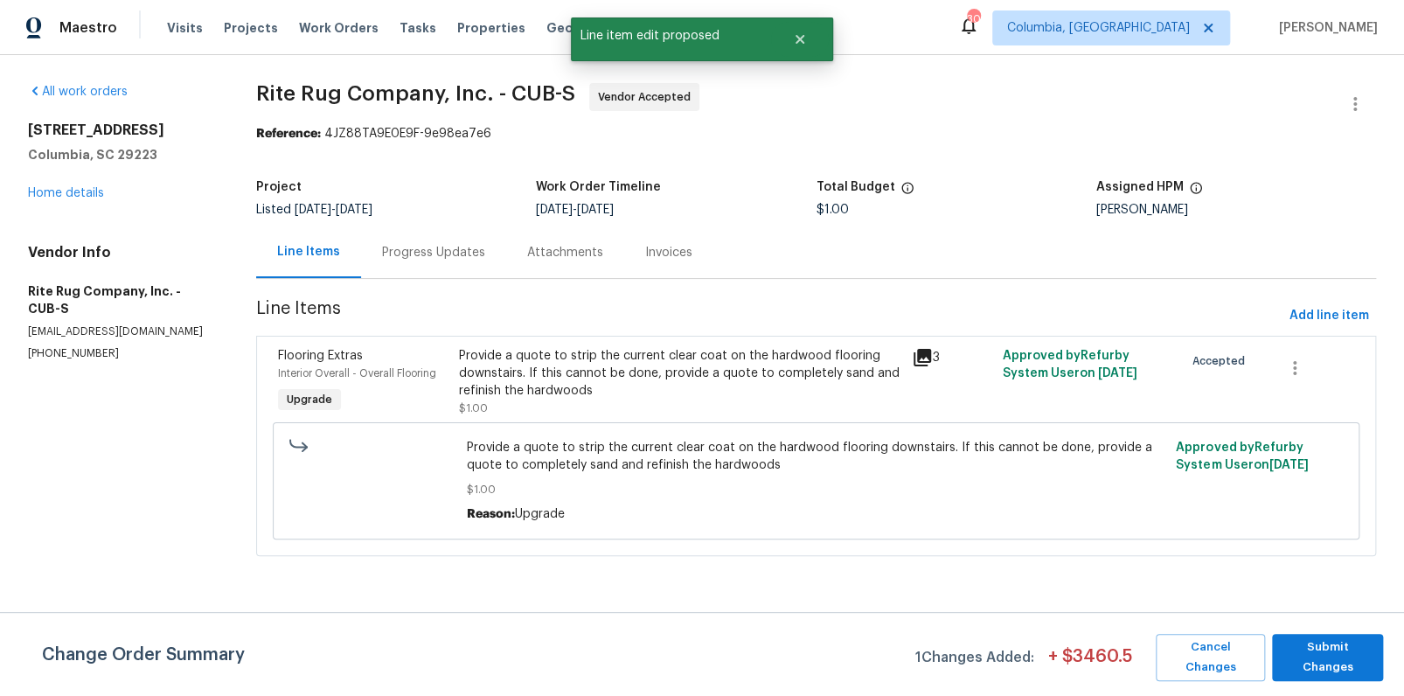
scroll to position [0, 0]
click at [1343, 630] on div "Change Order Summary 1 Changes Added: + $ 3460.5 Cancel Changes Submit Changes" at bounding box center [702, 654] width 1404 height 84
click at [1334, 646] on span "Submit Changes" at bounding box center [1328, 657] width 94 height 40
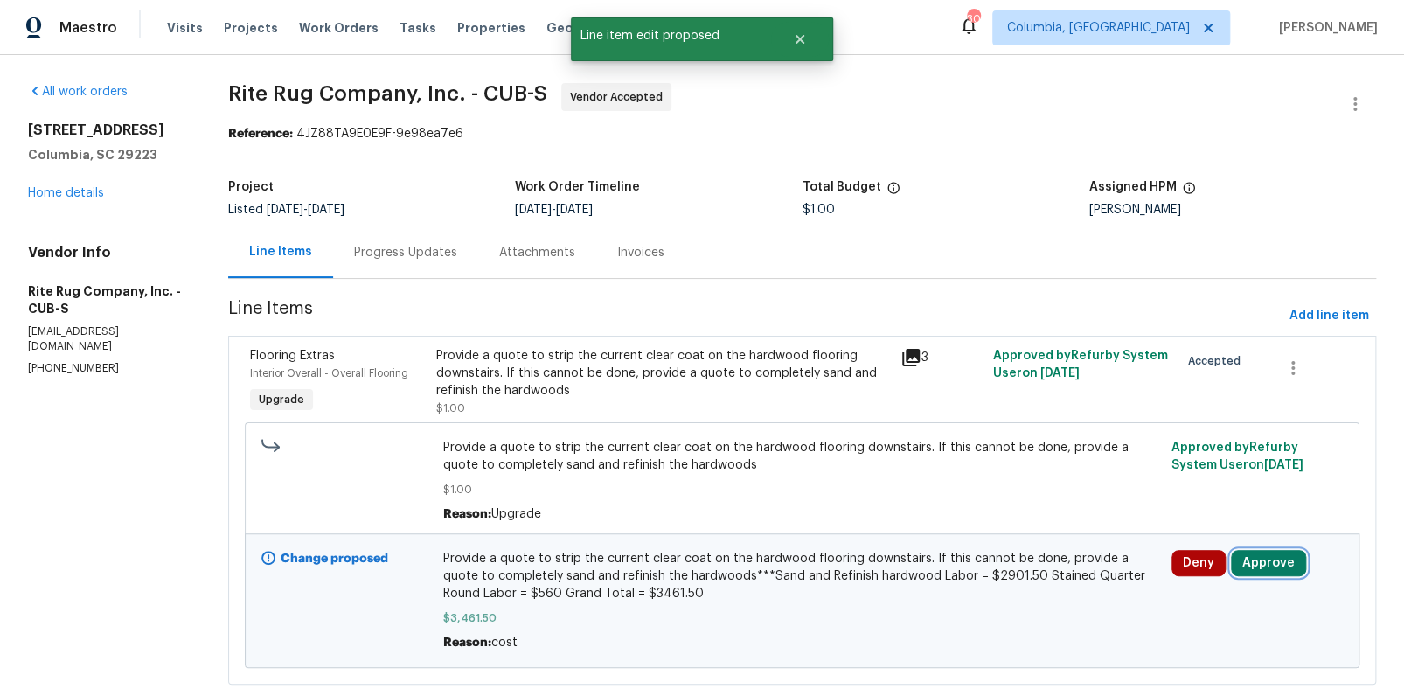
click at [1274, 570] on button "Approve" at bounding box center [1268, 563] width 75 height 26
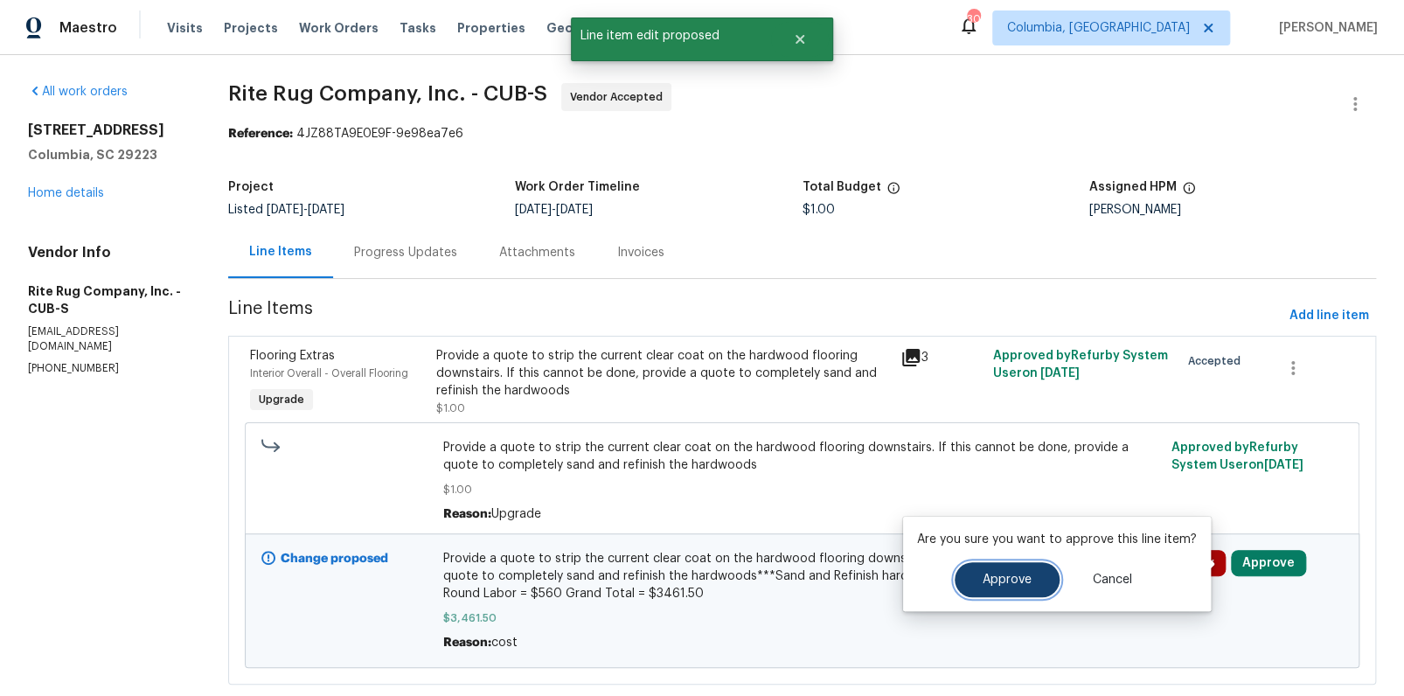
click at [955, 566] on button "Approve" at bounding box center [1007, 579] width 105 height 35
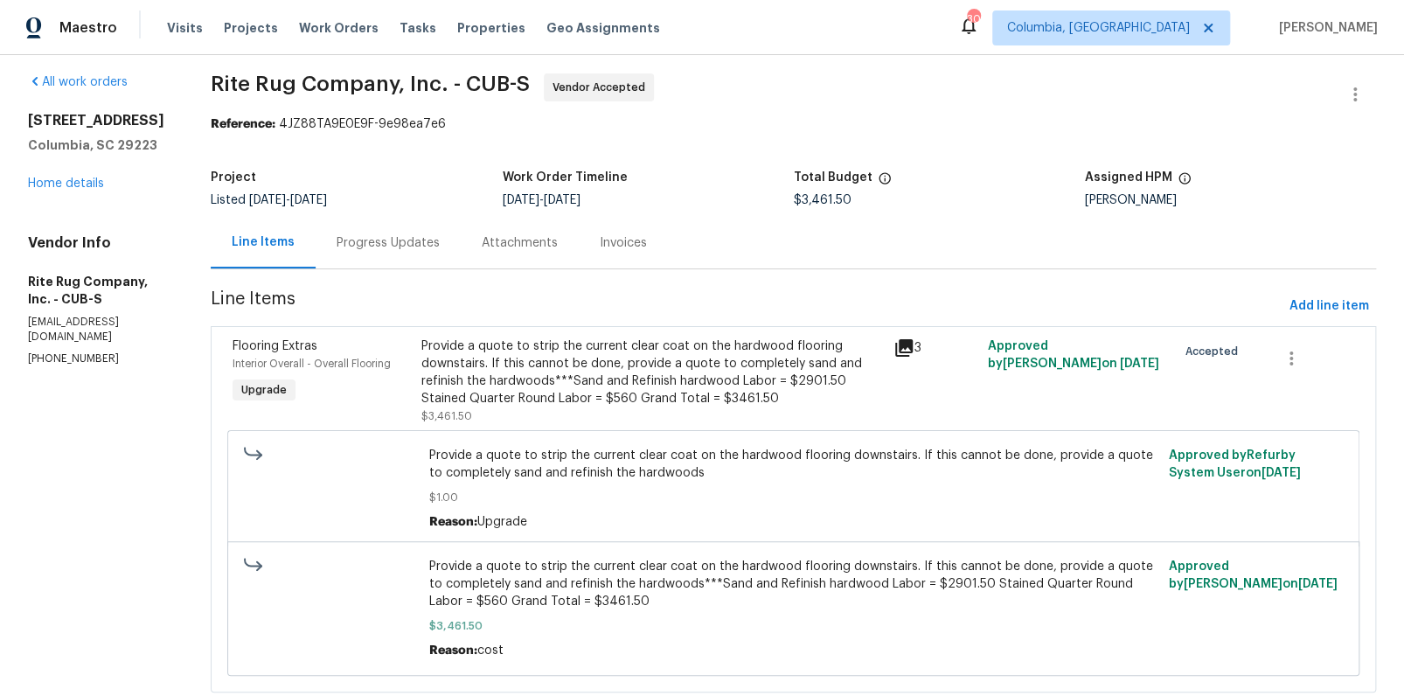
scroll to position [21, 0]
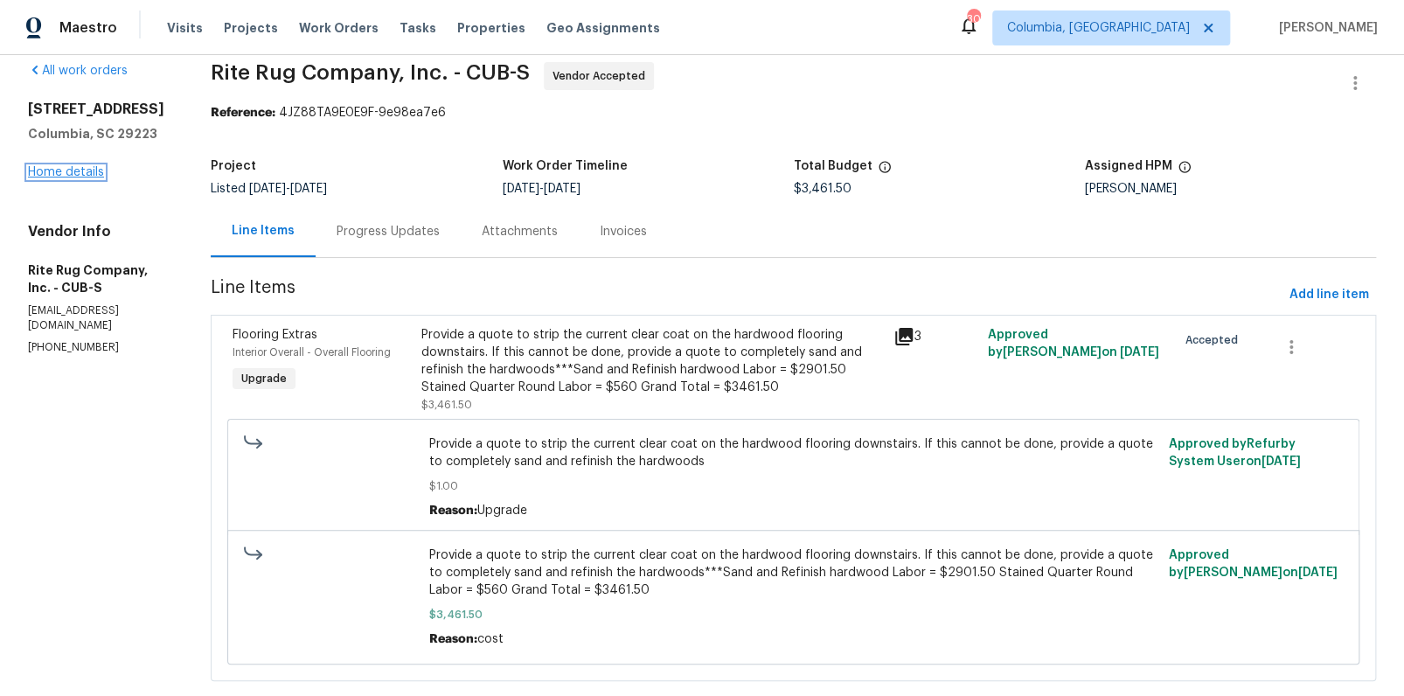
click at [52, 170] on link "Home details" at bounding box center [66, 172] width 76 height 12
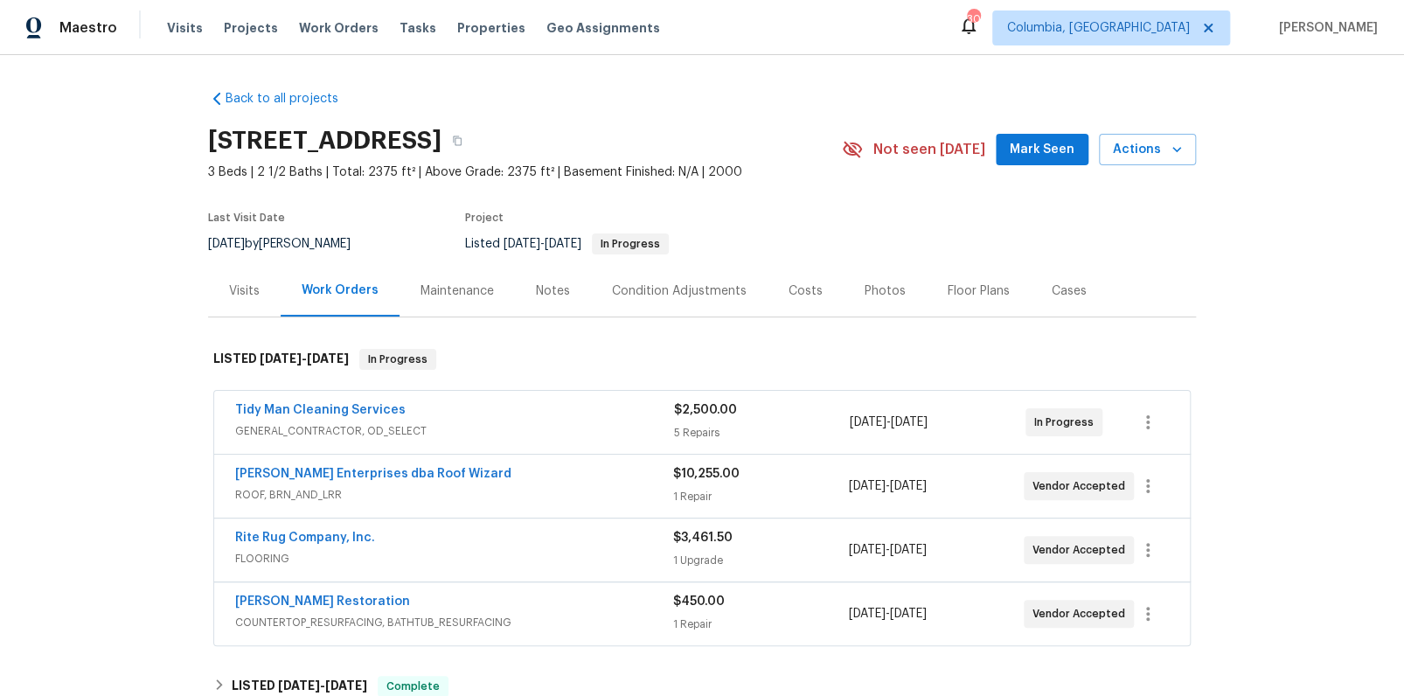
scroll to position [80, 0]
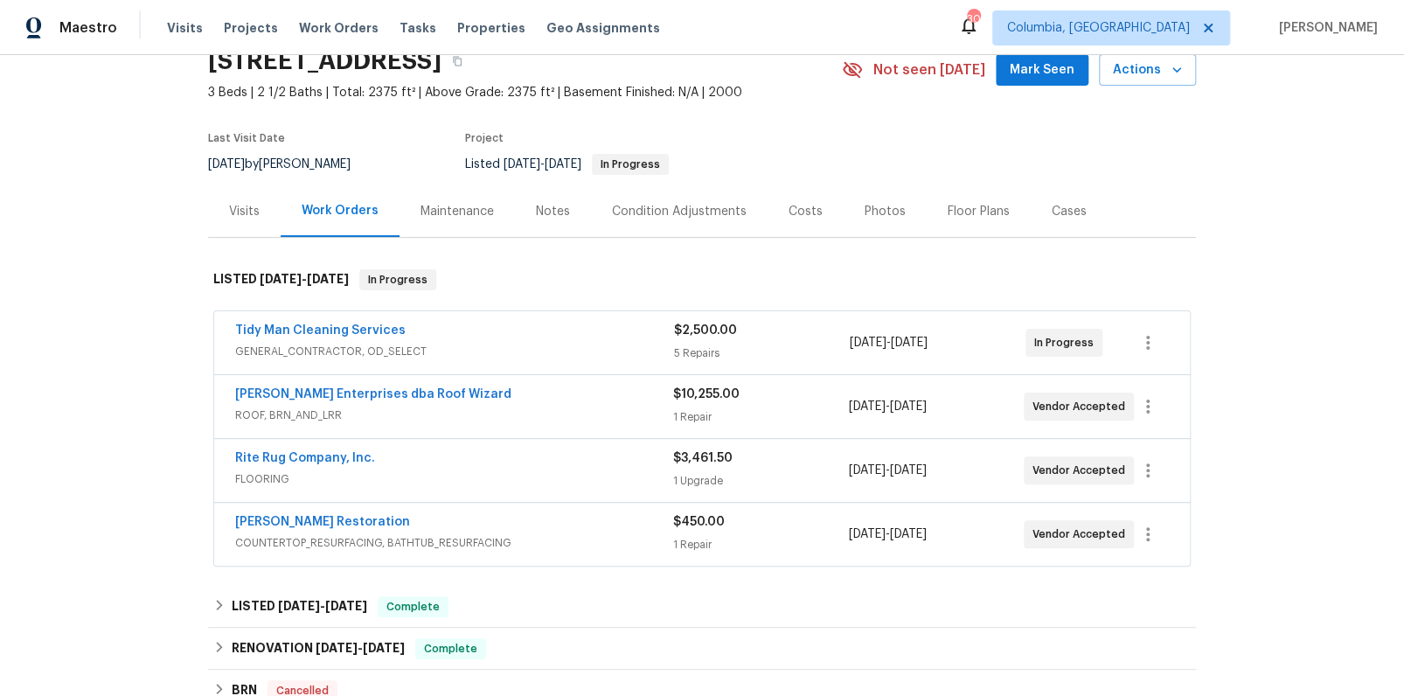
click at [354, 348] on span "GENERAL_CONTRACTOR, OD_SELECT" at bounding box center [454, 351] width 439 height 17
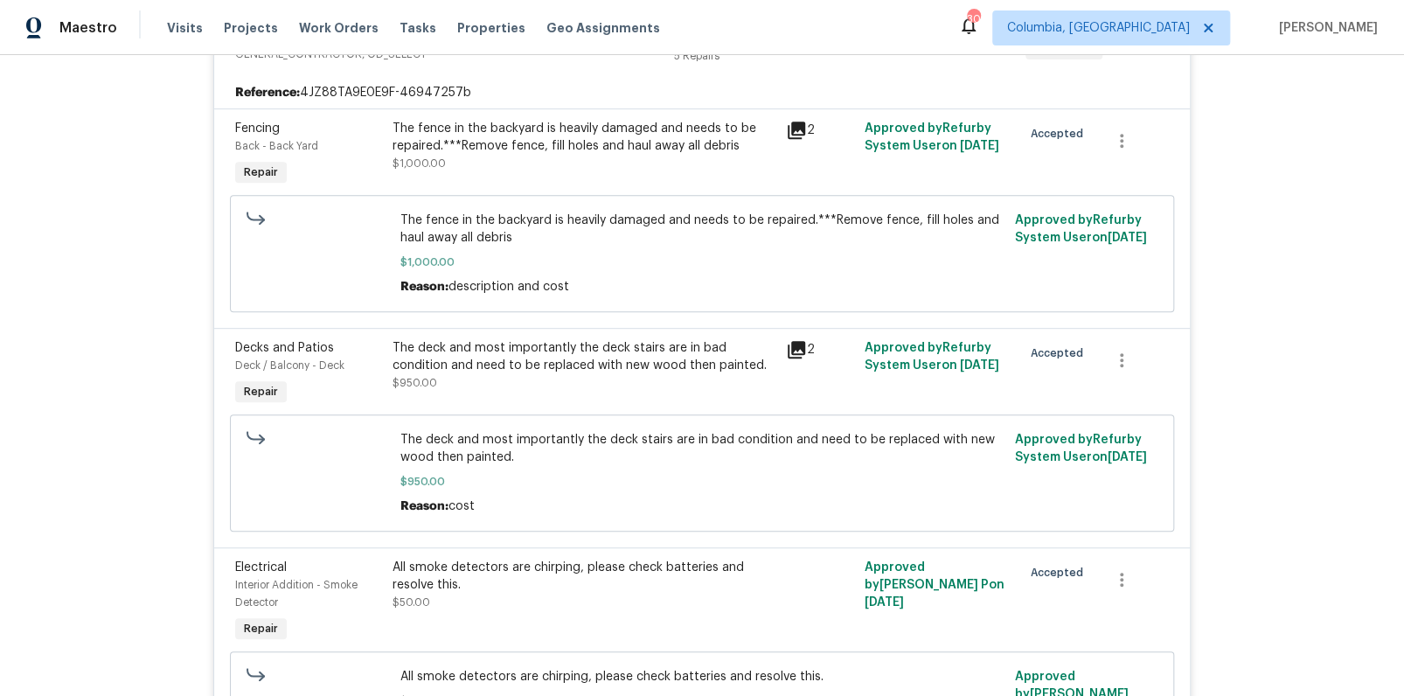
scroll to position [378, 0]
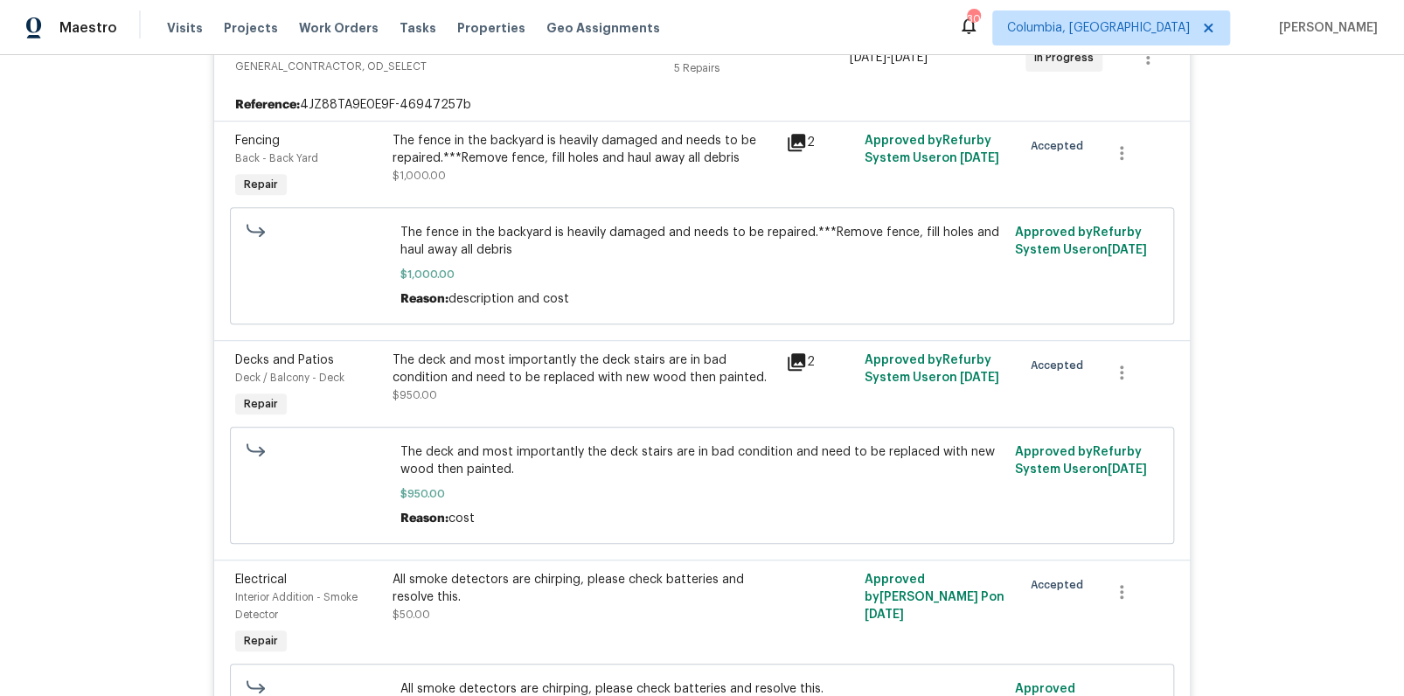
click at [788, 147] on icon at bounding box center [796, 142] width 21 height 21
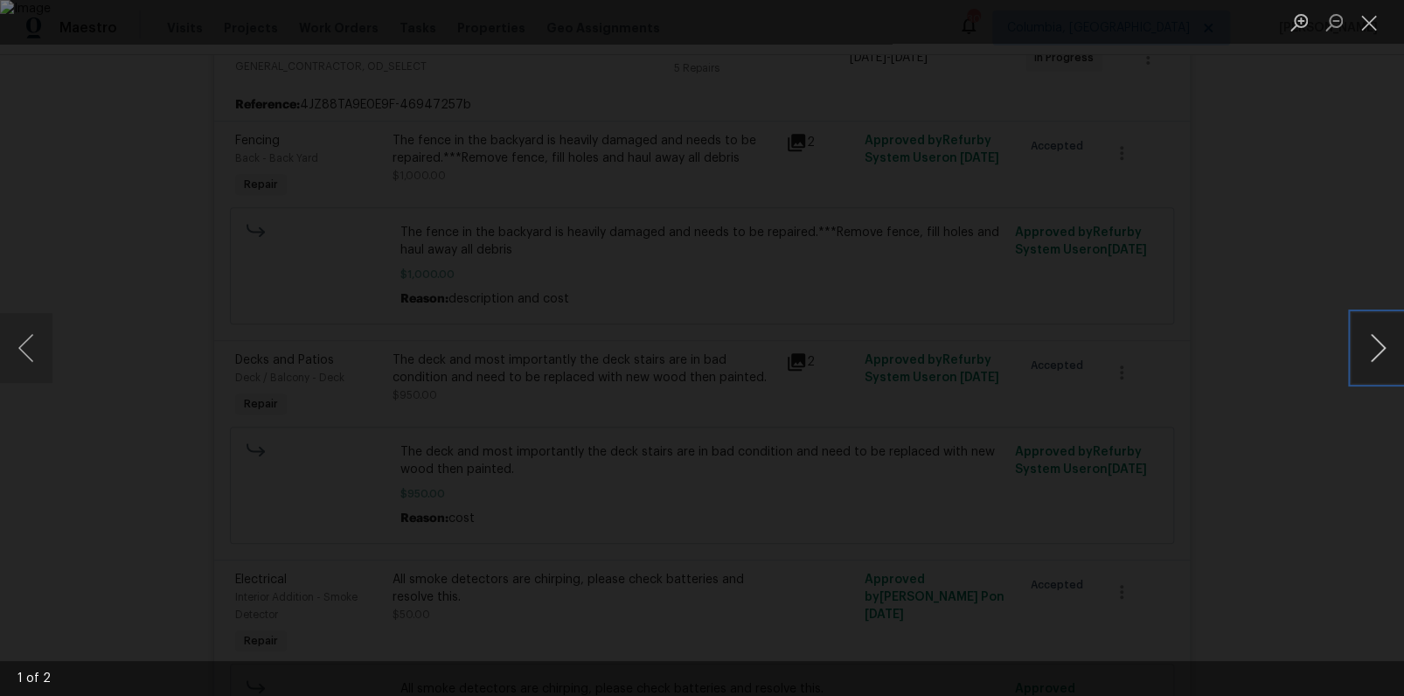
click at [1357, 337] on button "Next image" at bounding box center [1377, 348] width 52 height 70
click at [1337, 434] on div "Lightbox" at bounding box center [702, 348] width 1404 height 696
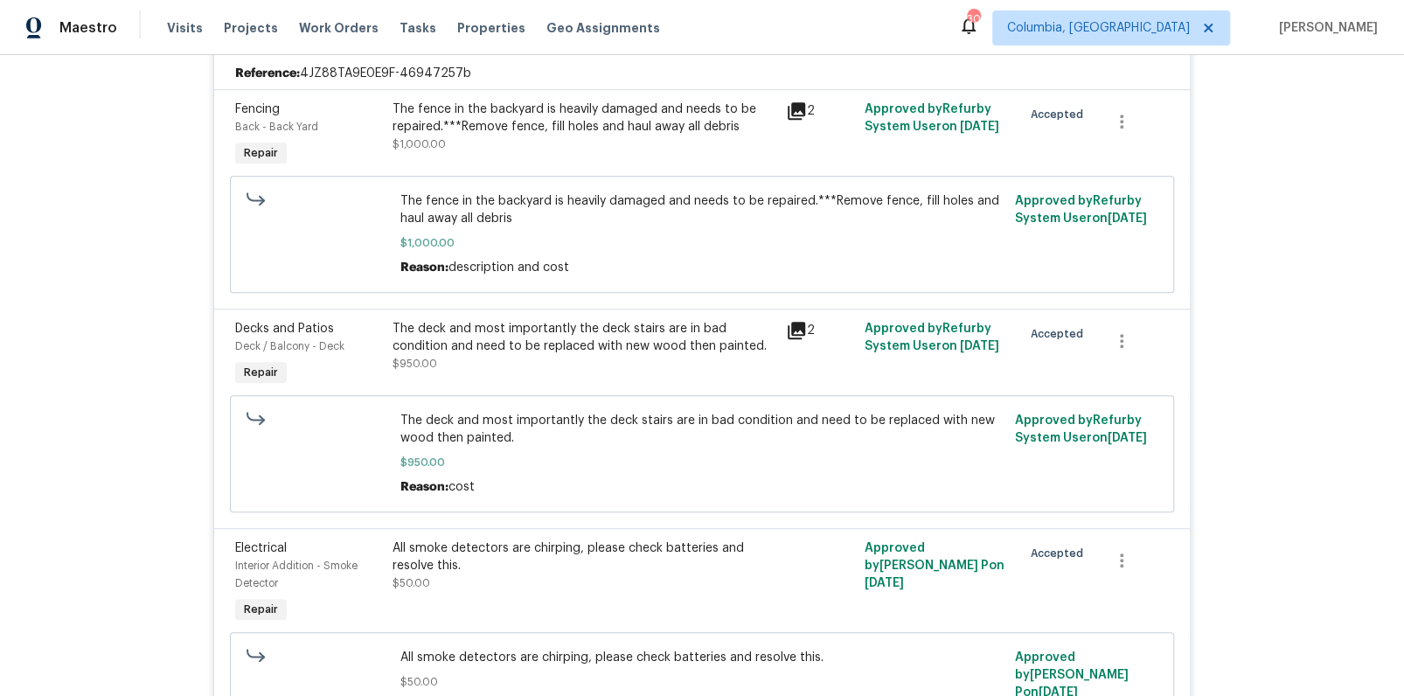
scroll to position [399, 0]
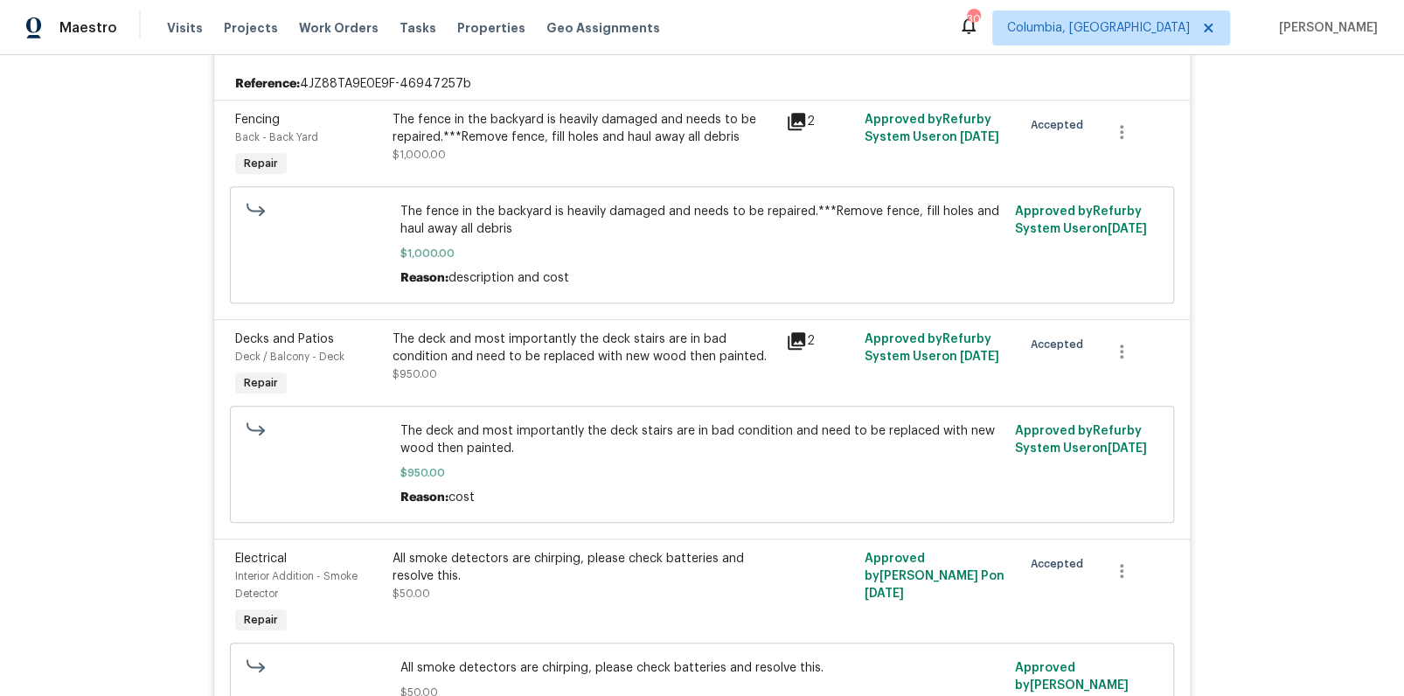
click at [644, 351] on div "The deck and most importantly the deck stairs are in bad condition and need to …" at bounding box center [583, 347] width 383 height 35
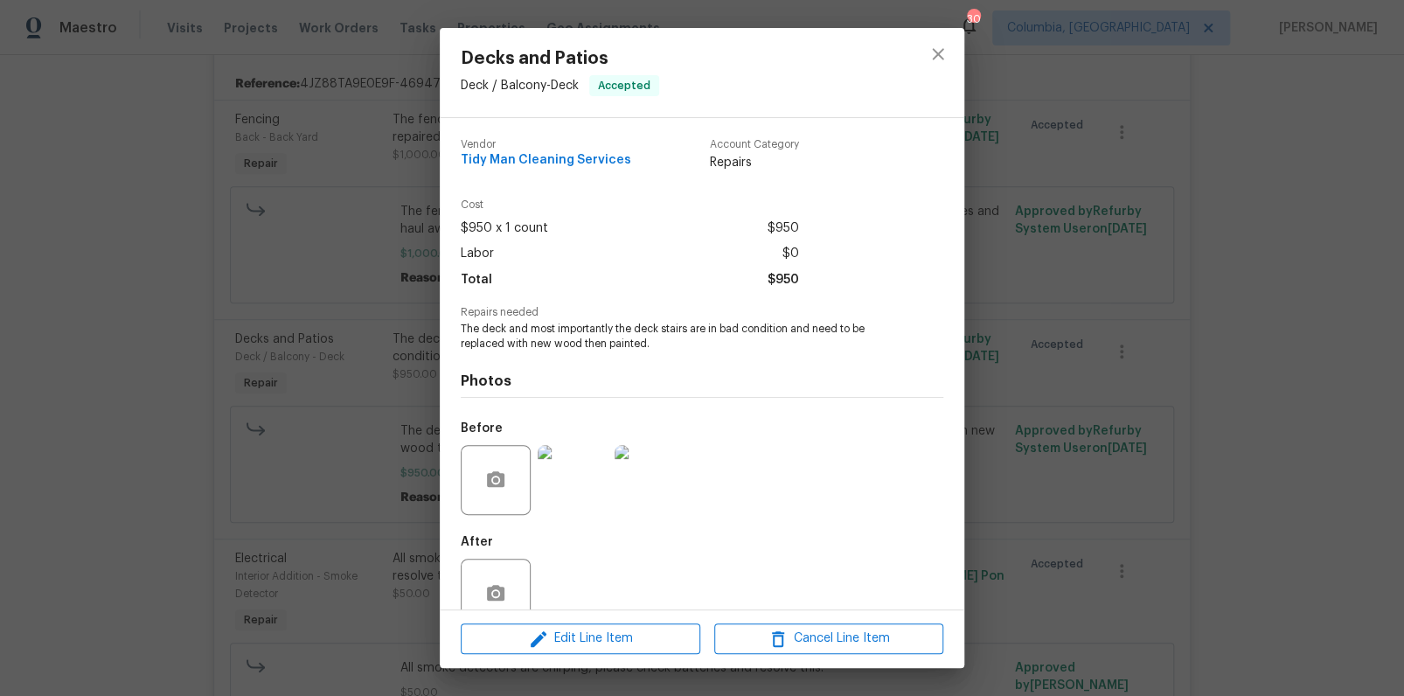
scroll to position [38, 0]
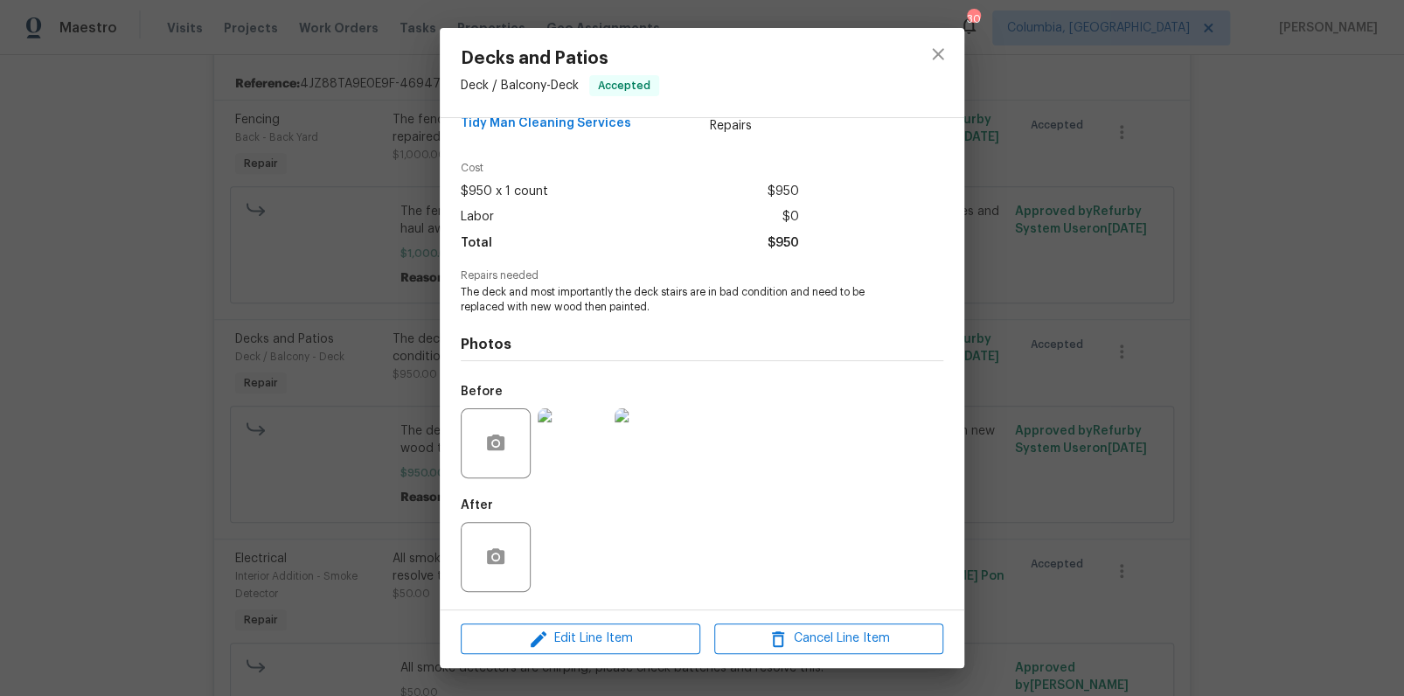
click at [582, 453] on img at bounding box center [573, 443] width 70 height 70
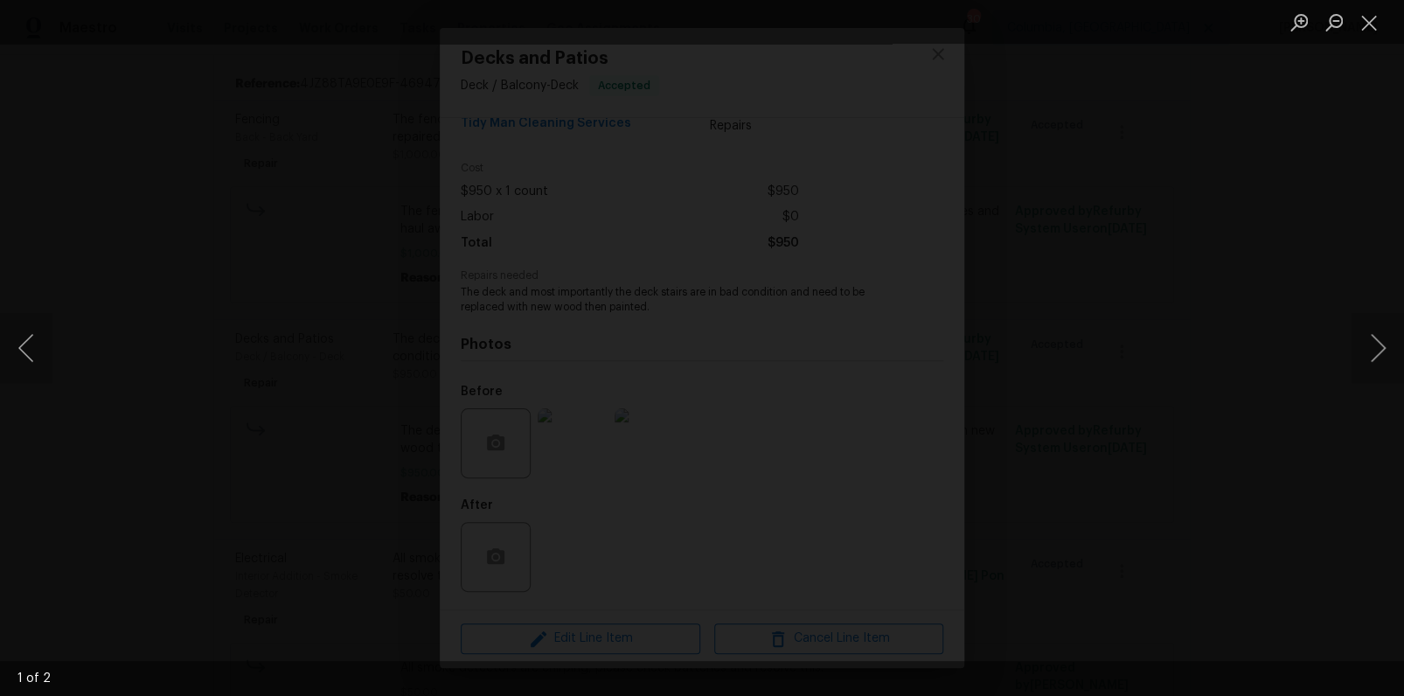
click at [977, 230] on img "Lightbox" at bounding box center [786, 269] width 3265 height 1618
click at [1370, 344] on button "Next image" at bounding box center [1377, 348] width 52 height 70
click at [1293, 156] on div "Lightbox" at bounding box center [702, 348] width 1404 height 696
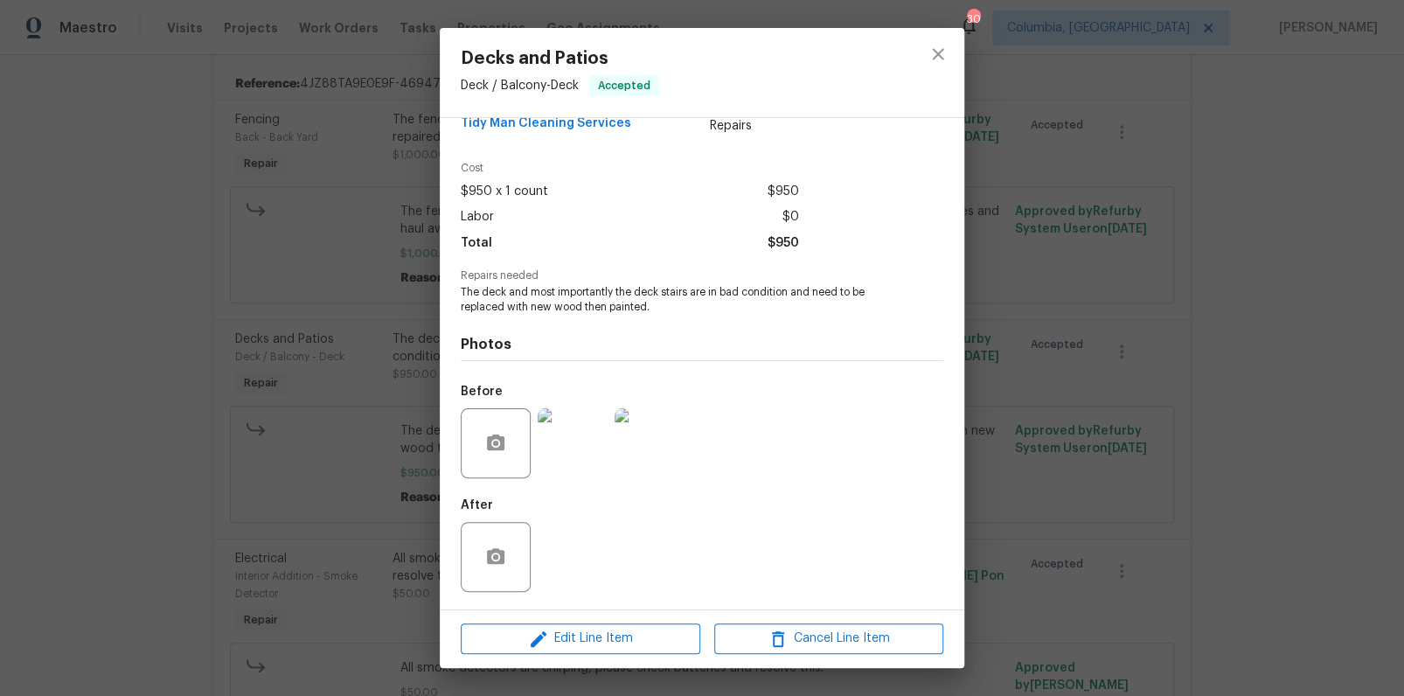
click at [1038, 302] on div "Decks and Patios Deck / Balcony - Deck Accepted Vendor Tidy Man Cleaning Servic…" at bounding box center [702, 348] width 1404 height 696
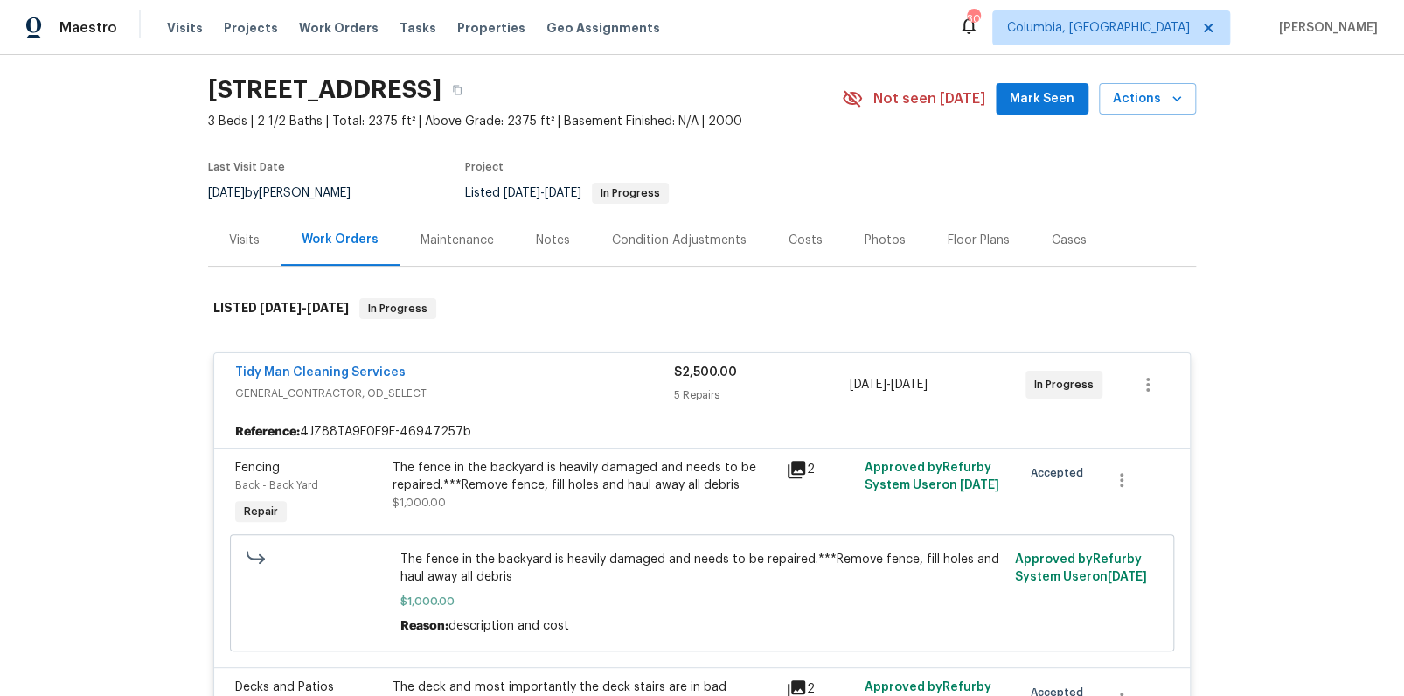
scroll to position [0, 0]
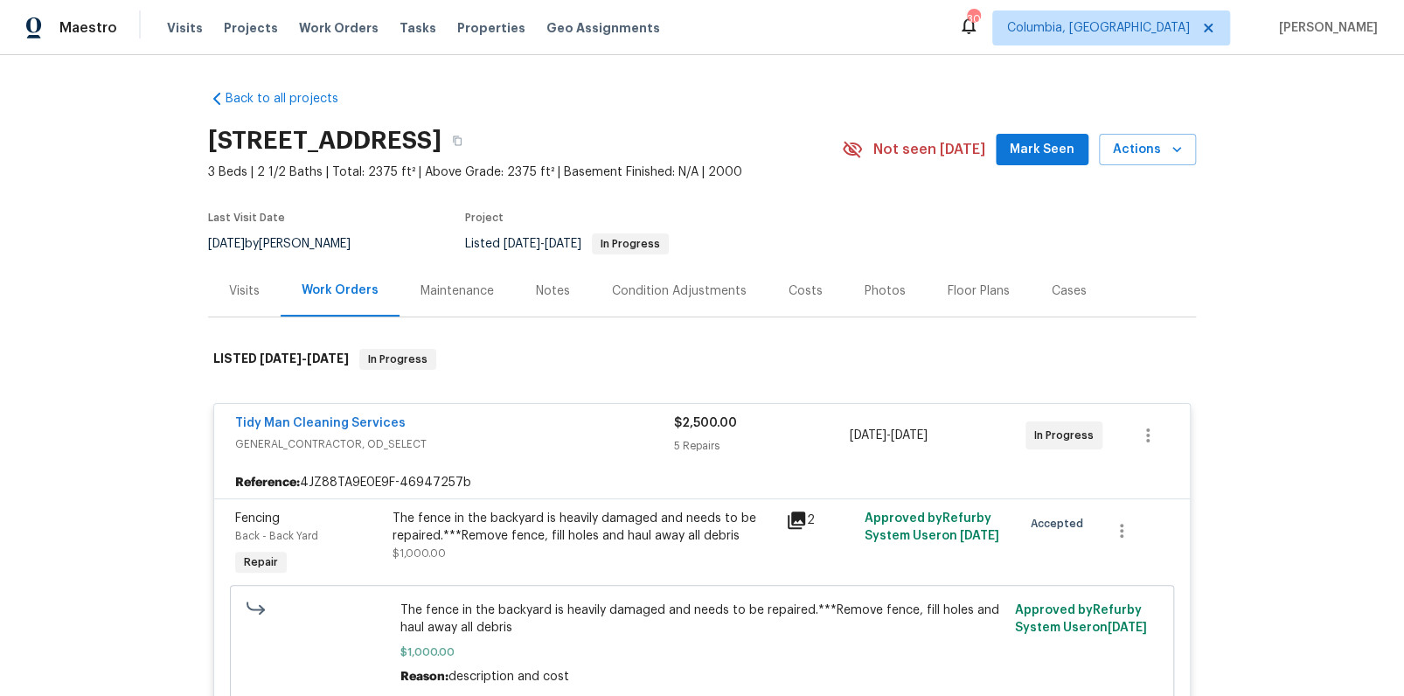
click at [561, 439] on span "GENERAL_CONTRACTOR, OD_SELECT" at bounding box center [454, 443] width 439 height 17
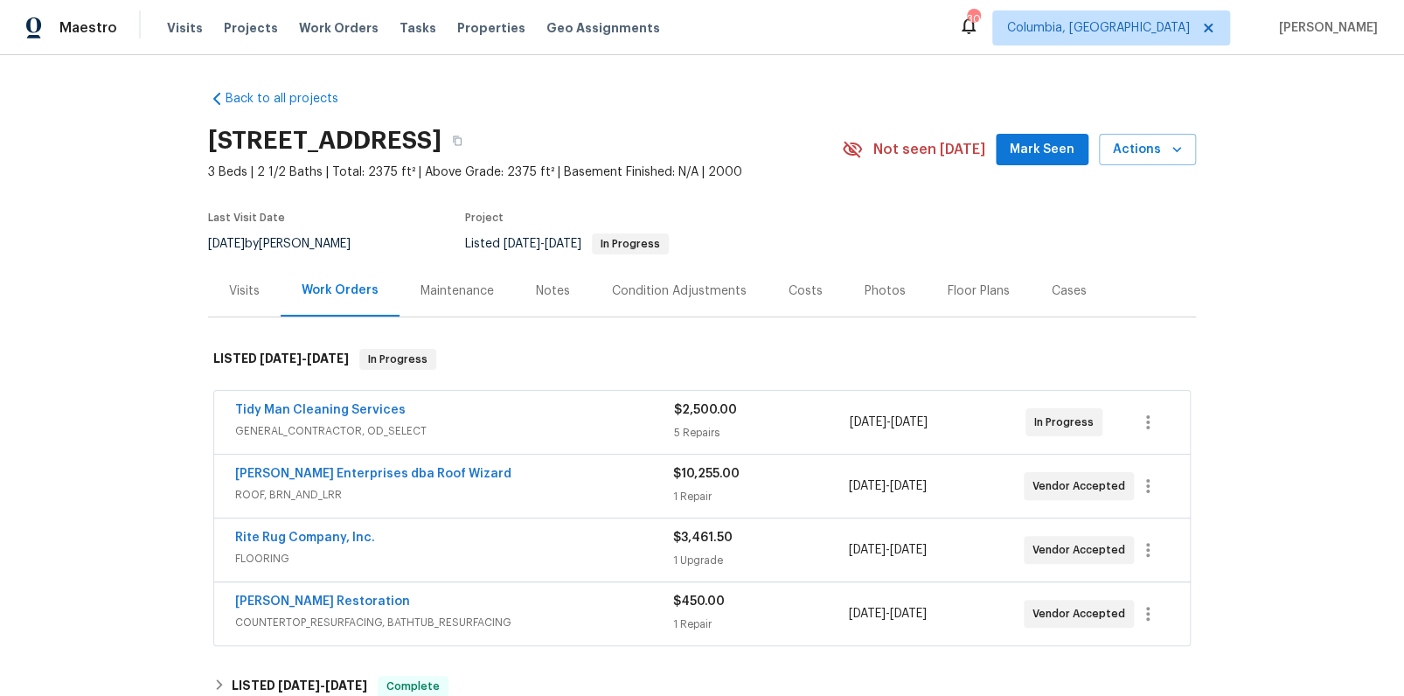
click at [546, 291] on div "Notes" at bounding box center [553, 290] width 34 height 17
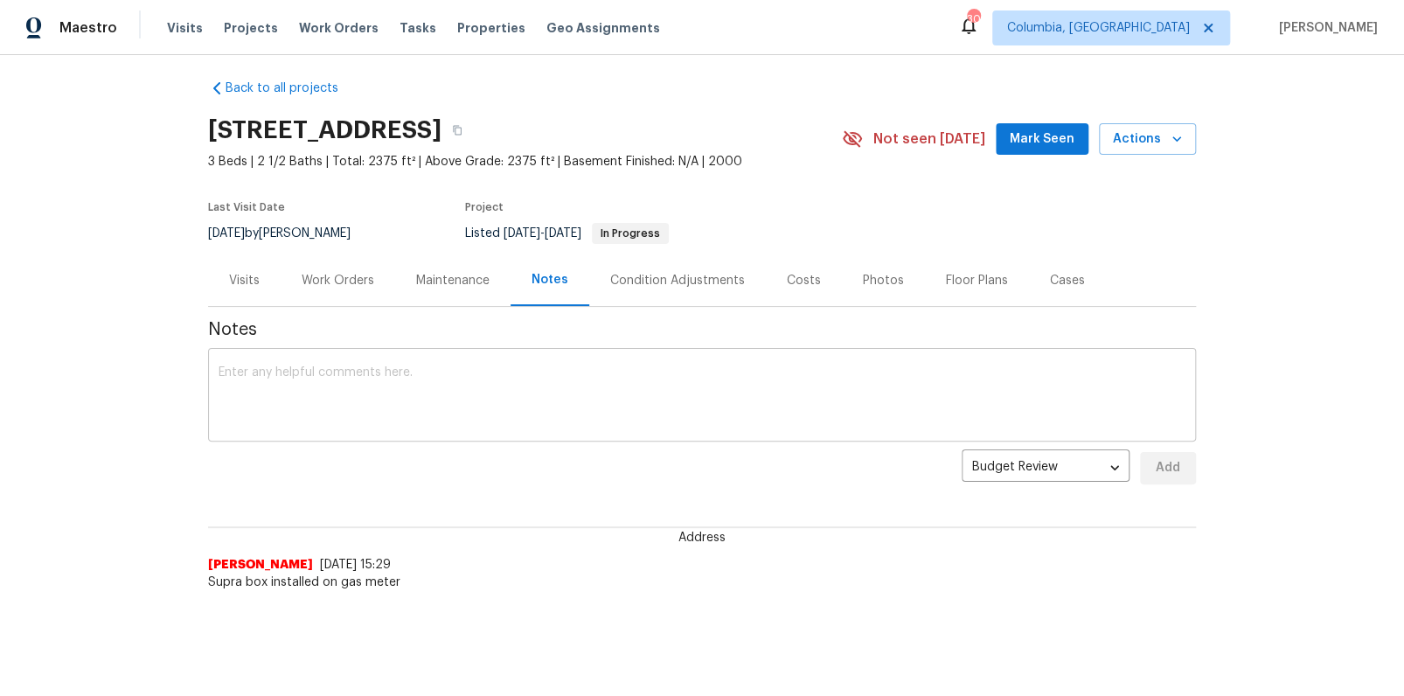
scroll to position [22, 0]
click at [309, 272] on div "Work Orders" at bounding box center [338, 280] width 73 height 17
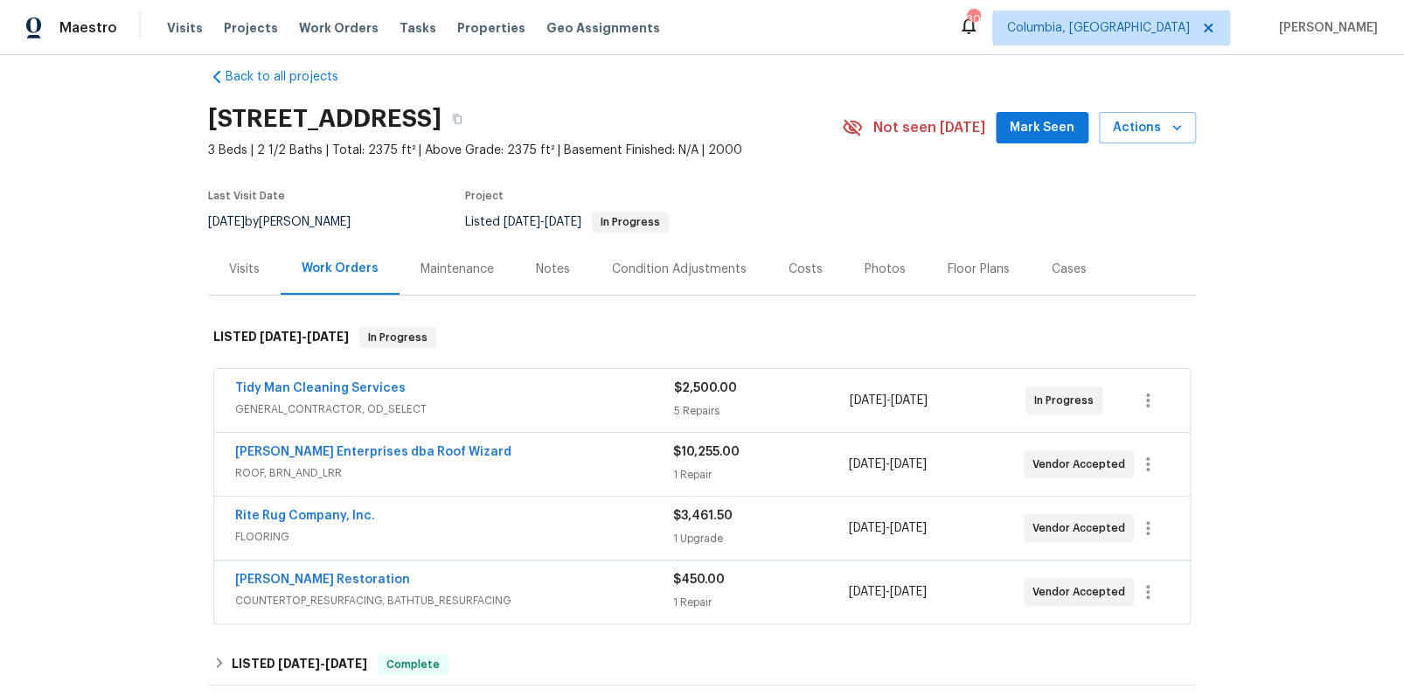
click at [536, 257] on div "Notes" at bounding box center [553, 269] width 76 height 52
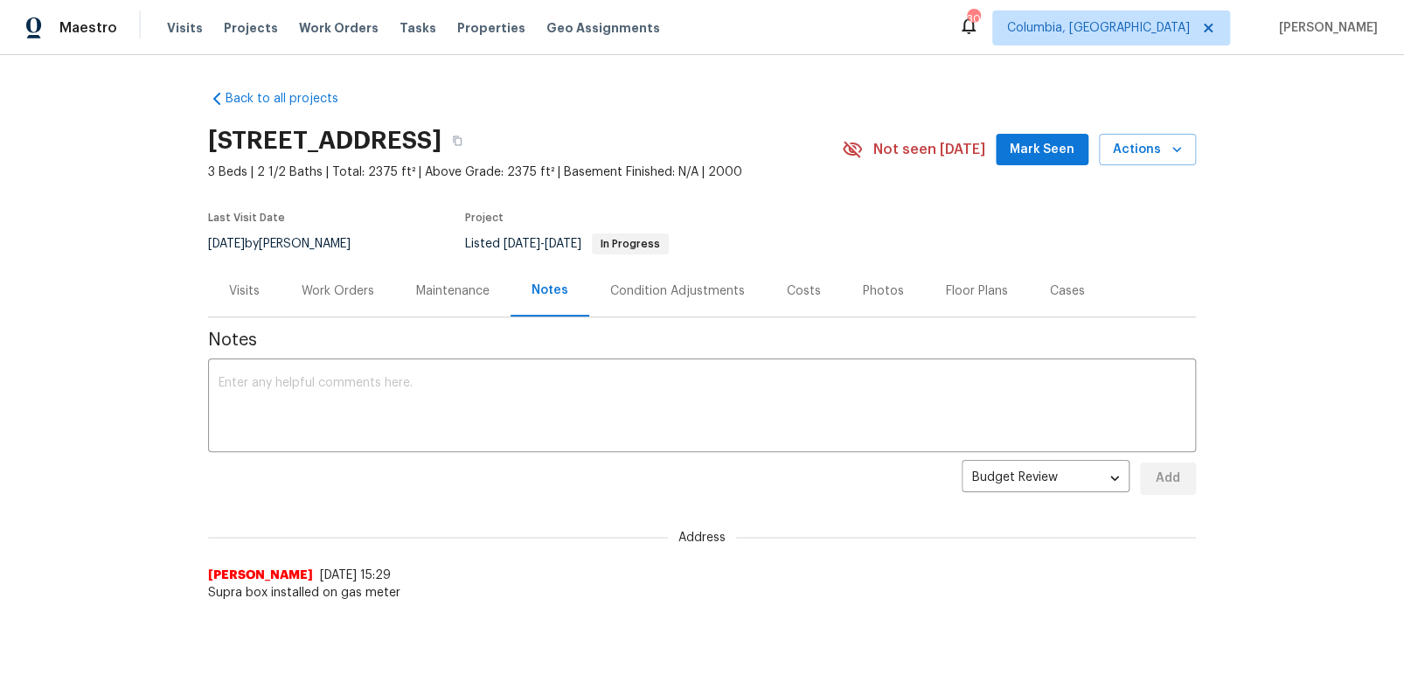
drag, startPoint x: 347, startPoint y: 297, endPoint x: 389, endPoint y: 309, distance: 43.5
click at [348, 296] on div "Work Orders" at bounding box center [338, 290] width 73 height 17
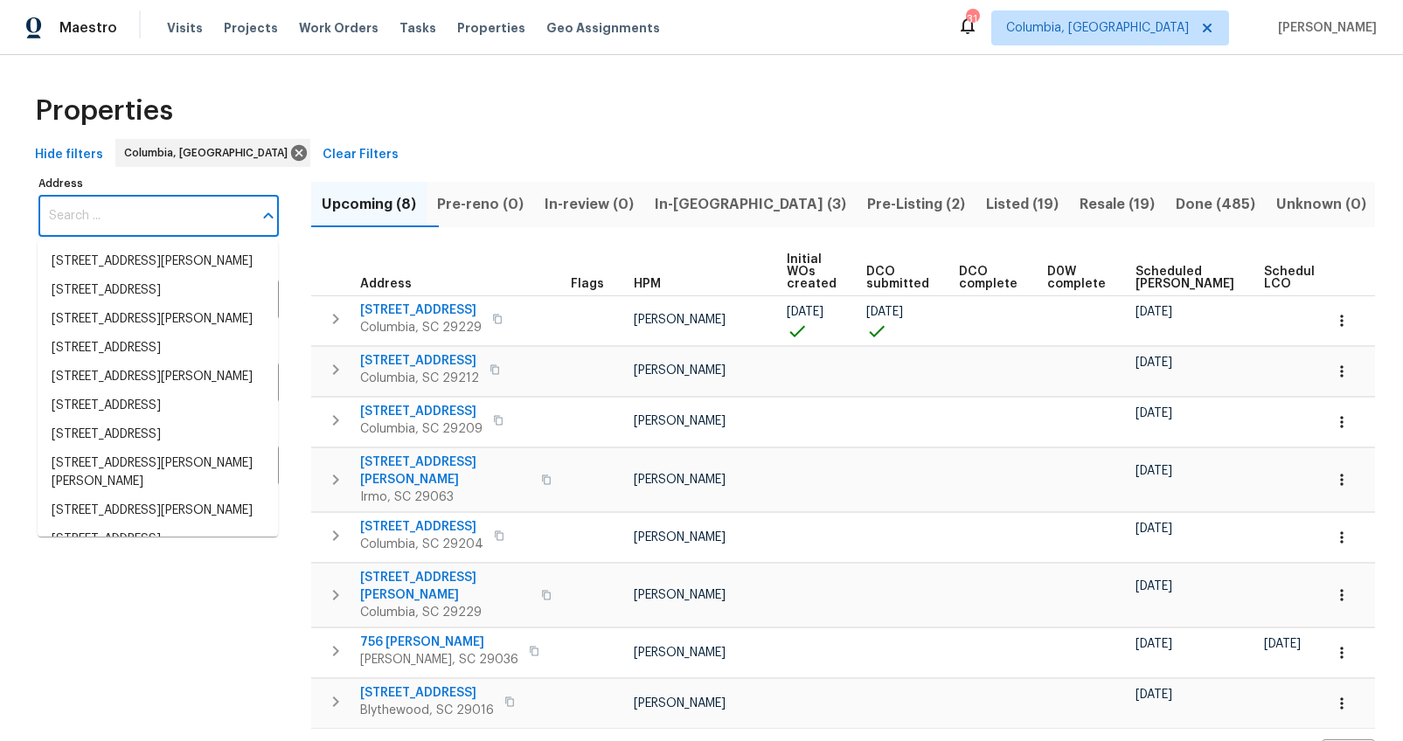
click at [165, 211] on input "Address" at bounding box center [145, 216] width 214 height 41
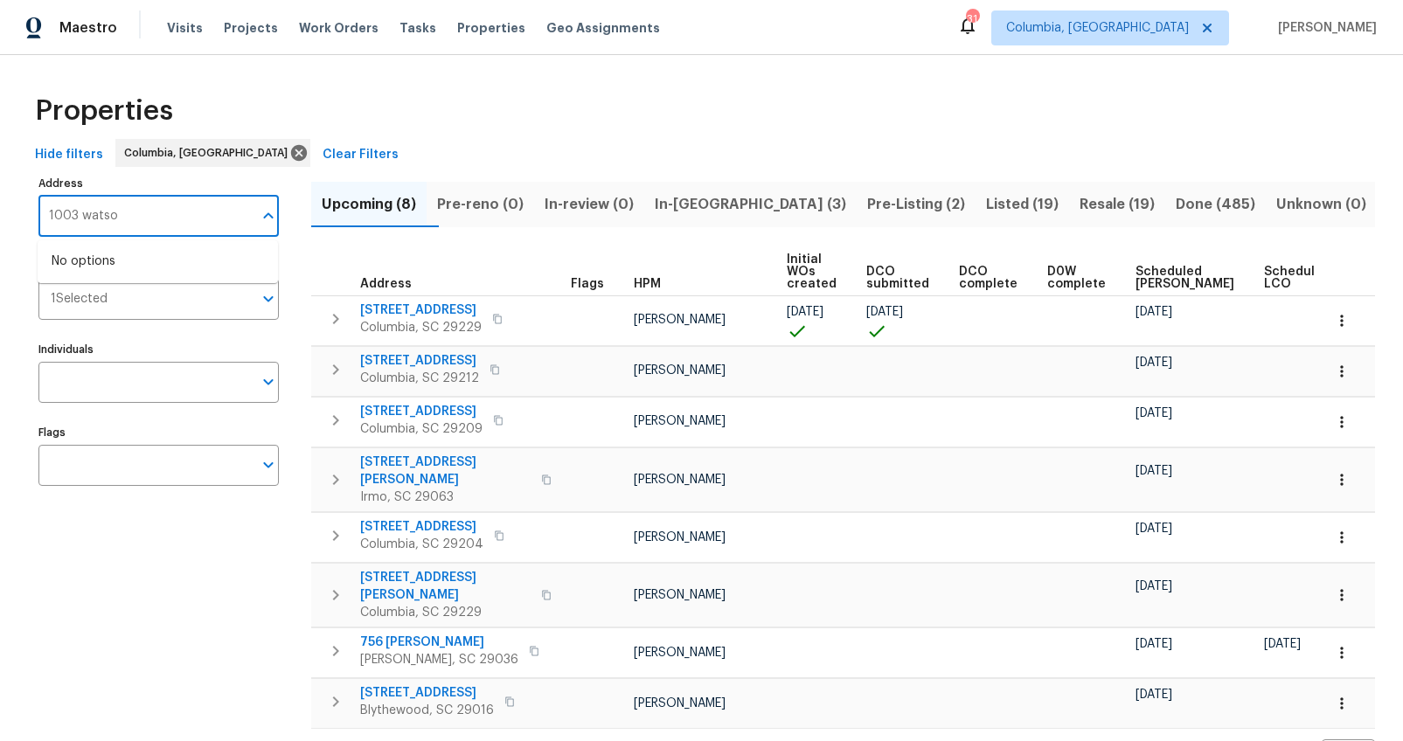
type input "1003 watson"
click at [135, 254] on li "1003 Watson Dr Elgin SC 29045" at bounding box center [158, 270] width 240 height 47
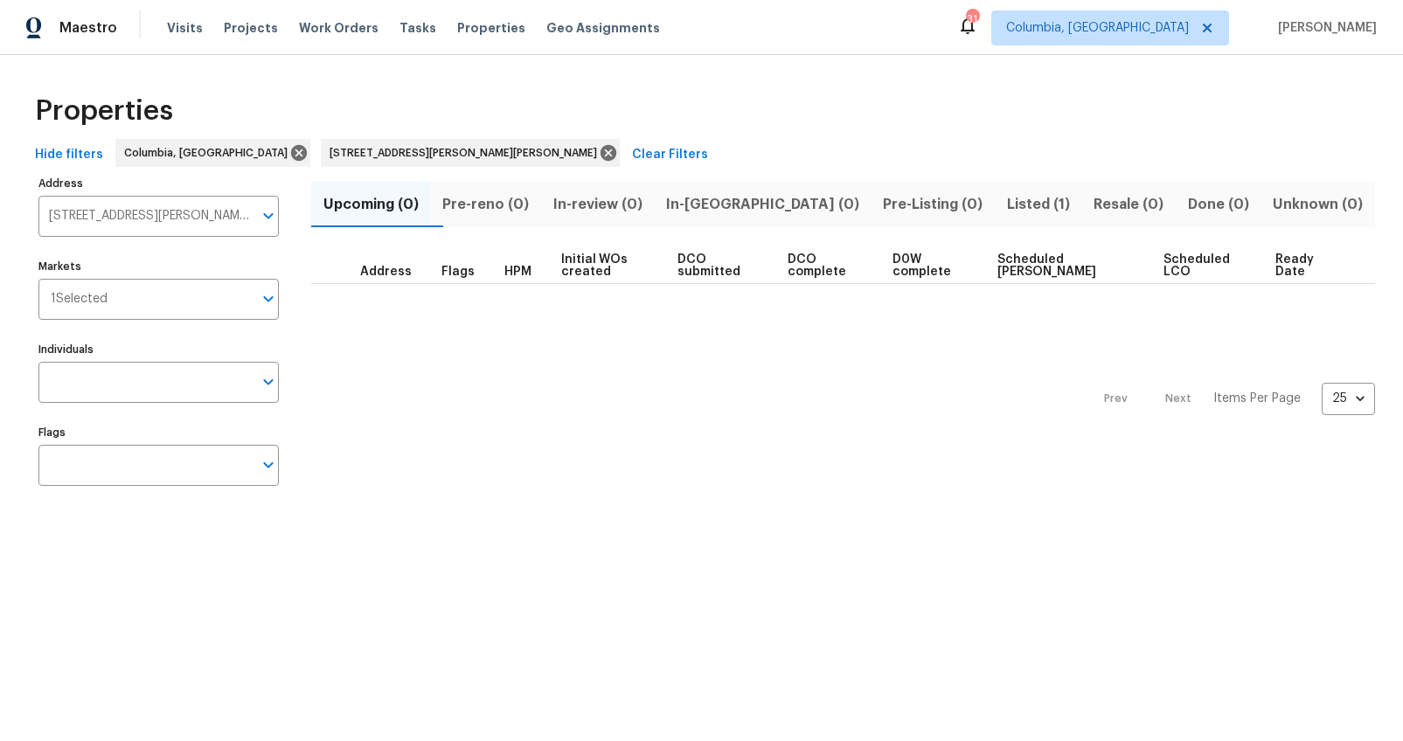
click at [1005, 211] on span "Listed (1)" at bounding box center [1038, 204] width 66 height 24
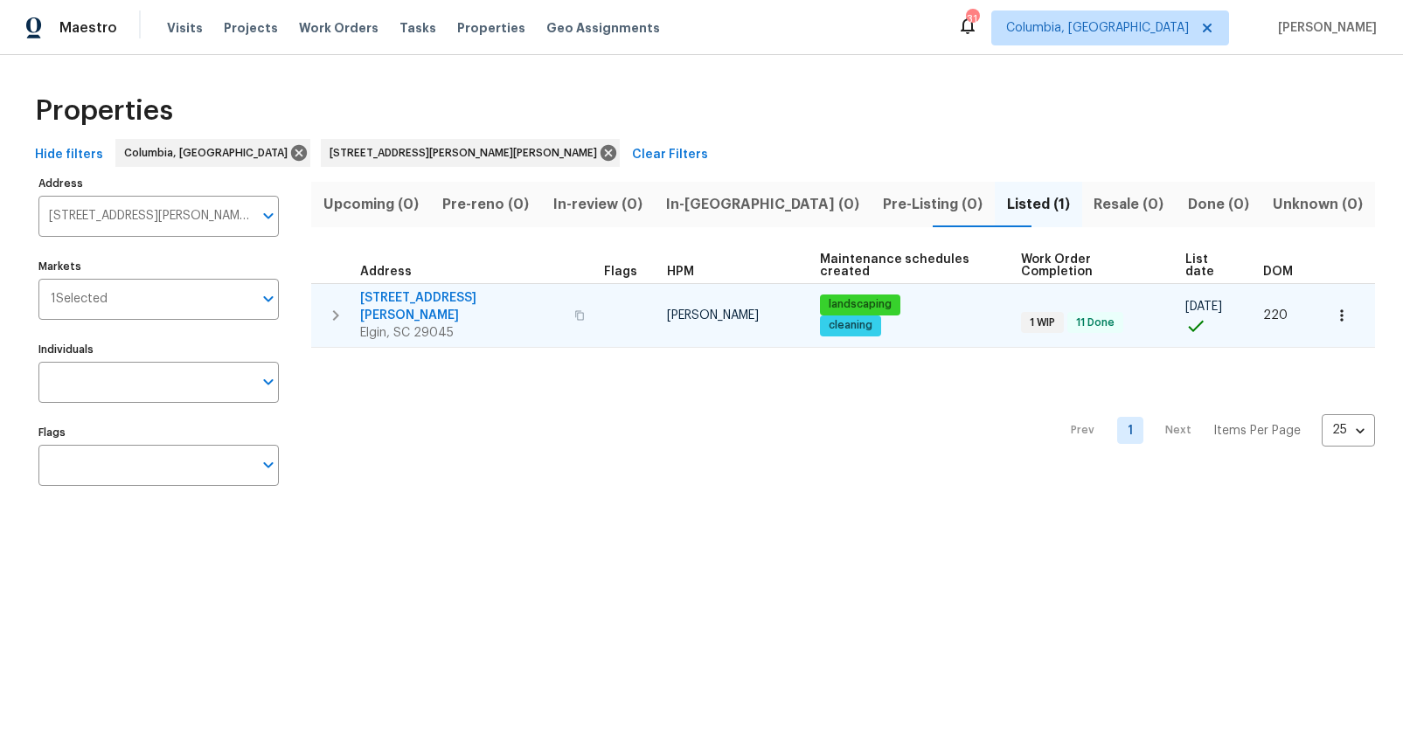
click at [405, 291] on span "[STREET_ADDRESS][PERSON_NAME]" at bounding box center [462, 306] width 204 height 35
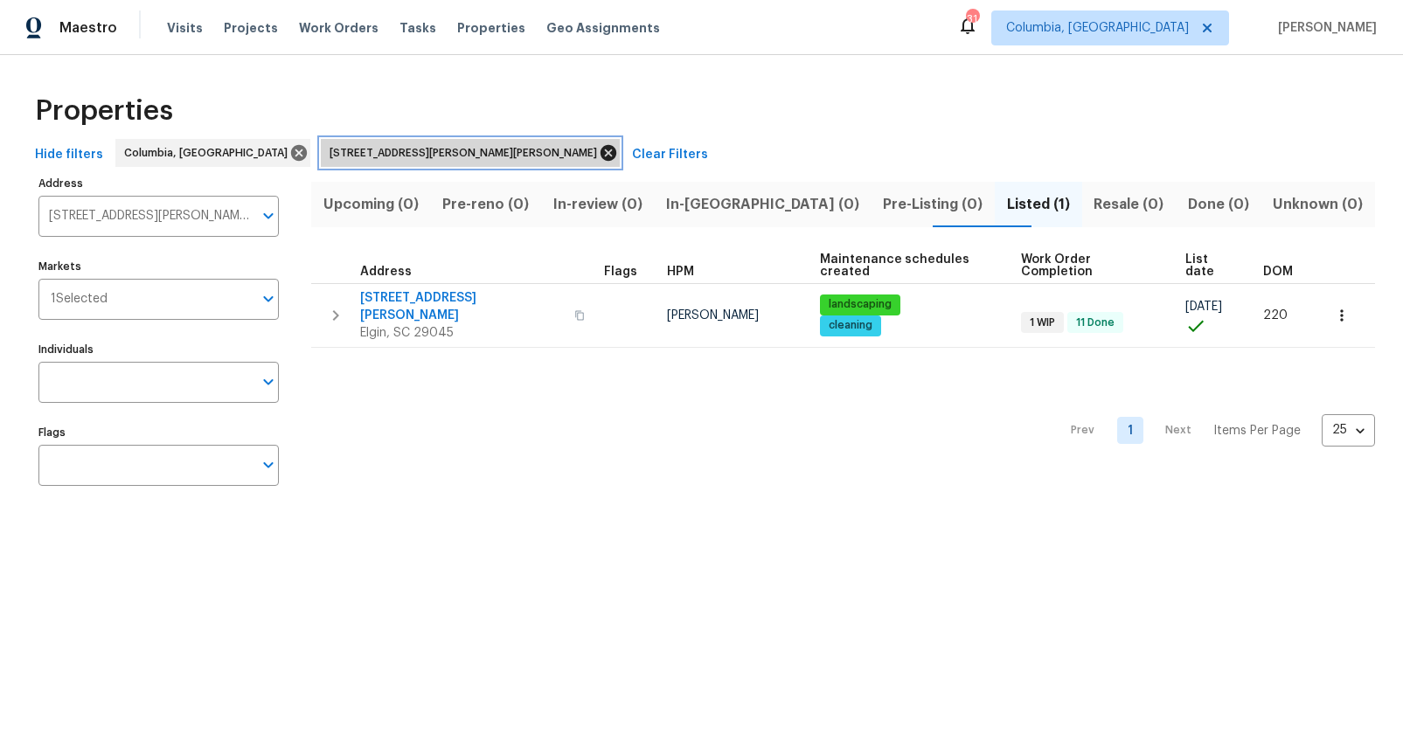
click at [599, 152] on icon at bounding box center [608, 152] width 19 height 19
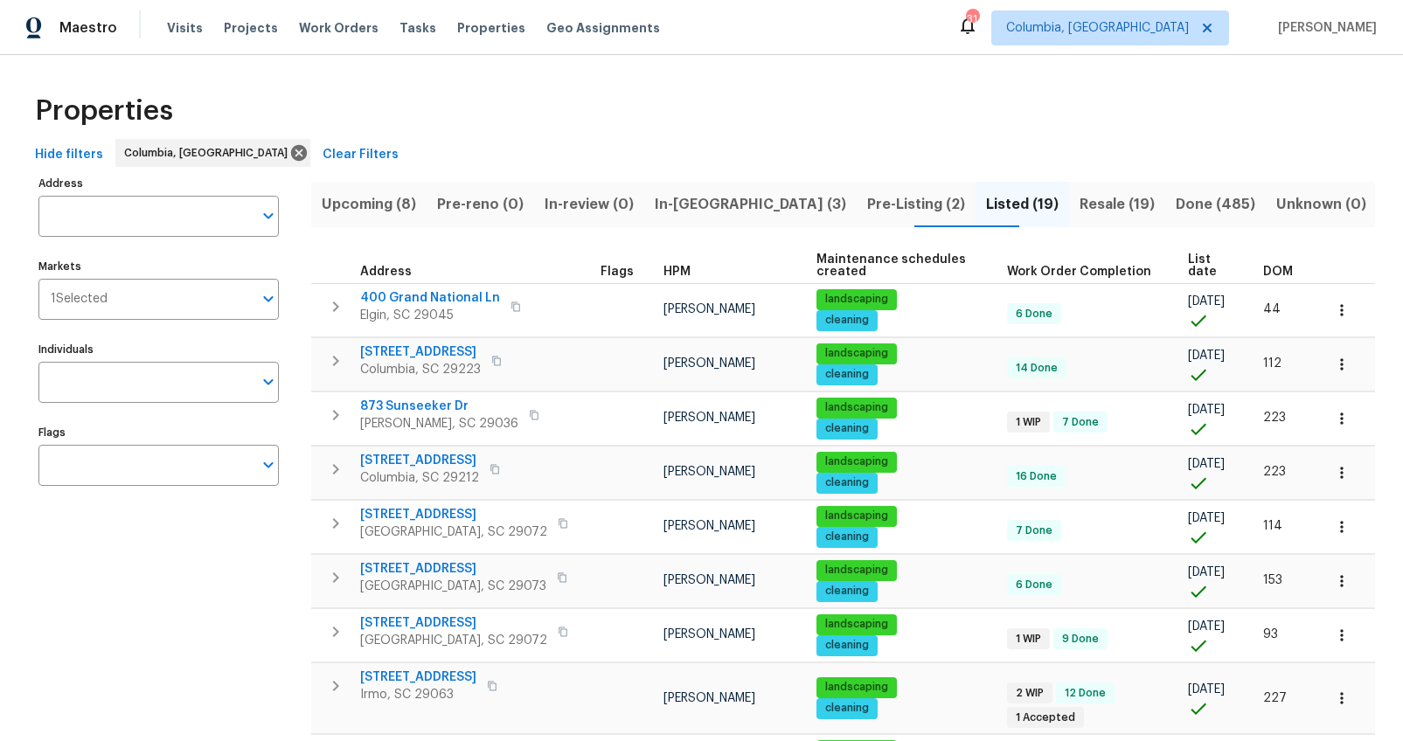
click at [912, 112] on div "Properties" at bounding box center [701, 111] width 1347 height 56
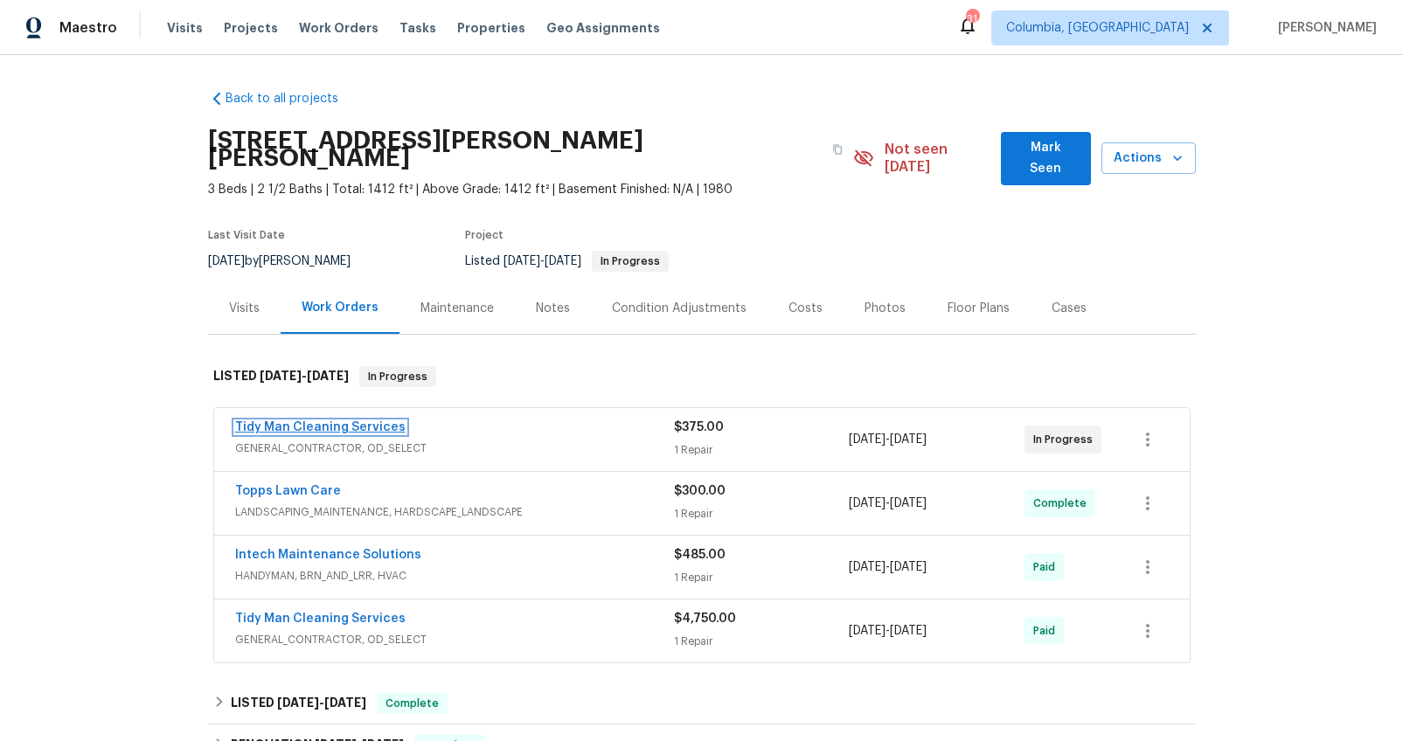
click at [326, 421] on link "Tidy Man Cleaning Services" at bounding box center [320, 427] width 170 height 12
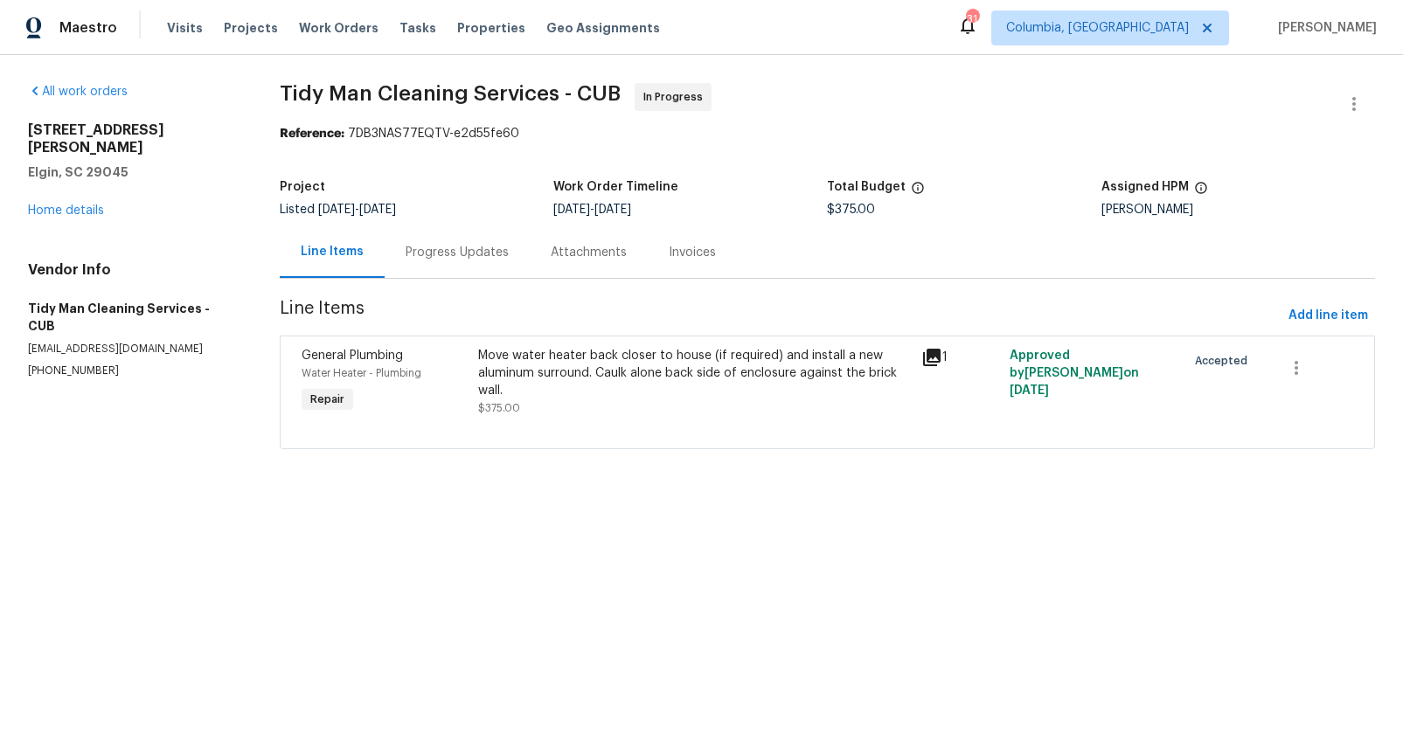
click at [474, 247] on div "Progress Updates" at bounding box center [457, 252] width 103 height 17
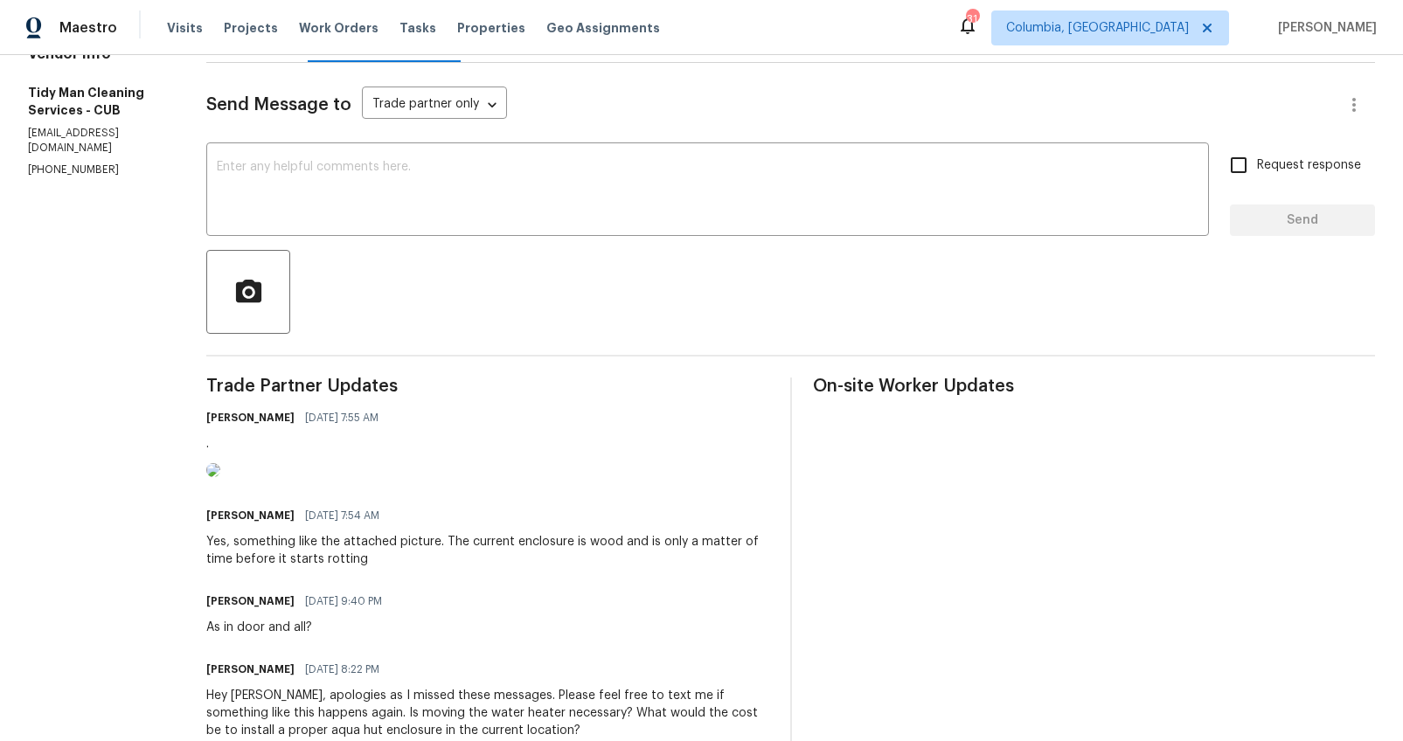
scroll to position [481, 0]
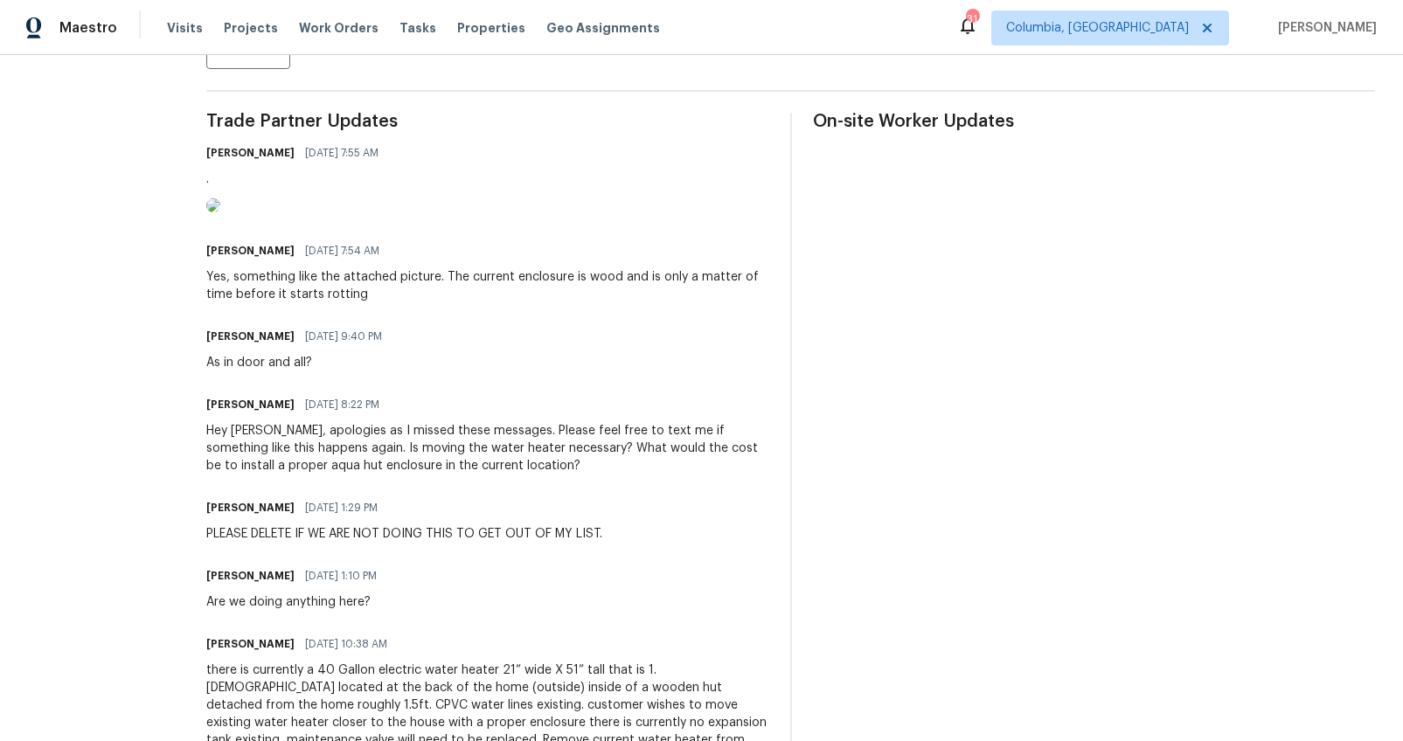
click at [211, 212] on img at bounding box center [213, 205] width 14 height 14
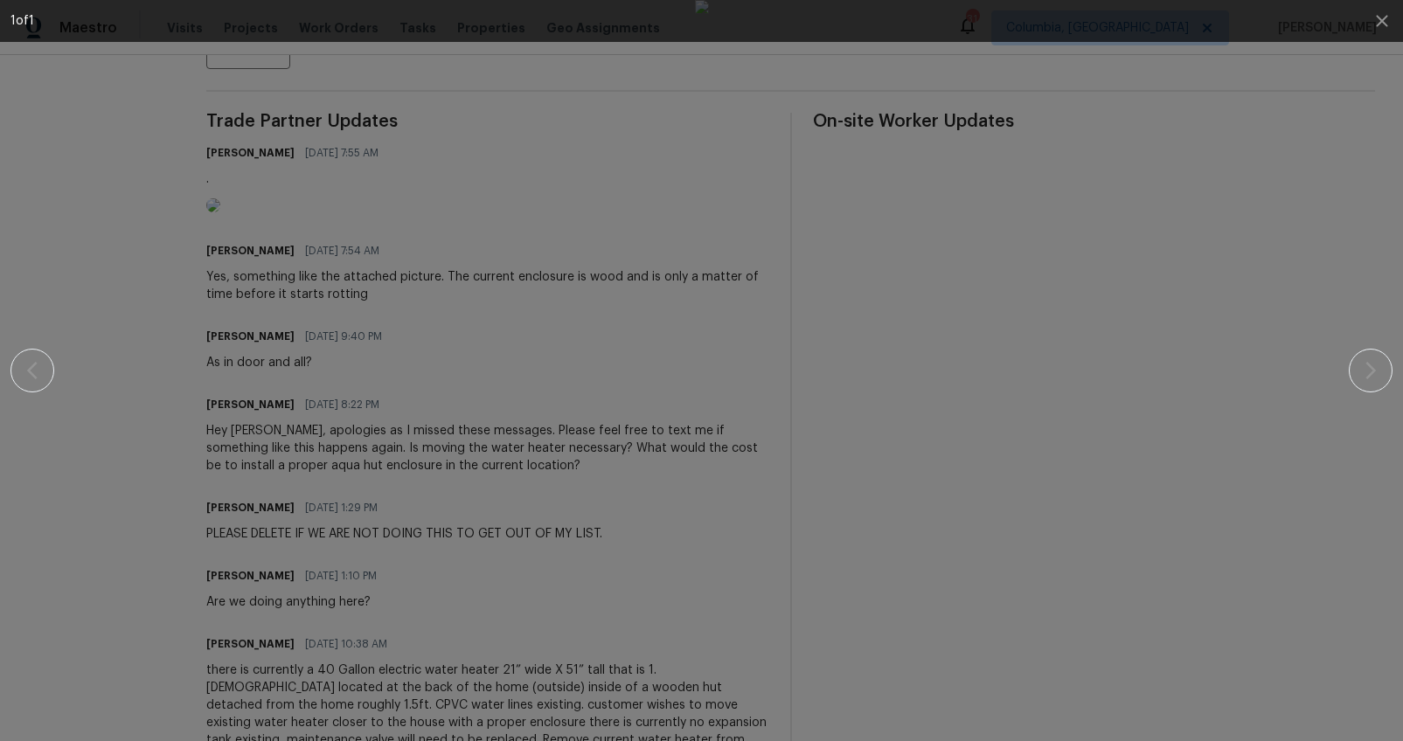
click at [261, 396] on div at bounding box center [701, 370] width 1253 height 741
click at [1385, 27] on icon "button" at bounding box center [1381, 20] width 21 height 21
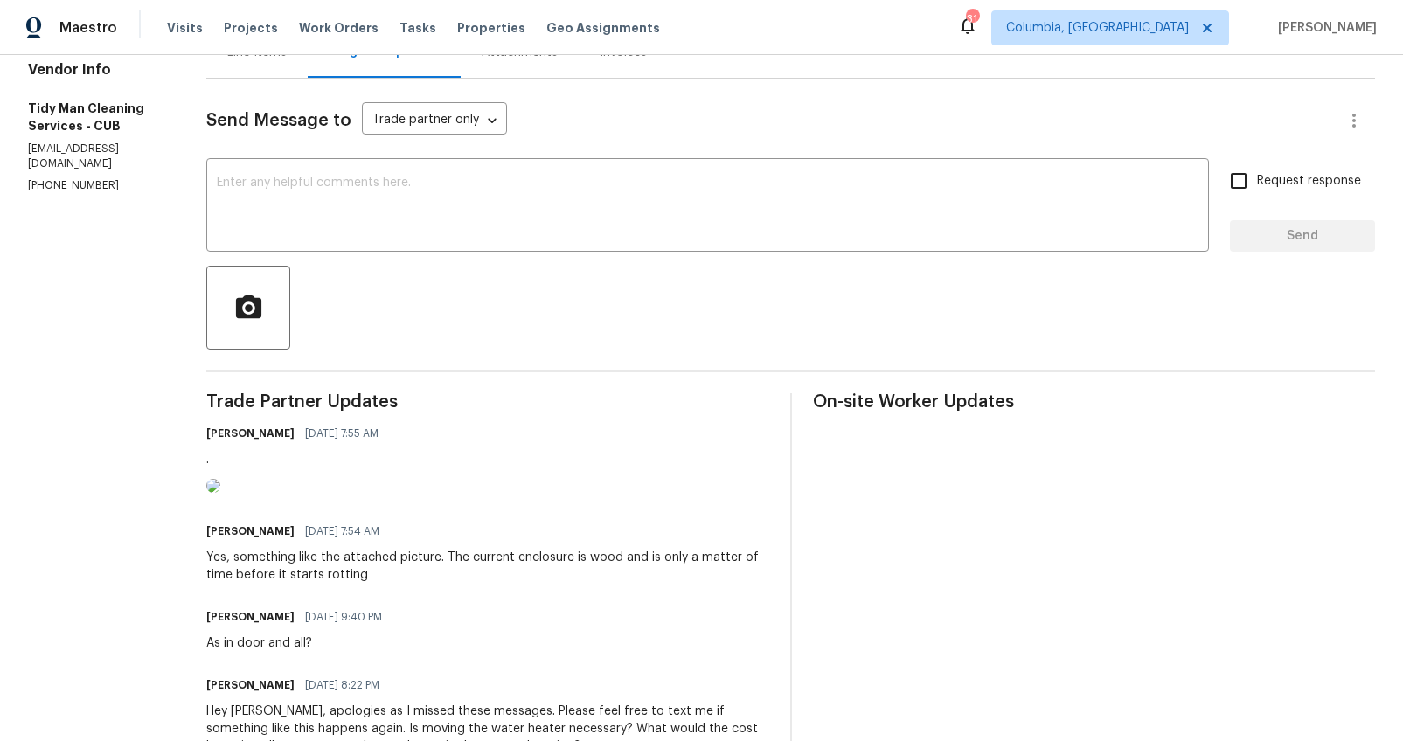
scroll to position [0, 0]
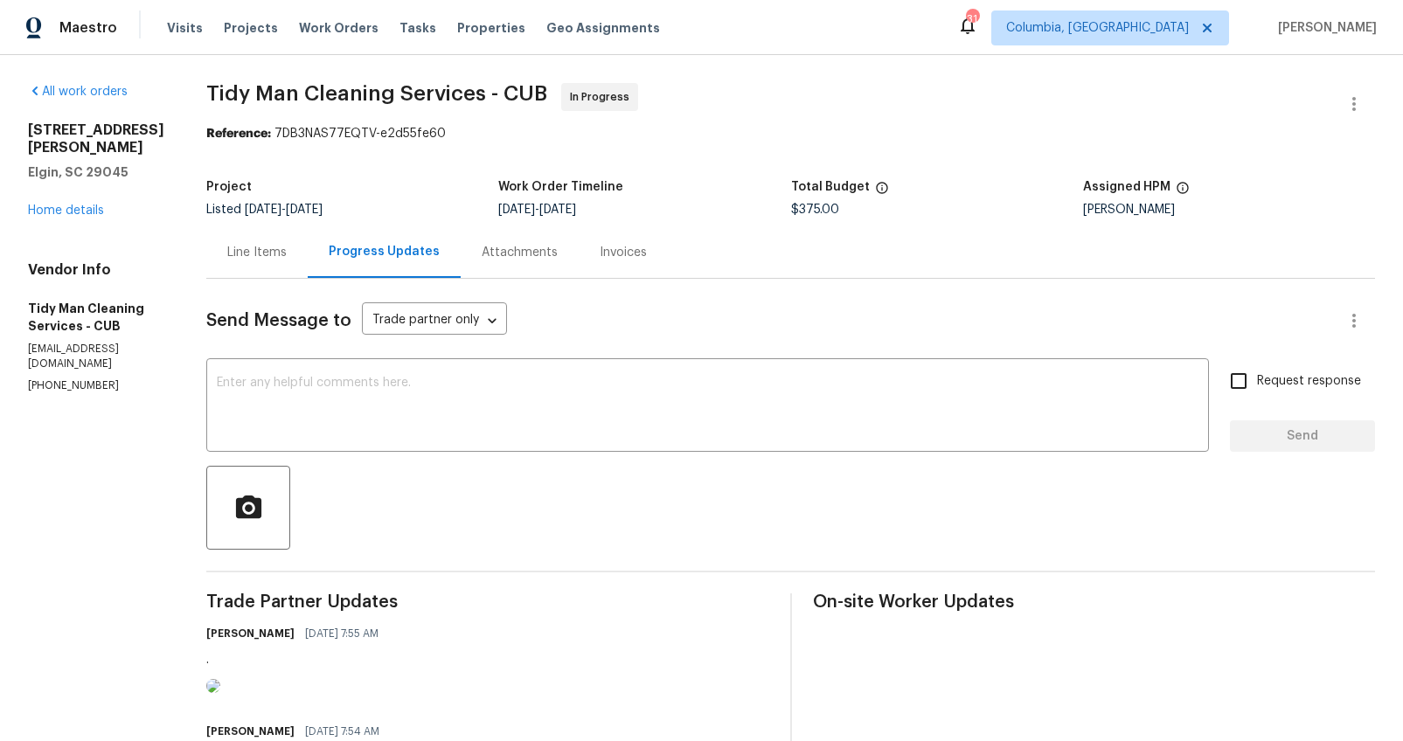
click at [231, 253] on div "Line Items" at bounding box center [256, 252] width 59 height 17
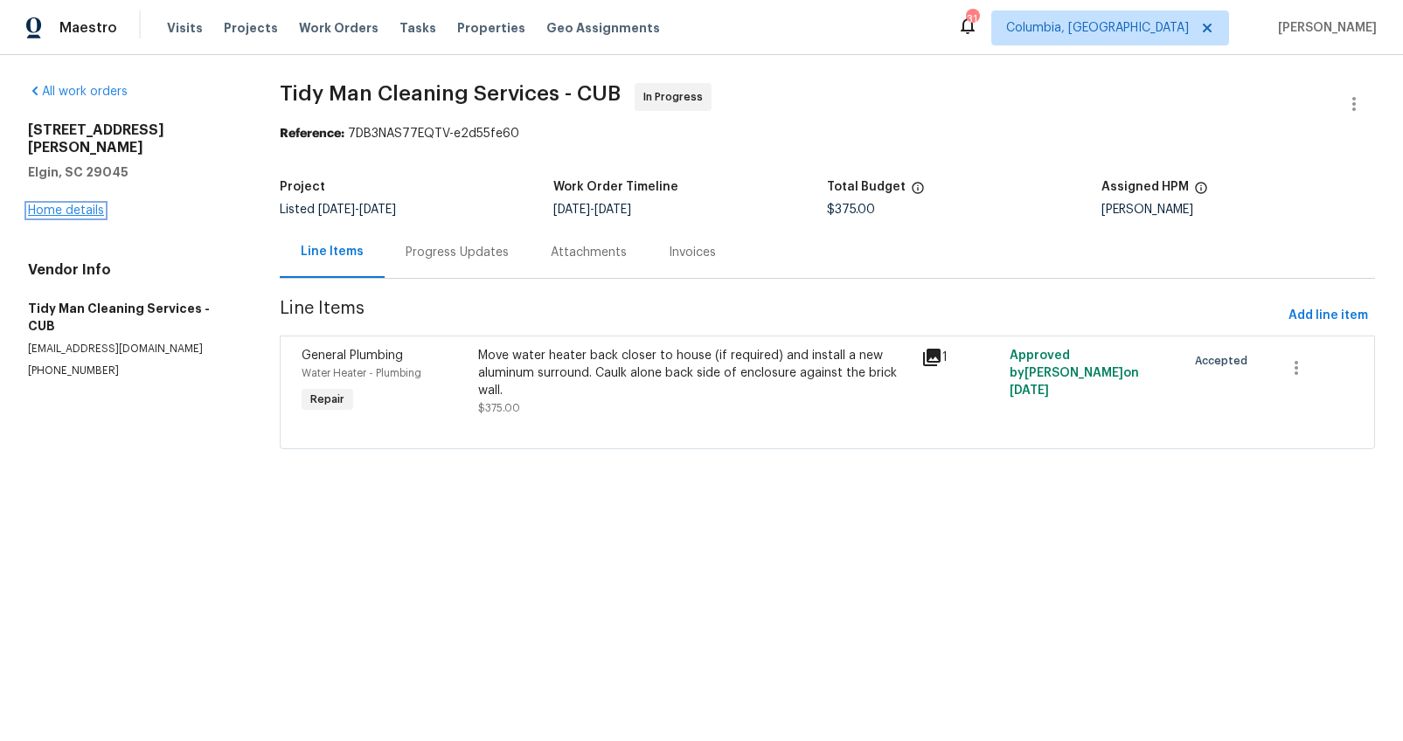
click at [49, 205] on link "Home details" at bounding box center [66, 211] width 76 height 12
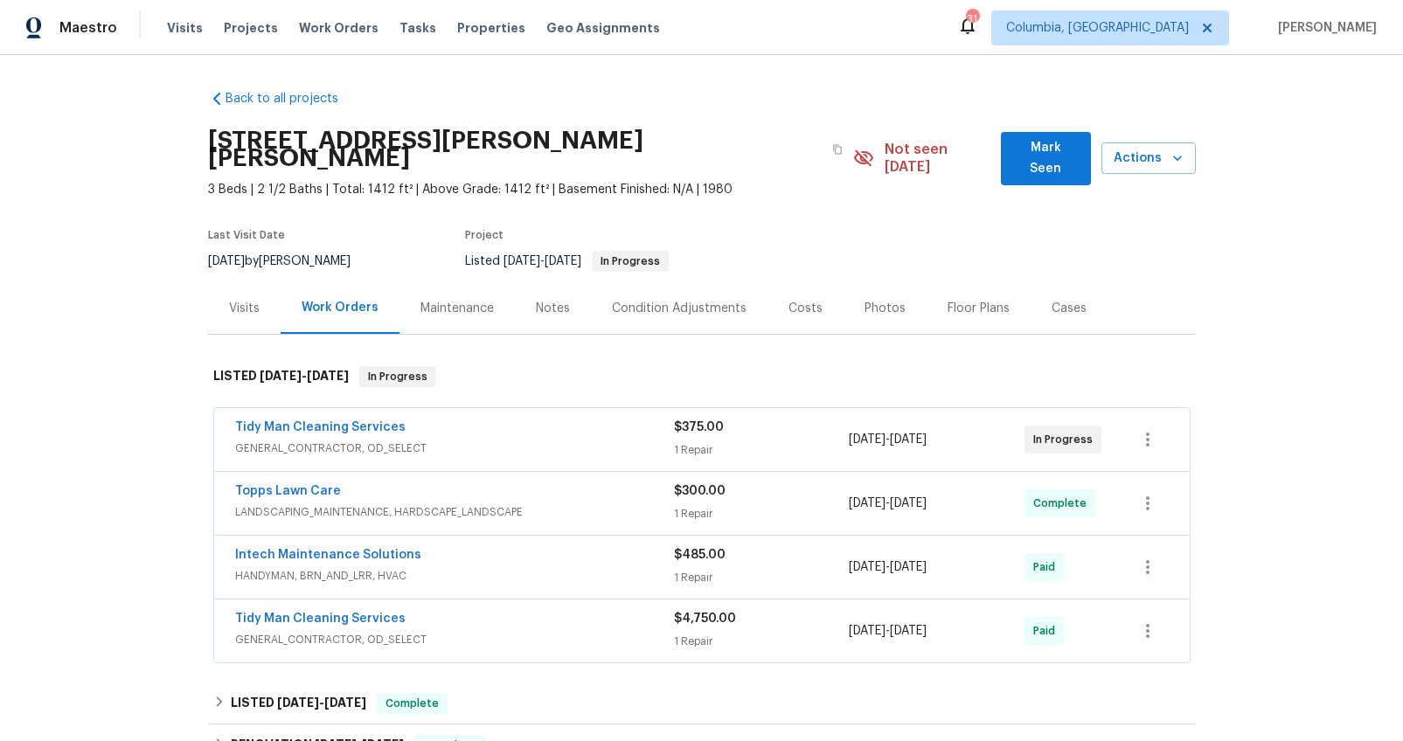
click at [232, 328] on div "Back to all projects 1003 Watson Dr, Elgin, SC 29045 3 Beds | 2 1/2 Baths | Tot…" at bounding box center [702, 502] width 988 height 853
click at [236, 304] on div "Visits" at bounding box center [244, 308] width 73 height 52
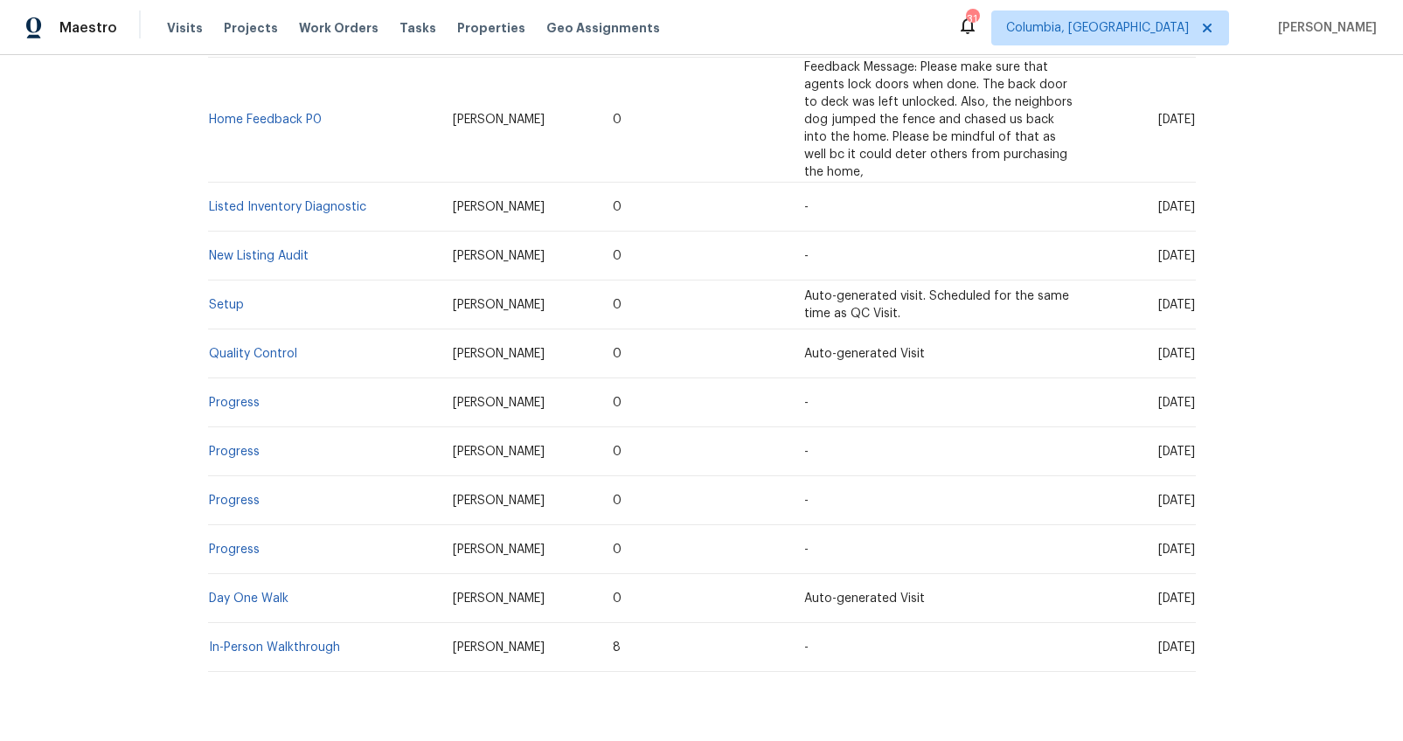
scroll to position [623, 0]
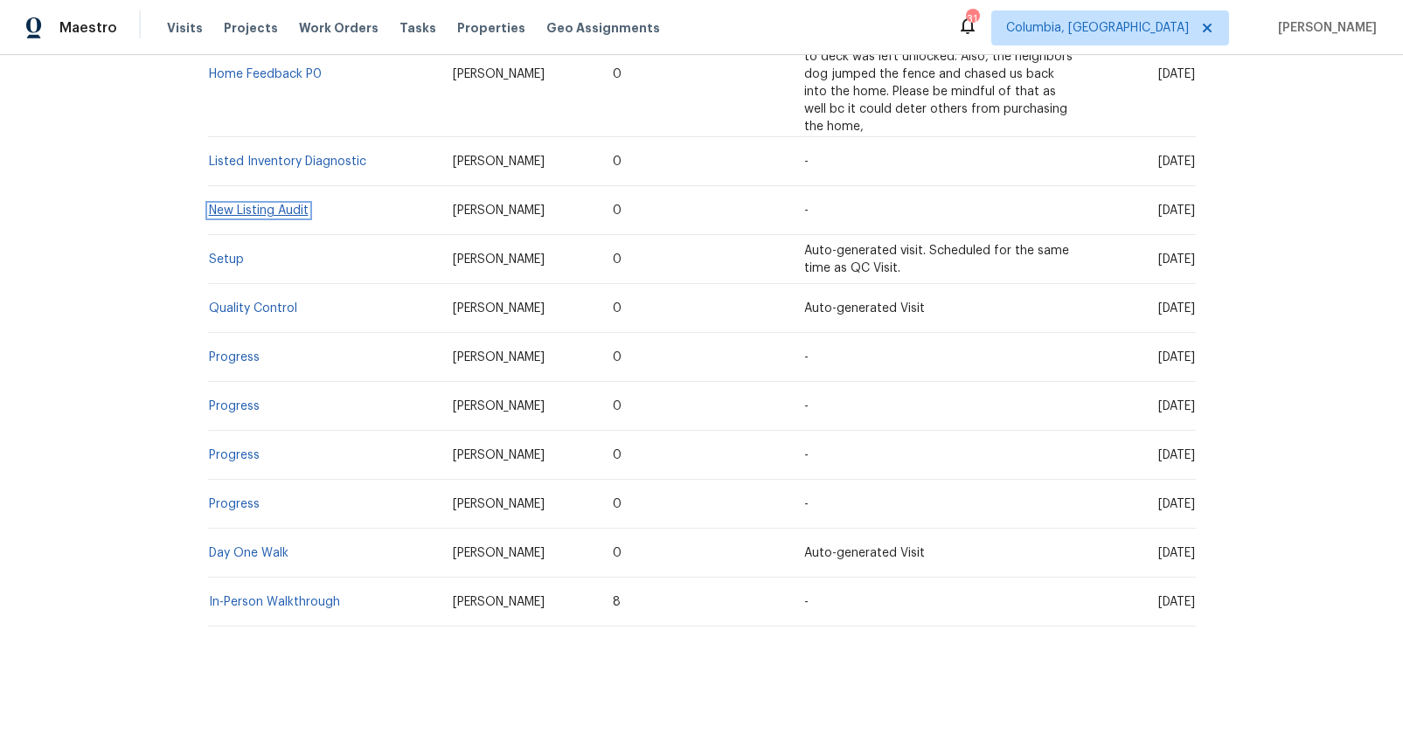
click at [264, 205] on link "New Listing Audit" at bounding box center [259, 211] width 100 height 12
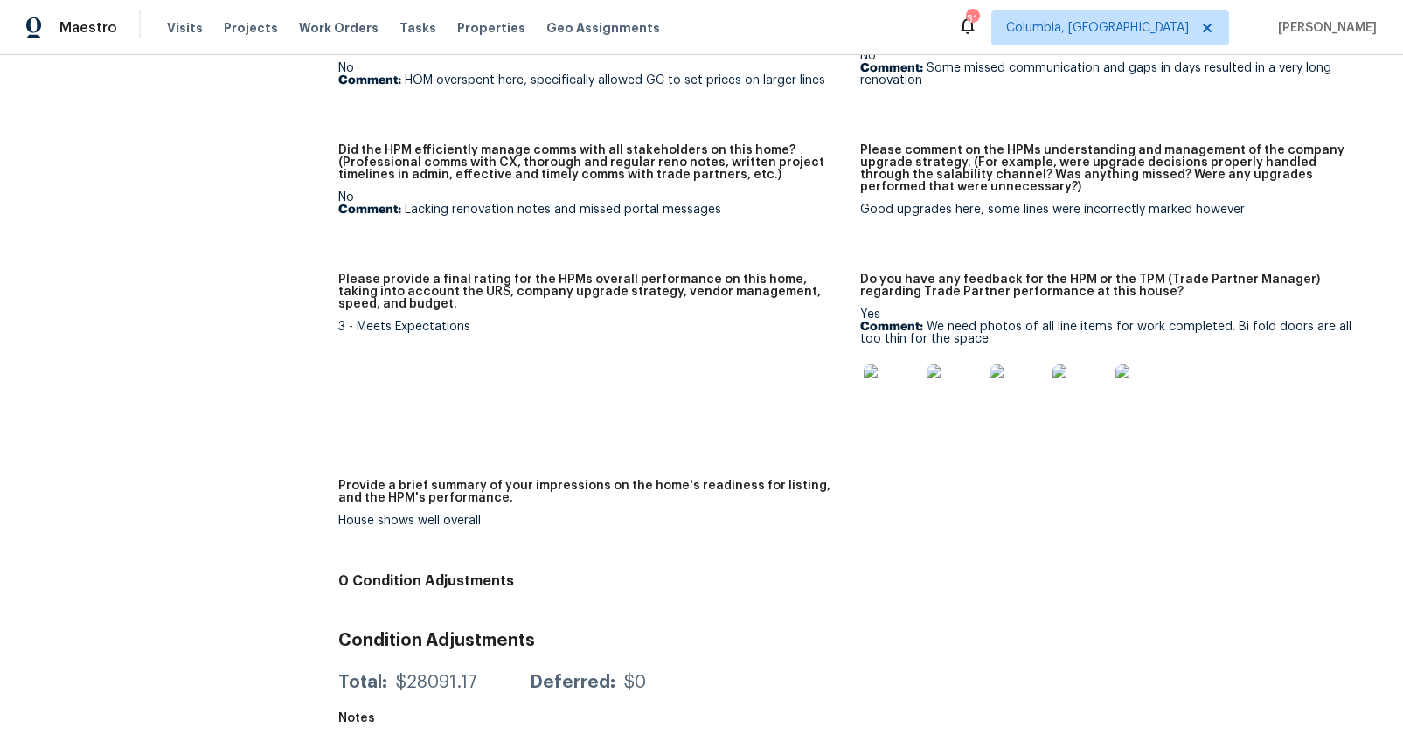
scroll to position [1441, 0]
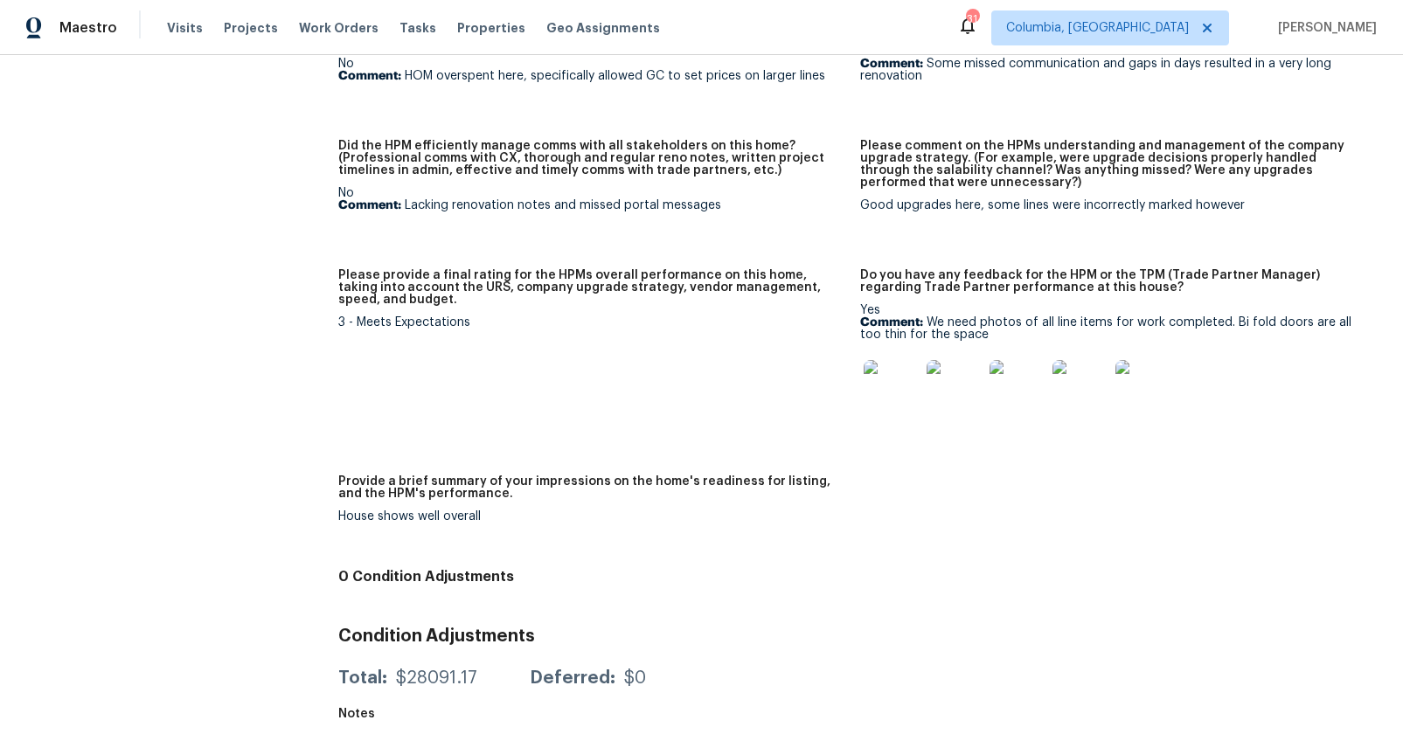
click at [886, 399] on img at bounding box center [892, 388] width 56 height 56
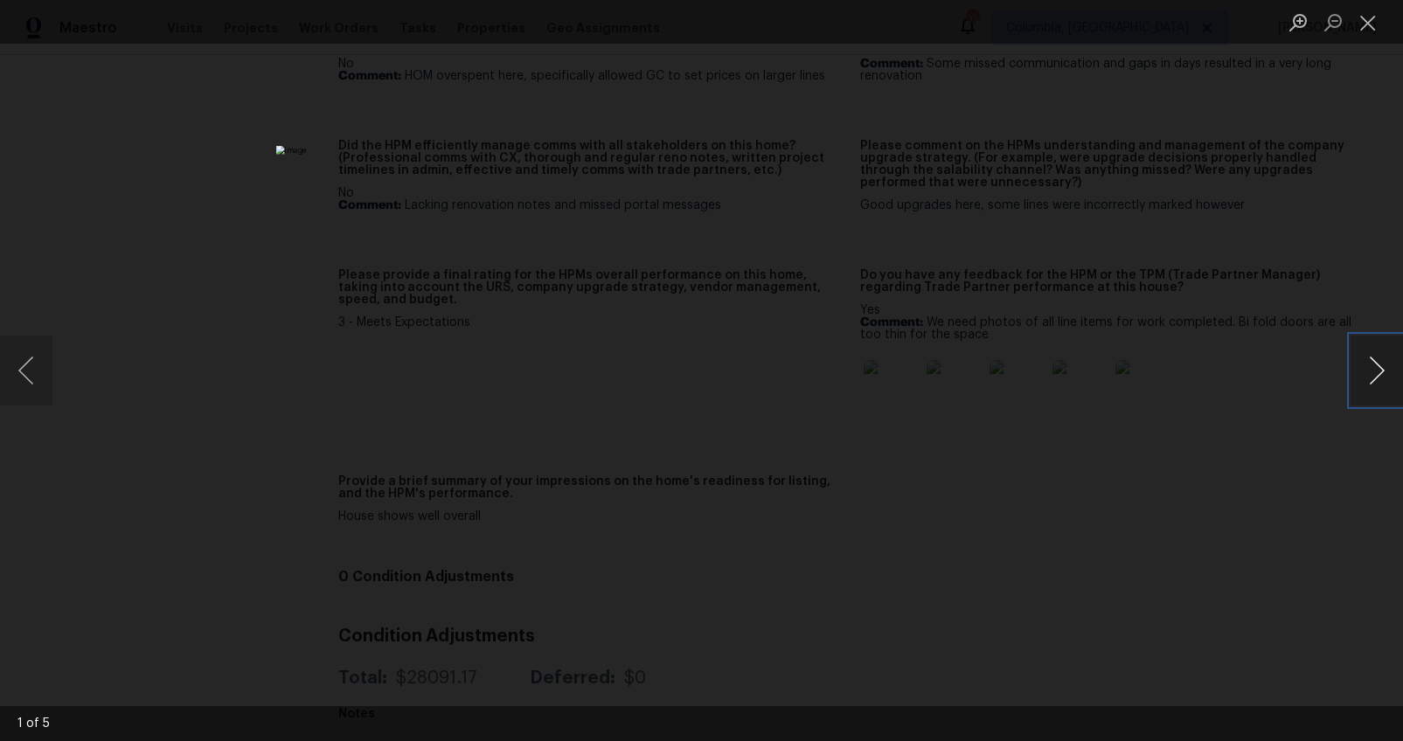
click at [1370, 368] on button "Next image" at bounding box center [1376, 371] width 52 height 70
click at [1177, 527] on div "Lightbox" at bounding box center [701, 370] width 1403 height 741
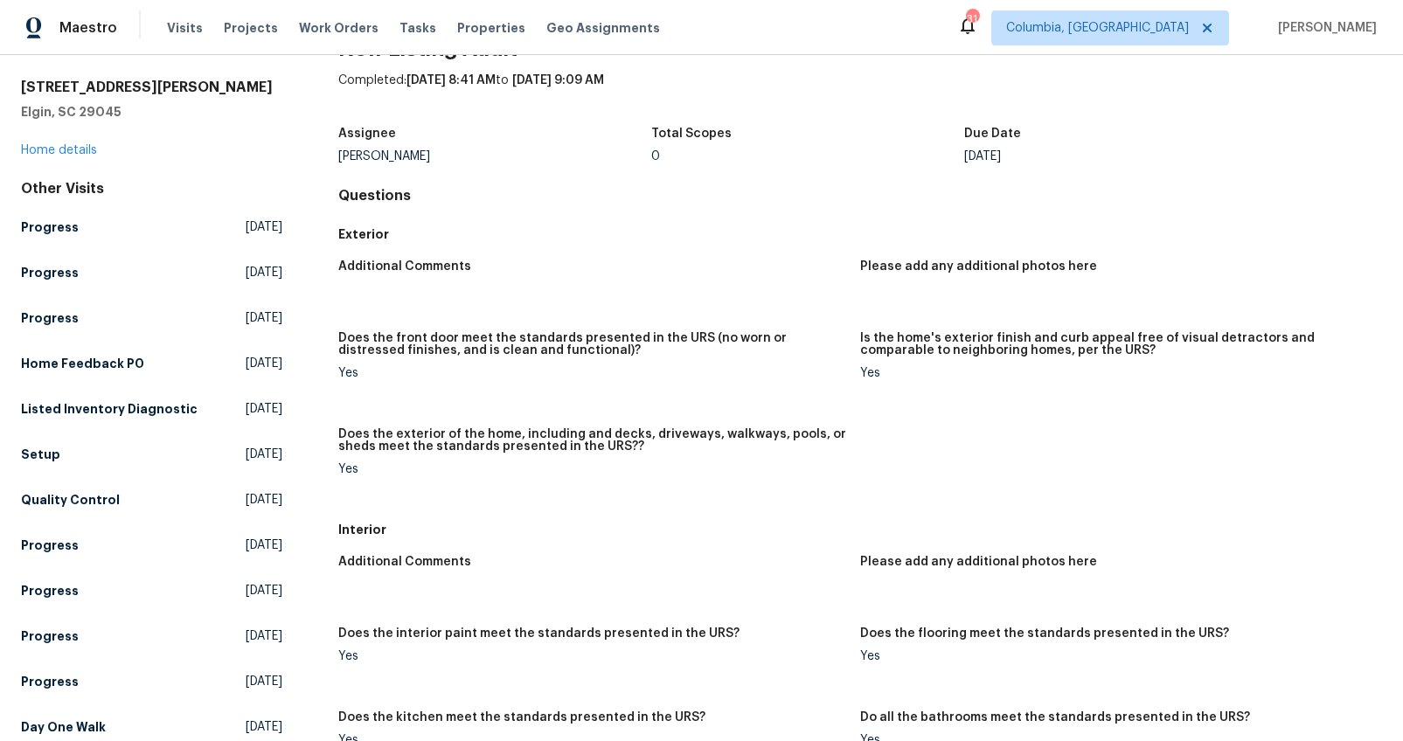
scroll to position [0, 0]
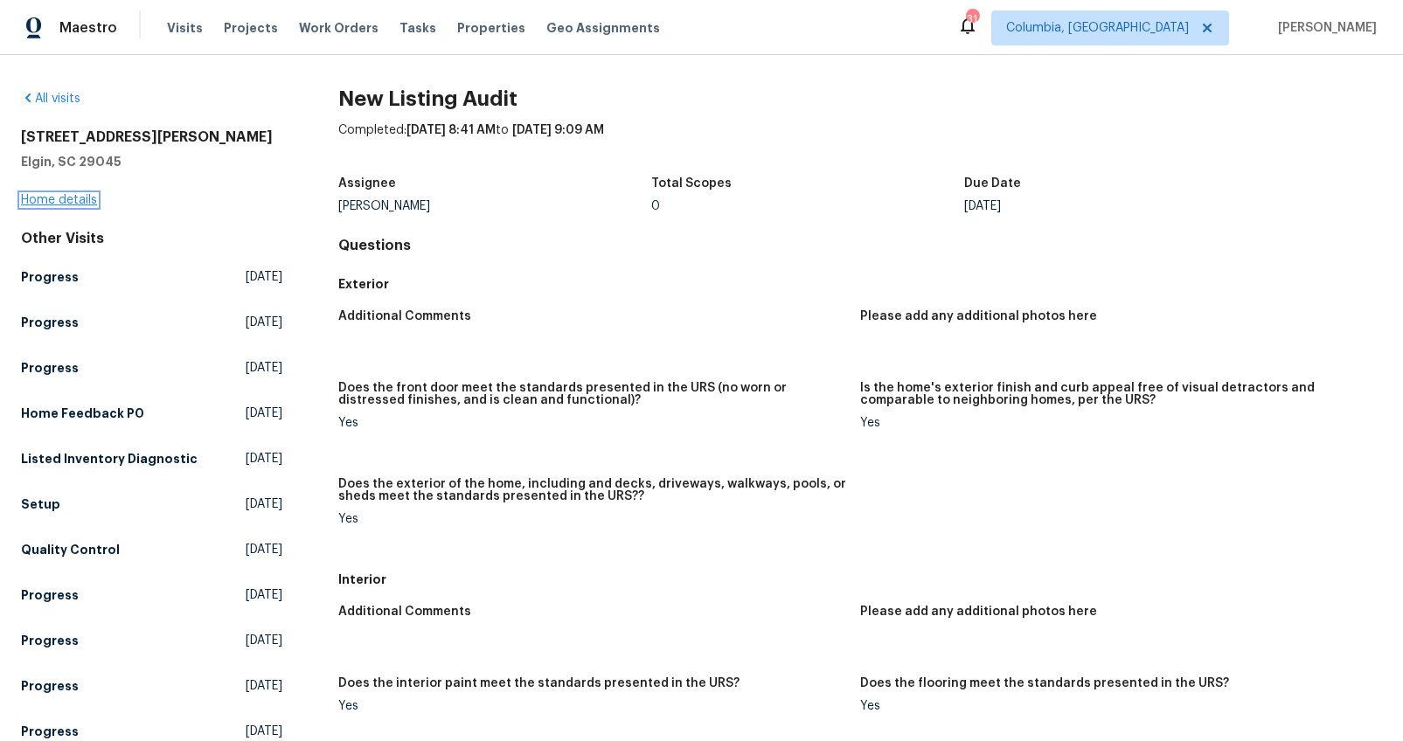
click at [47, 196] on link "Home details" at bounding box center [59, 200] width 76 height 12
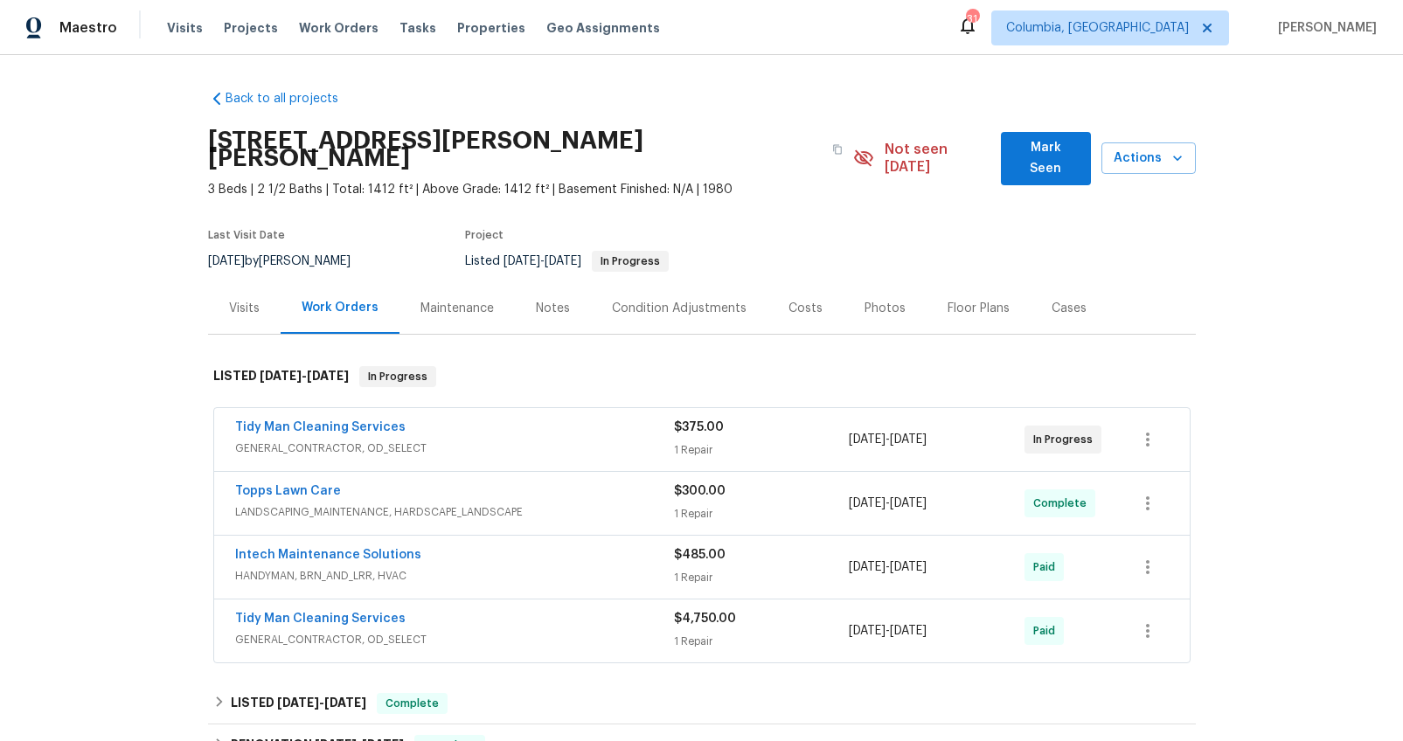
click at [896, 288] on div "Photos" at bounding box center [885, 308] width 83 height 52
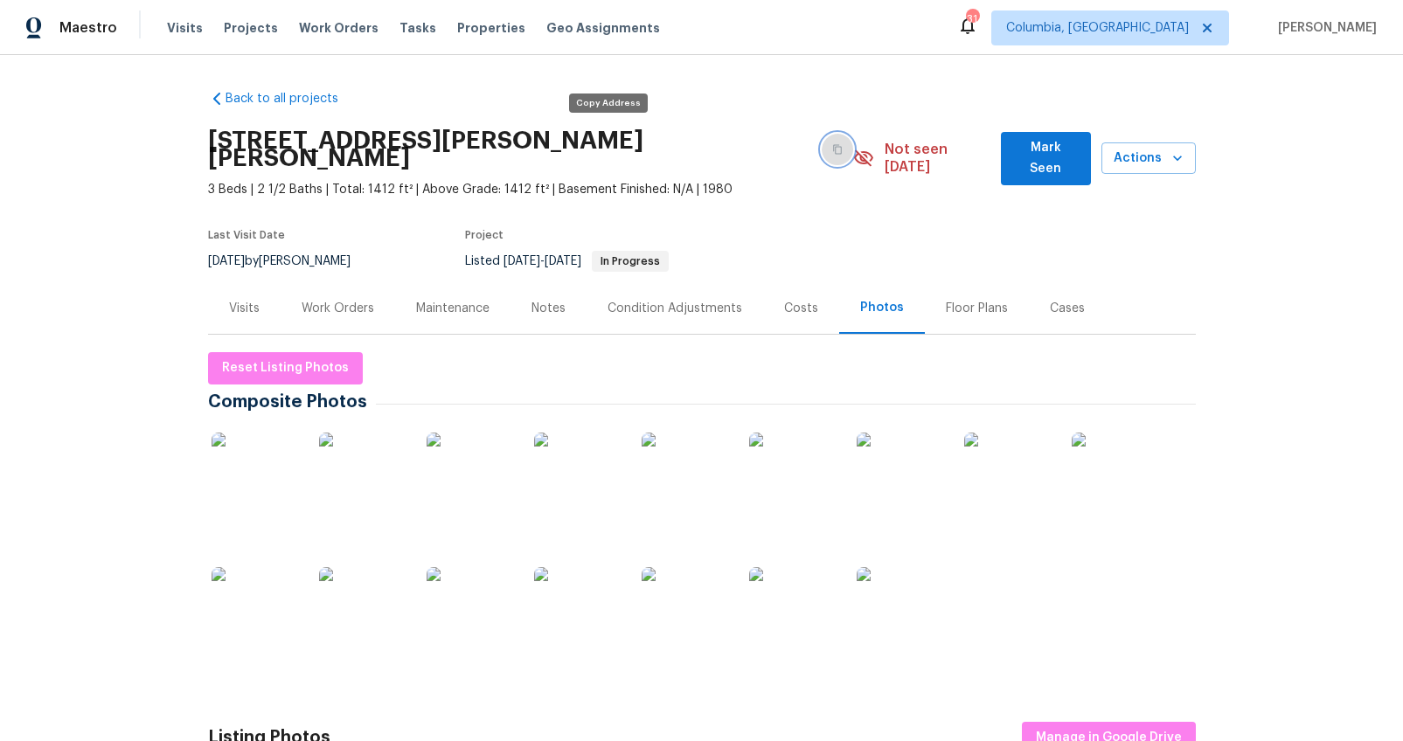
click at [832, 144] on icon "button" at bounding box center [837, 149] width 10 height 10
click at [302, 300] on div "Work Orders" at bounding box center [338, 308] width 73 height 17
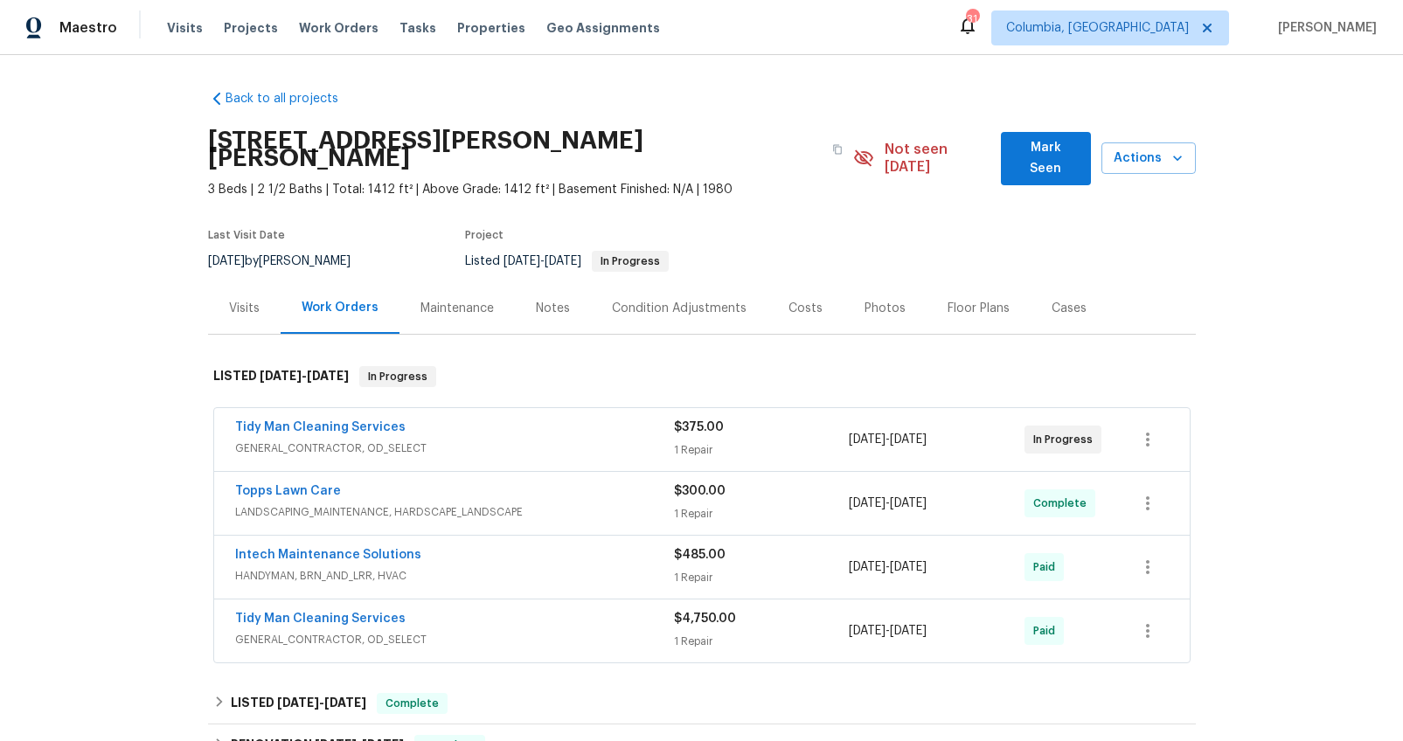
scroll to position [208, 0]
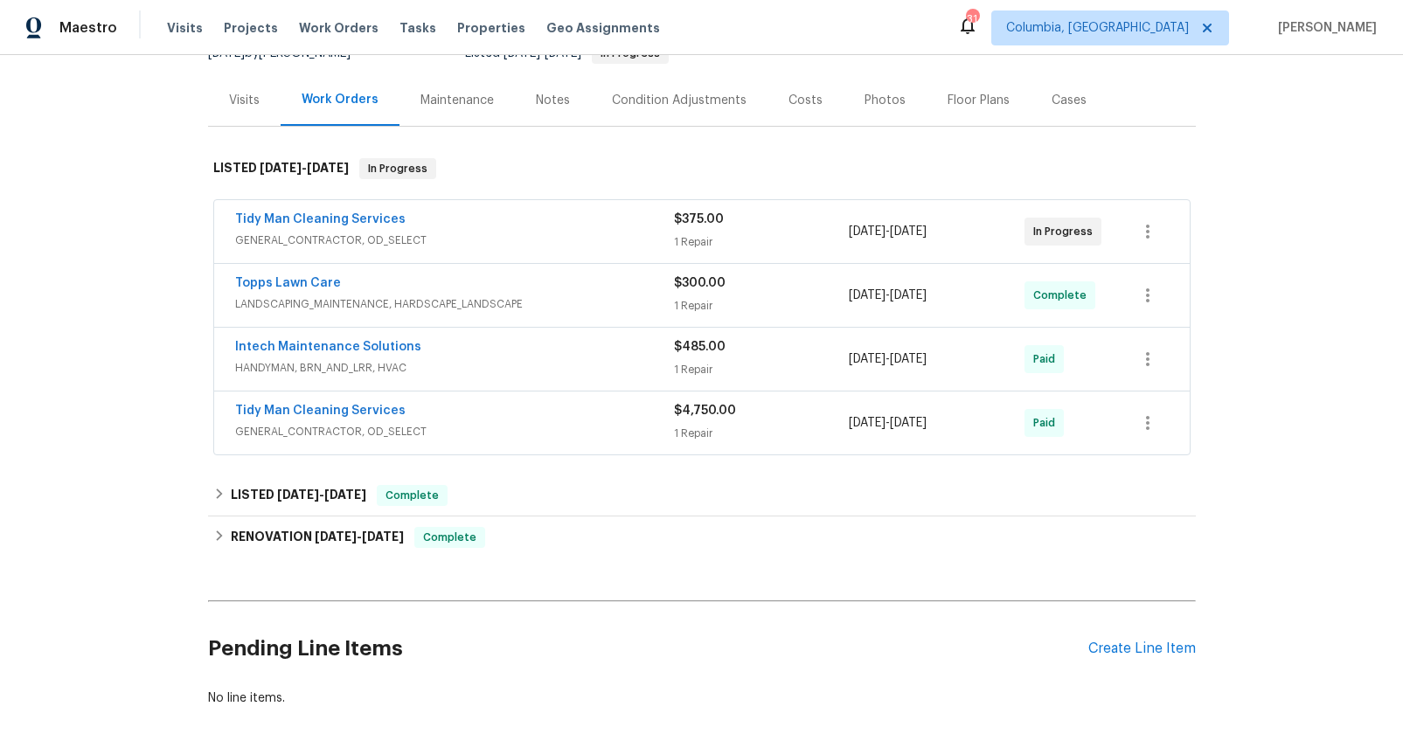
click at [507, 338] on div "Intech Maintenance Solutions" at bounding box center [454, 348] width 439 height 21
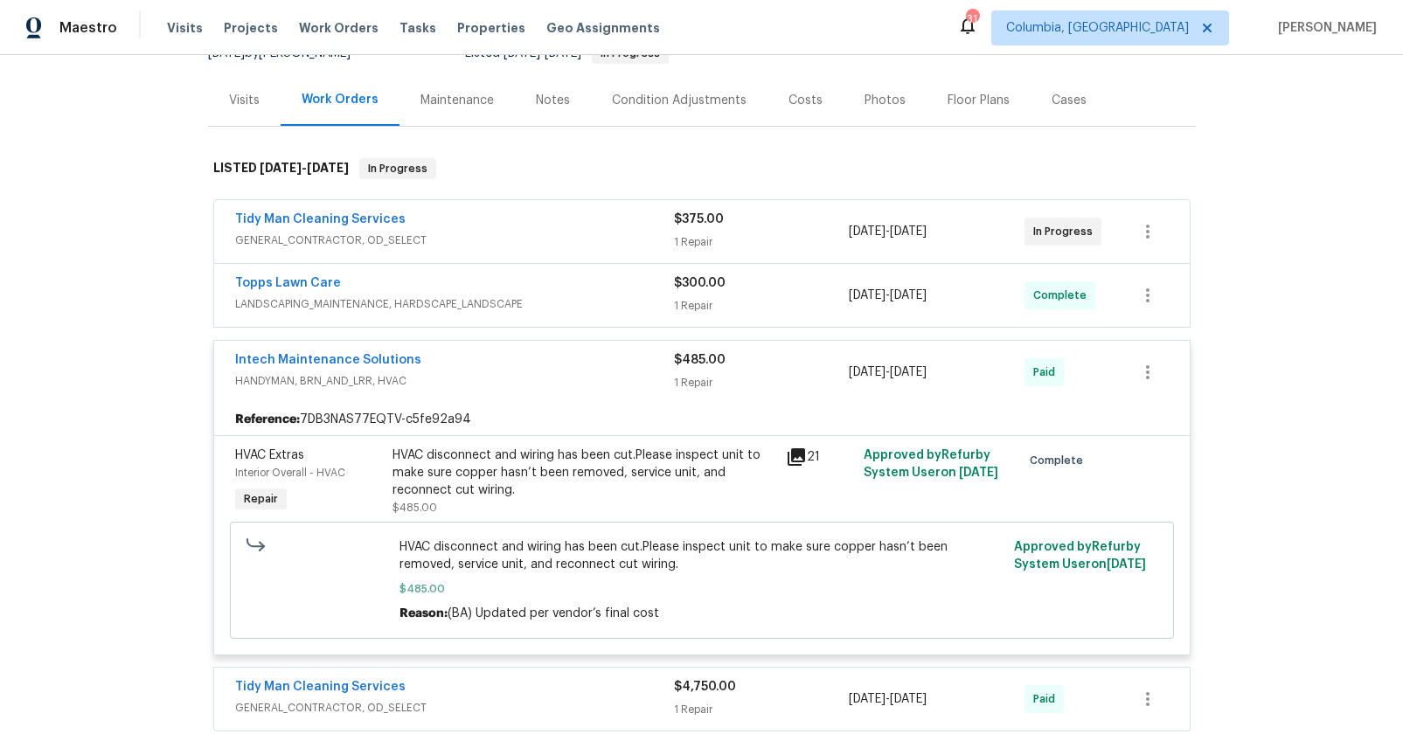
click at [789, 448] on icon at bounding box center [796, 456] width 17 height 17
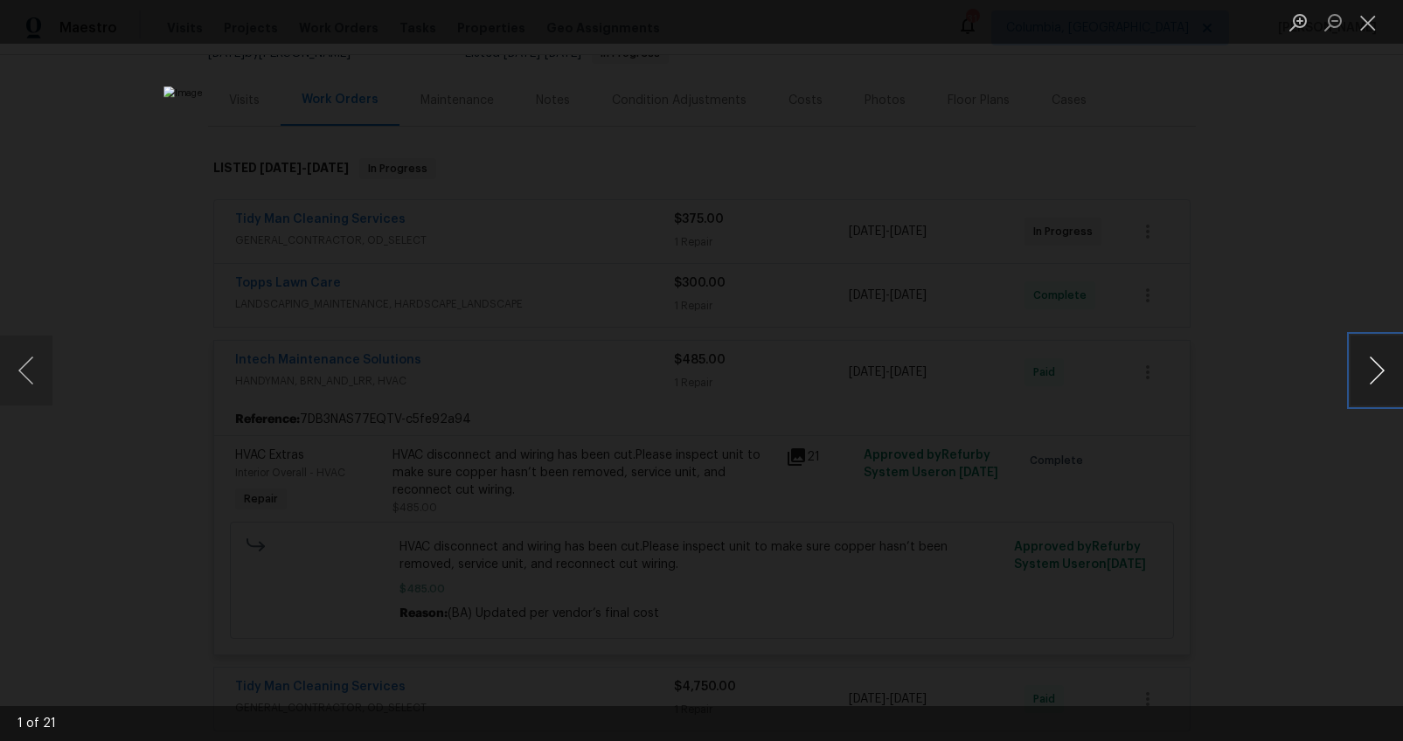
click at [1378, 377] on button "Next image" at bounding box center [1376, 371] width 52 height 70
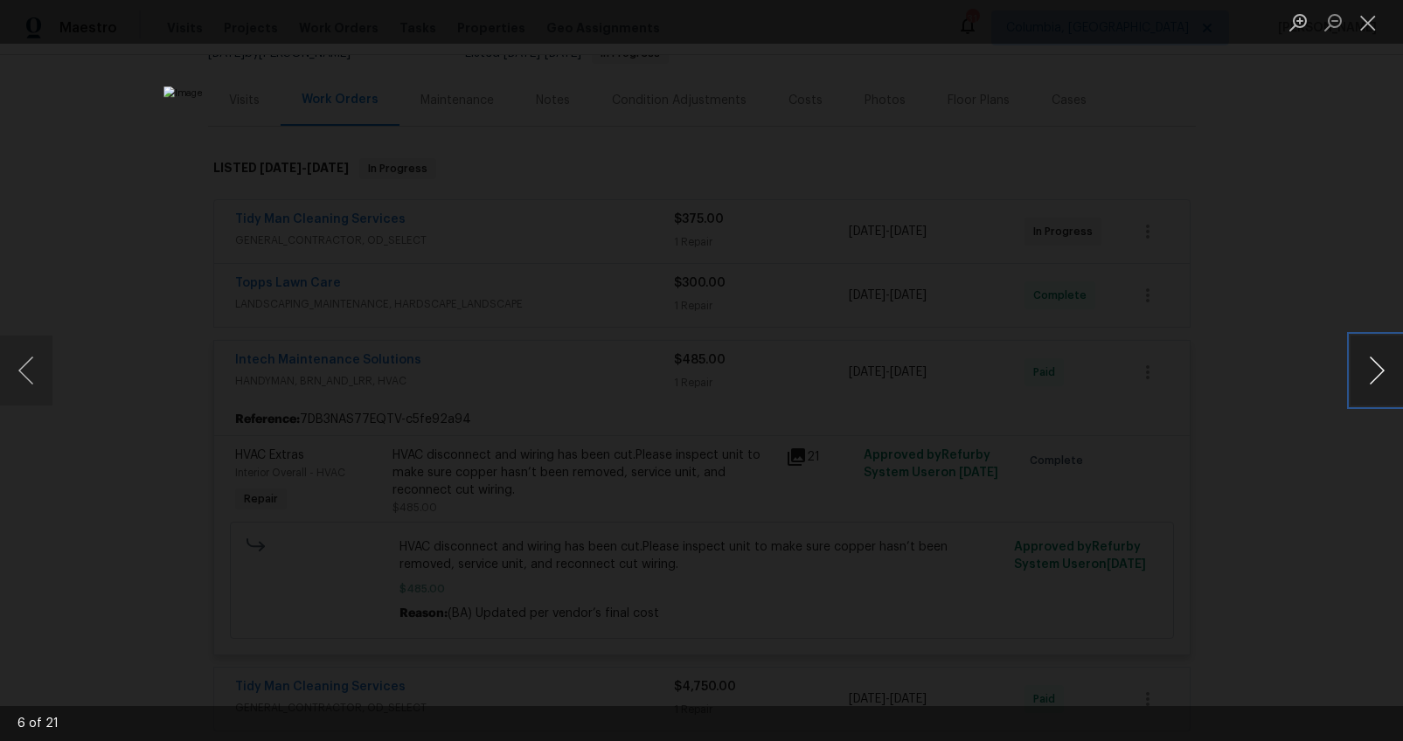
click at [1378, 377] on button "Next image" at bounding box center [1376, 371] width 52 height 70
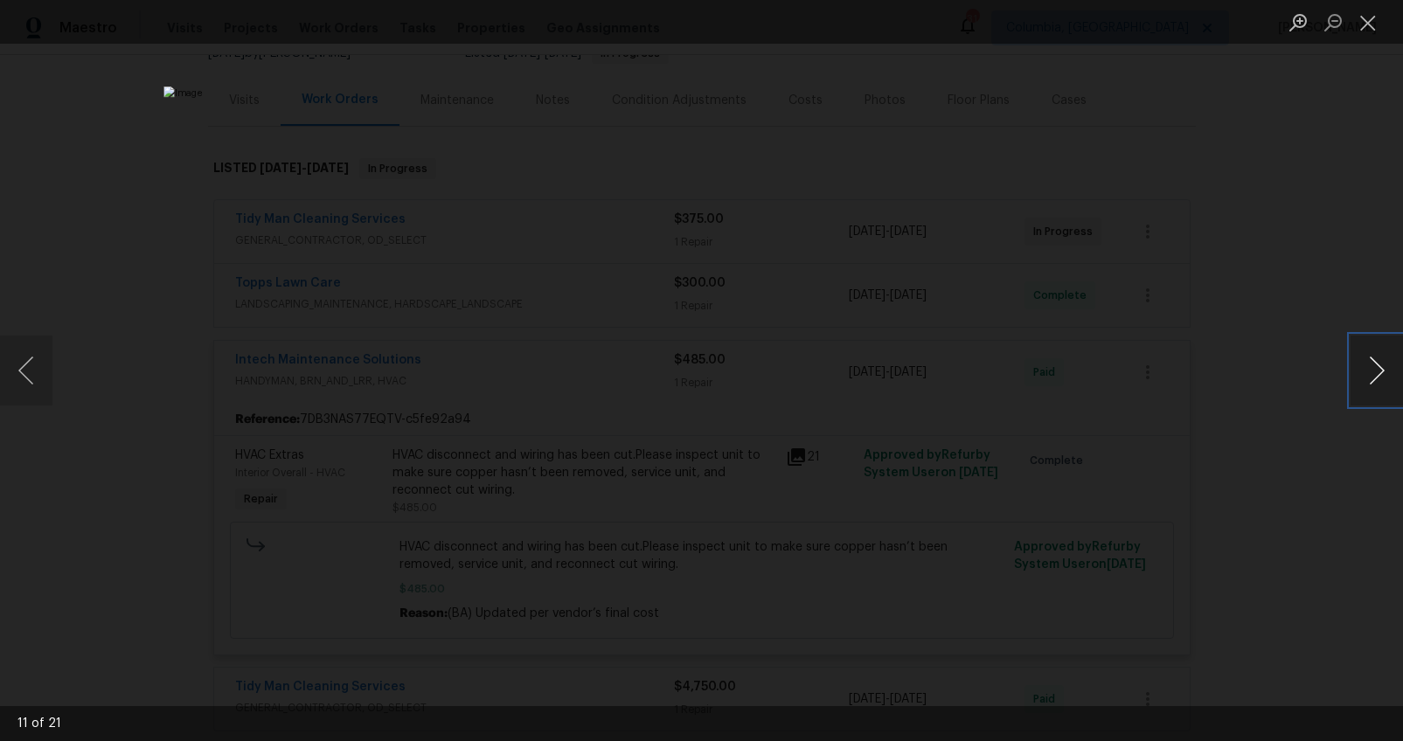
click at [1378, 377] on button "Next image" at bounding box center [1376, 371] width 52 height 70
click at [1298, 446] on div "Lightbox" at bounding box center [701, 370] width 1403 height 741
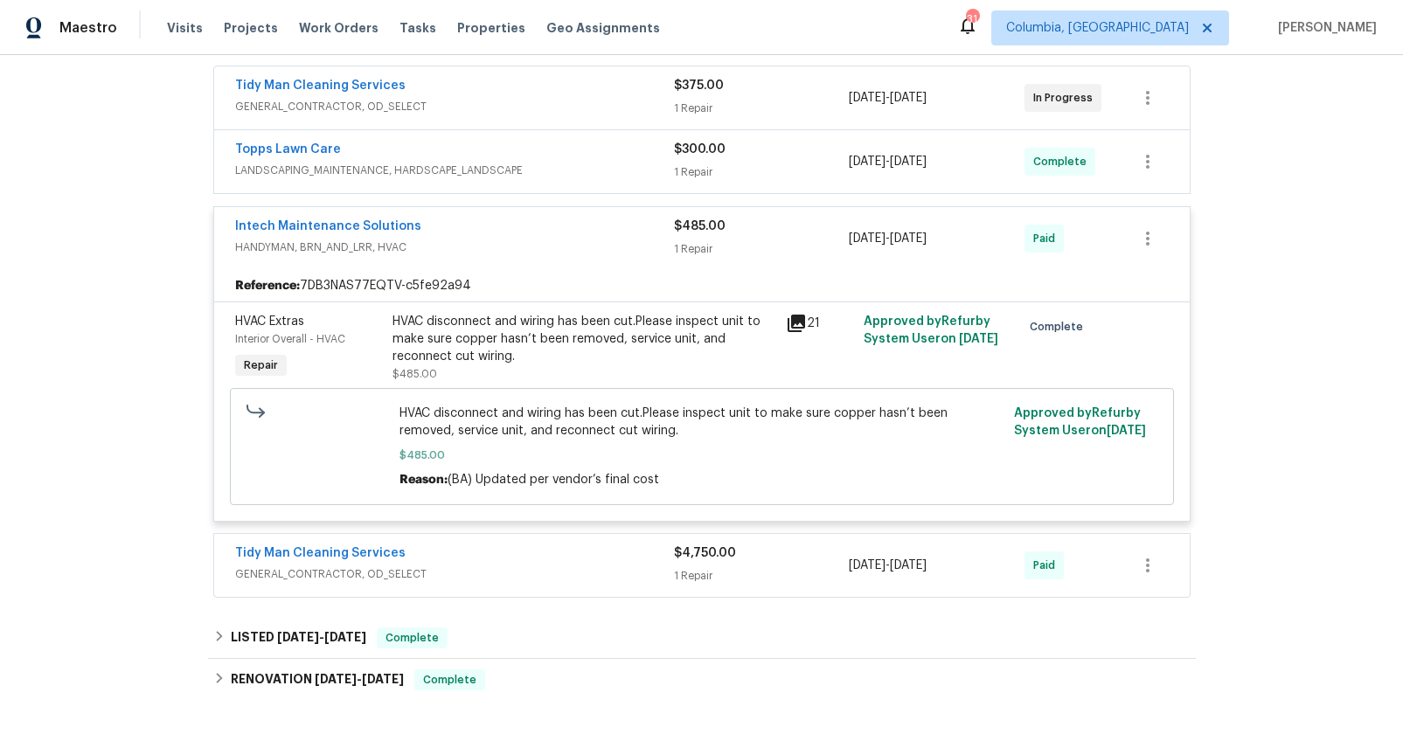
scroll to position [490, 0]
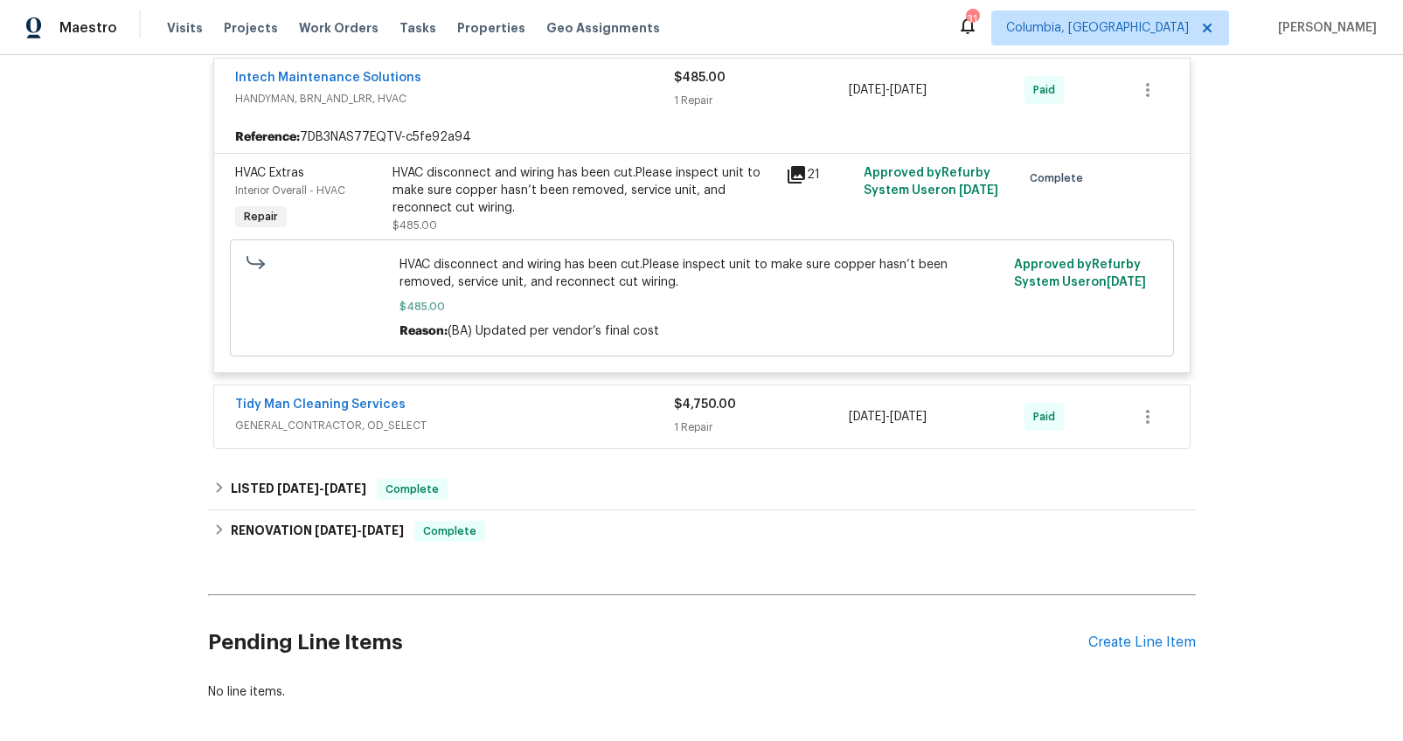
click at [555, 90] on span "HANDYMAN, BRN_AND_LRR, HVAC" at bounding box center [454, 98] width 439 height 17
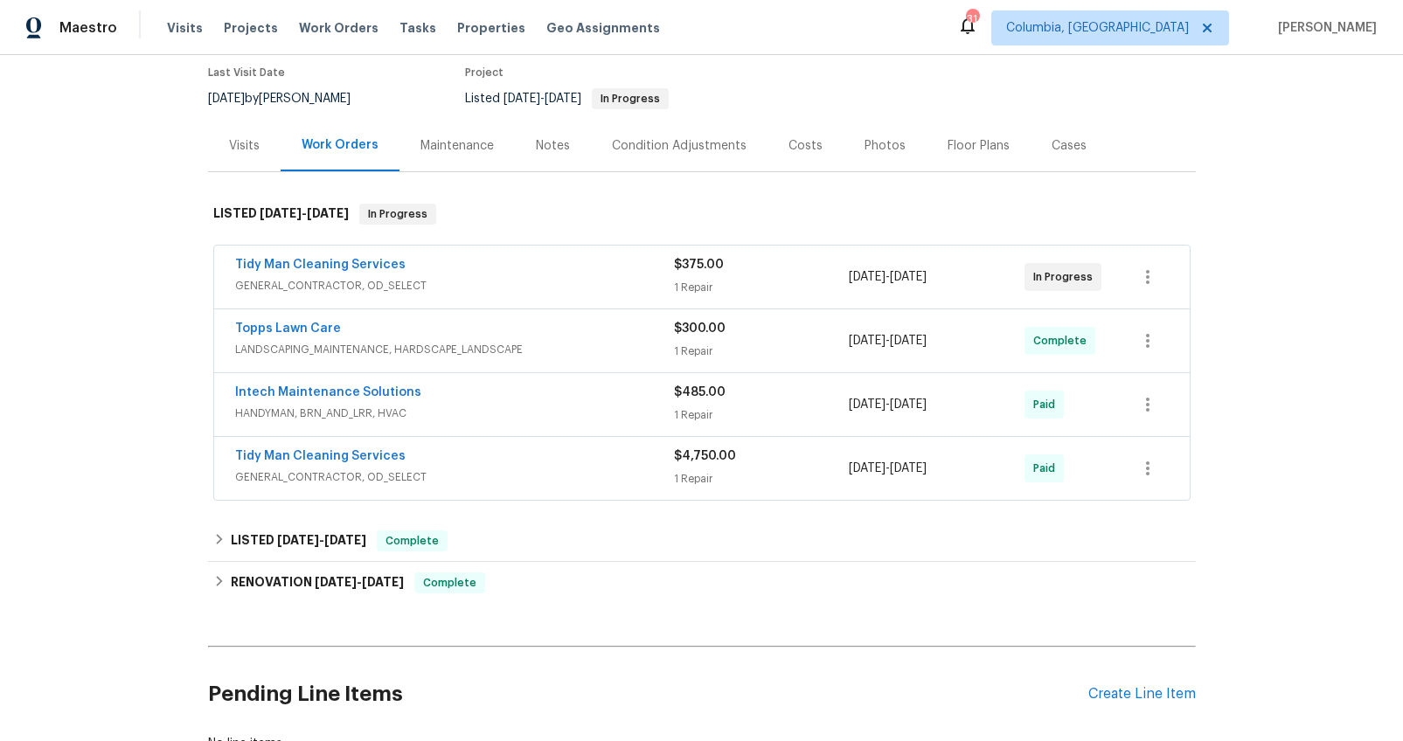
scroll to position [0, 0]
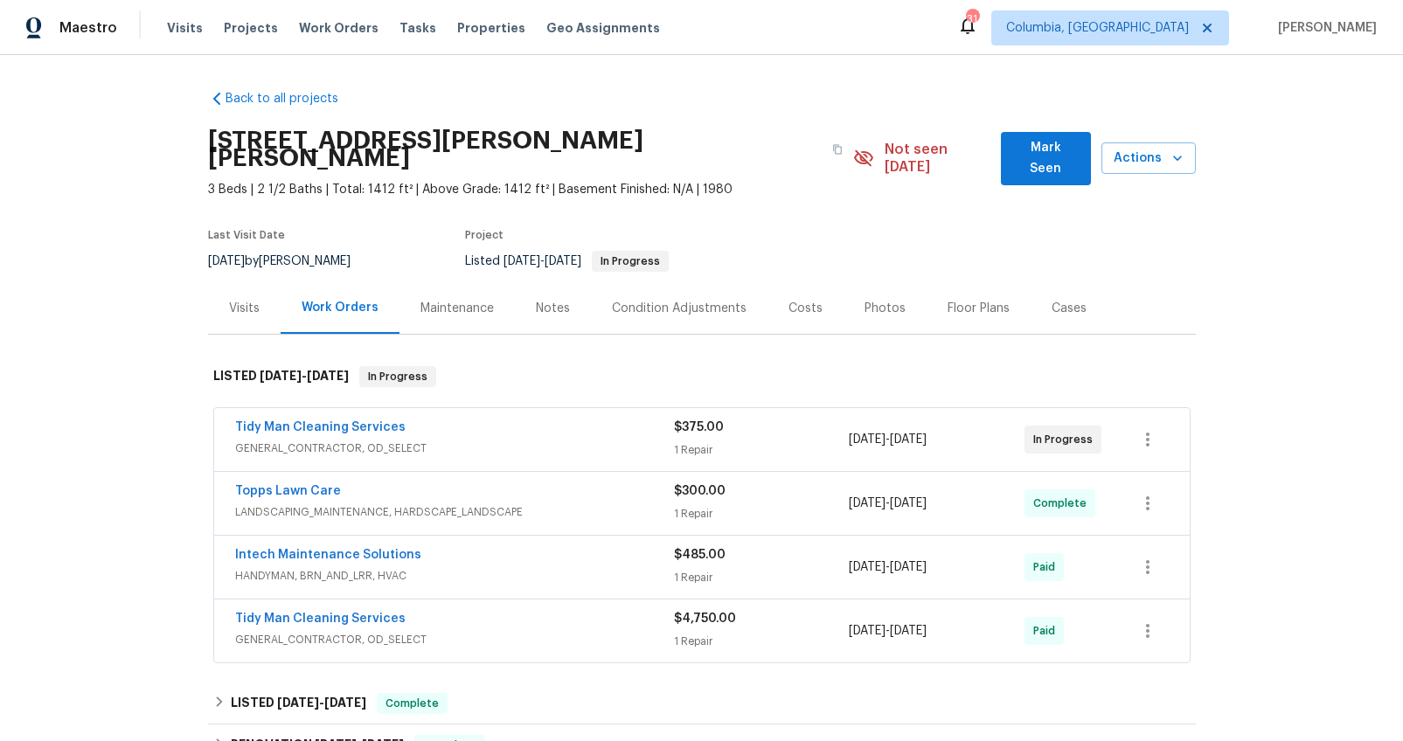
click at [212, 303] on div "Visits" at bounding box center [244, 308] width 73 height 52
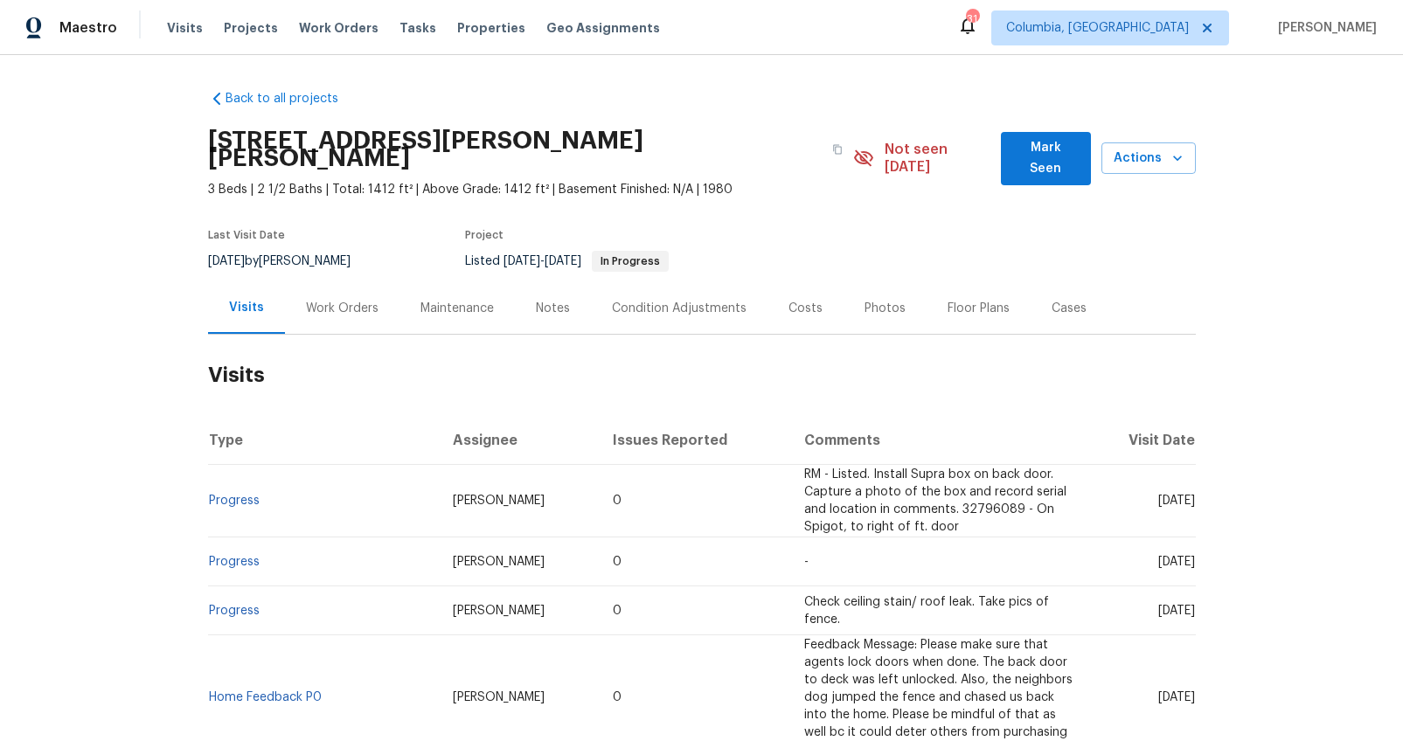
scroll to position [40, 0]
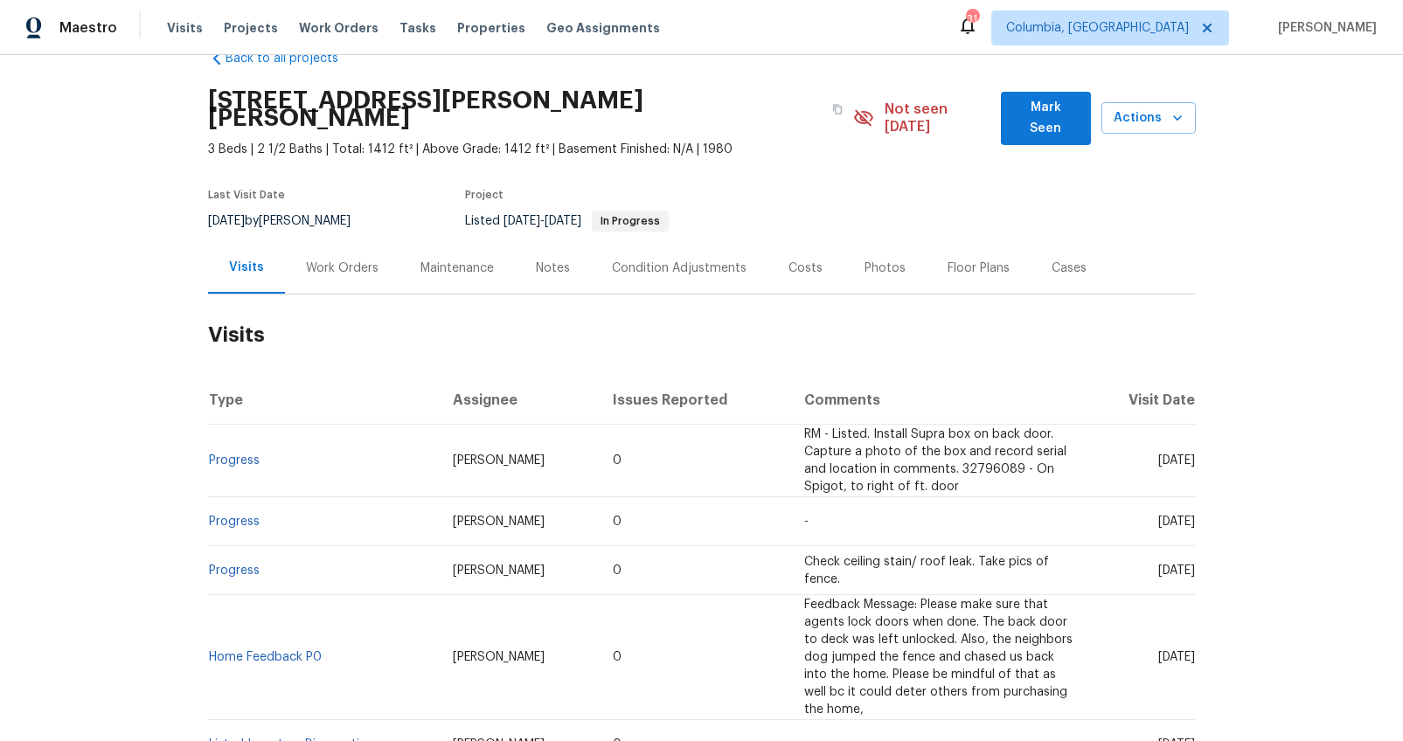
click at [795, 260] on div "Costs" at bounding box center [805, 268] width 34 height 17
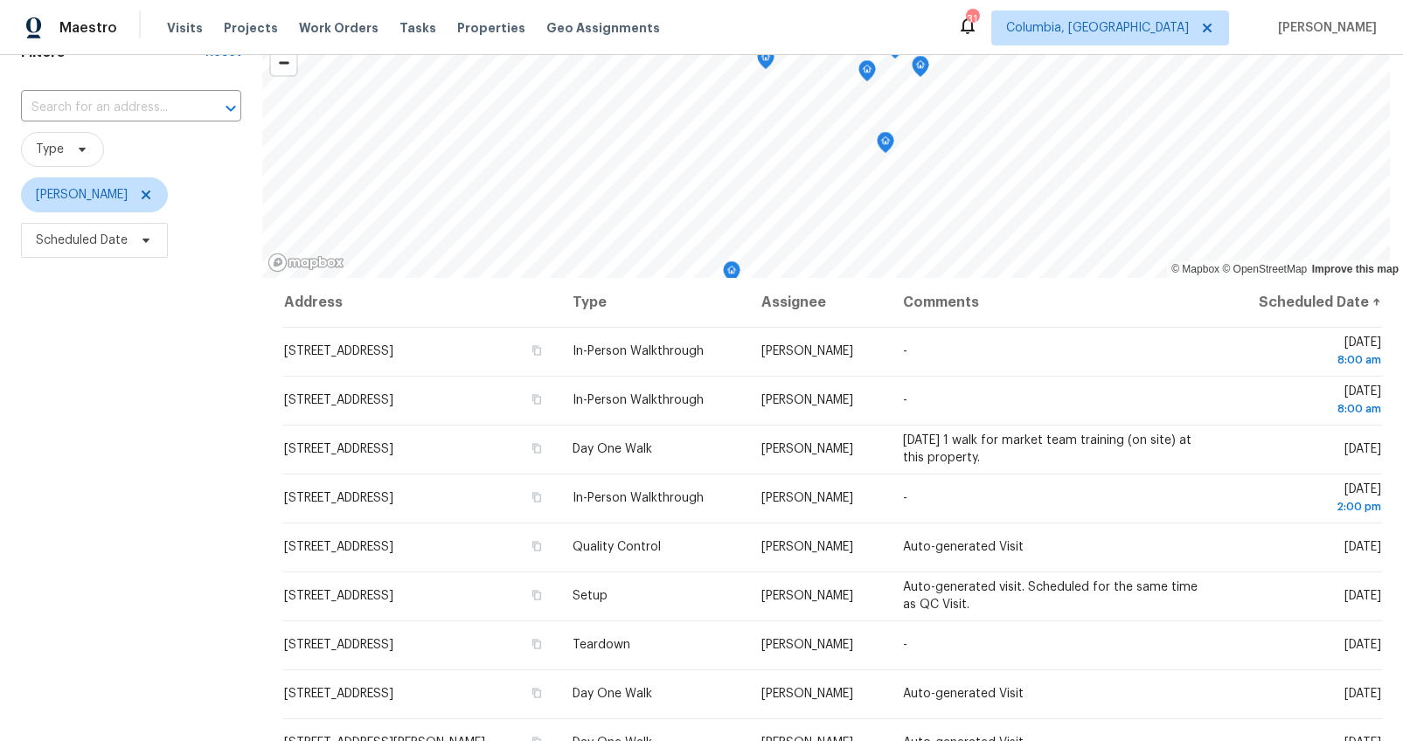
scroll to position [171, 0]
